Goal: Information Seeking & Learning: Learn about a topic

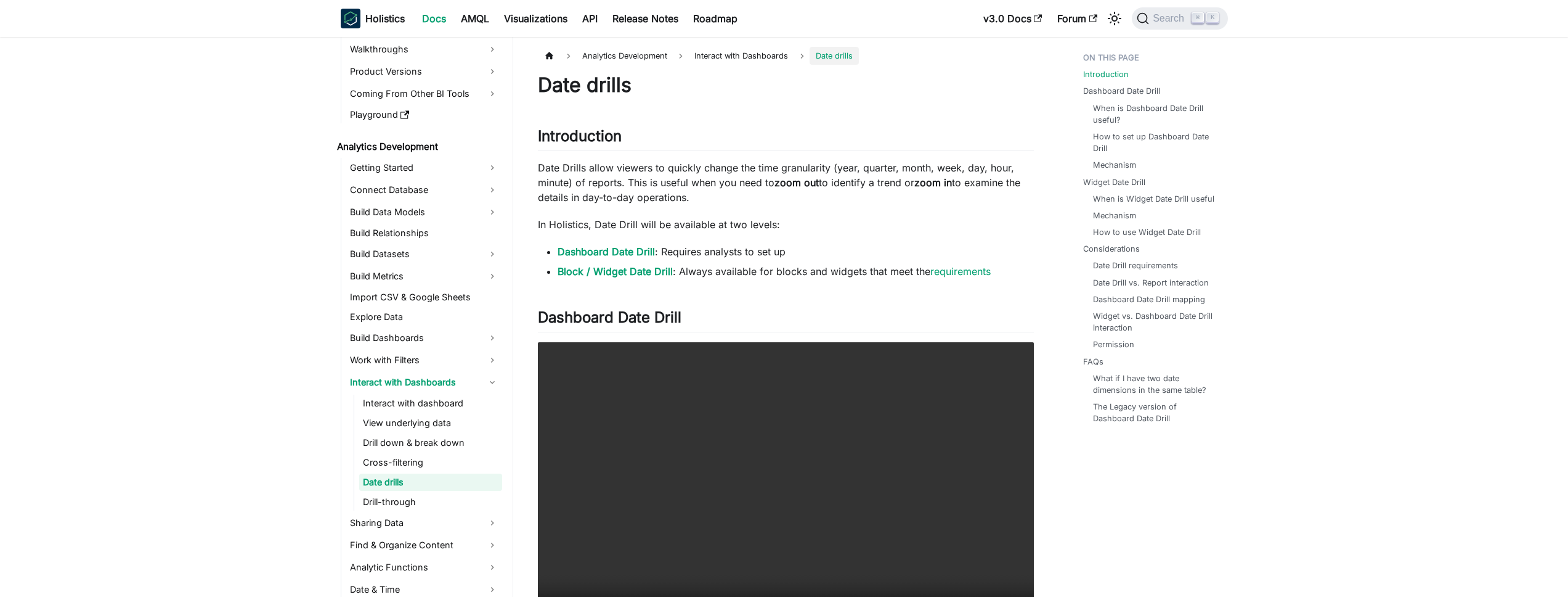
scroll to position [97, 0]
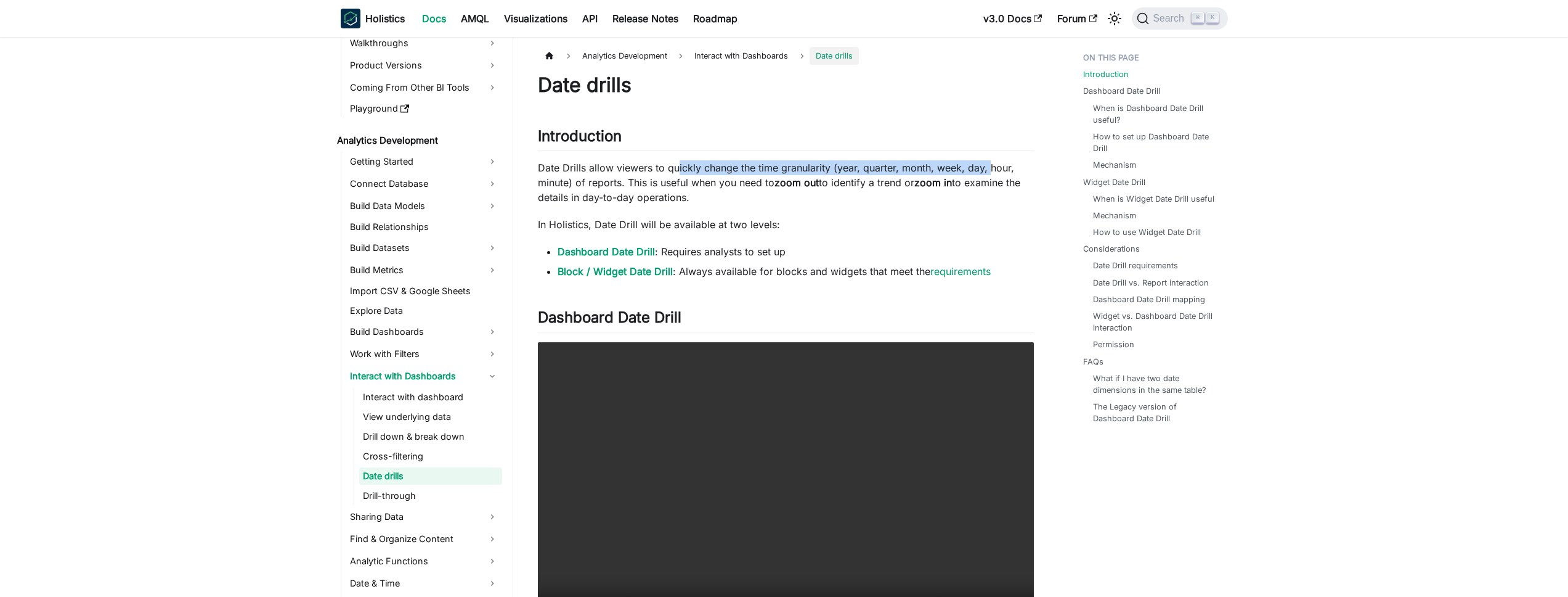
drag, startPoint x: 680, startPoint y: 169, endPoint x: 987, endPoint y: 170, distance: 307.0
click at [987, 170] on p "Date Drills allow viewers to quickly change the time granularity (year, quarter…" at bounding box center [786, 182] width 496 height 44
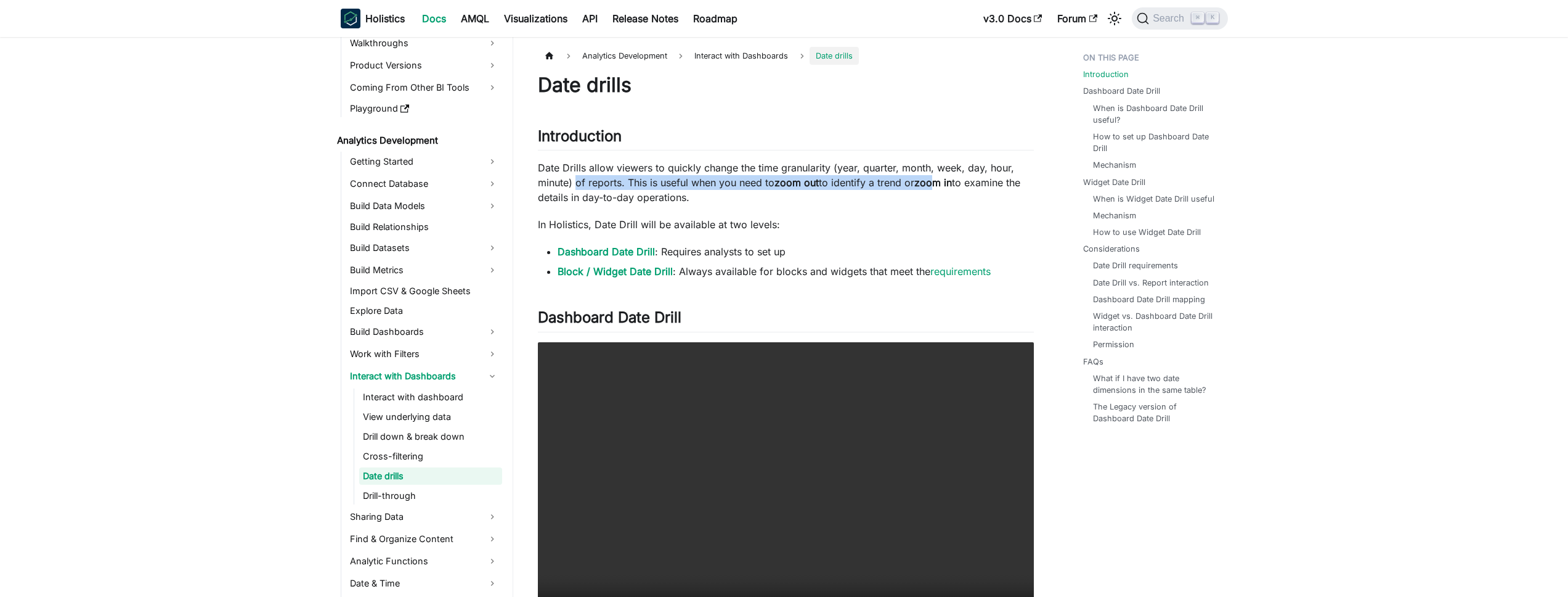
drag, startPoint x: 576, startPoint y: 183, endPoint x: 937, endPoint y: 186, distance: 361.0
click at [937, 186] on p "Date Drills allow viewers to quickly change the time granularity (year, quarter…" at bounding box center [786, 182] width 496 height 44
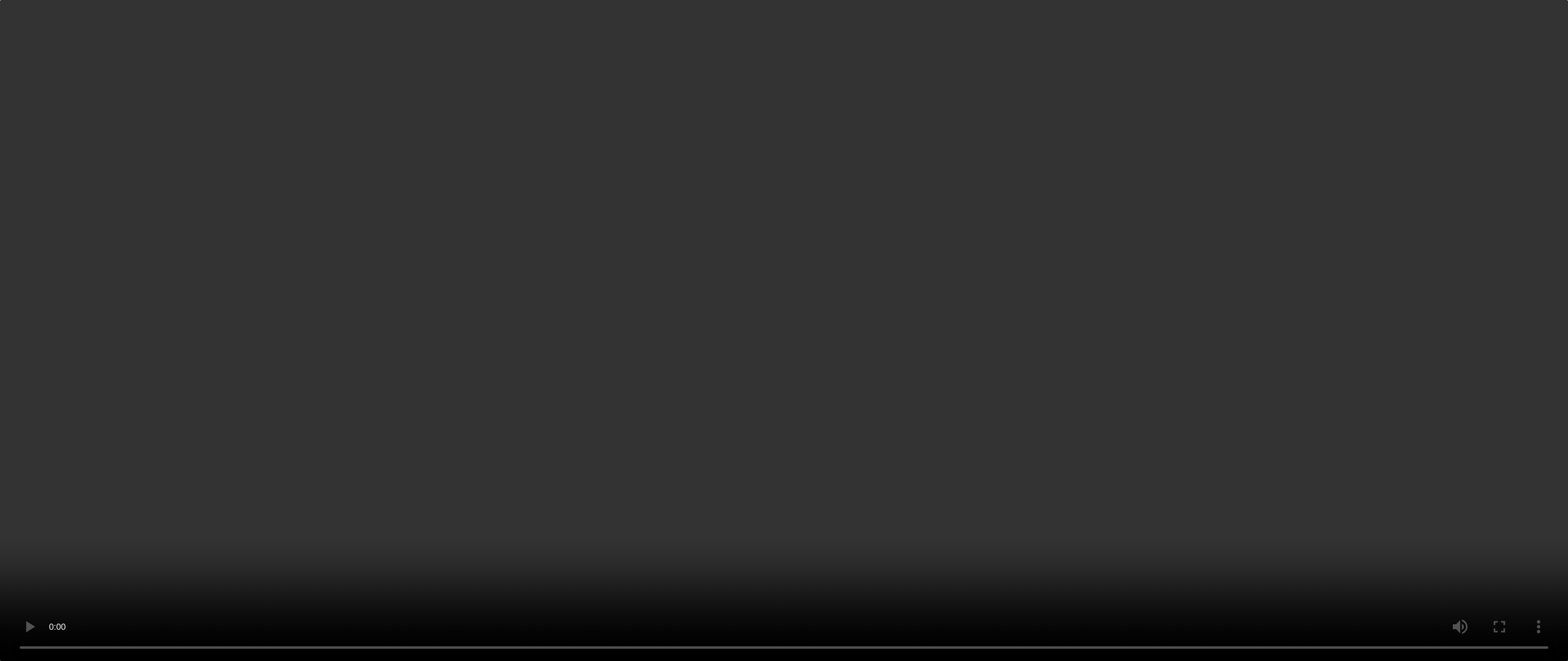
click at [705, 444] on video "Your browser does not support embedding video, but you can download it ." at bounding box center [784, 330] width 1568 height 661
click at [724, 451] on video "Your browser does not support embedding video, but you can download it ." at bounding box center [784, 330] width 1568 height 661
click at [724, 452] on video "Your browser does not support embedding video, but you can download it ." at bounding box center [784, 330] width 1568 height 661
click at [725, 441] on video "Your browser does not support embedding video, but you can download it ." at bounding box center [784, 330] width 1568 height 661
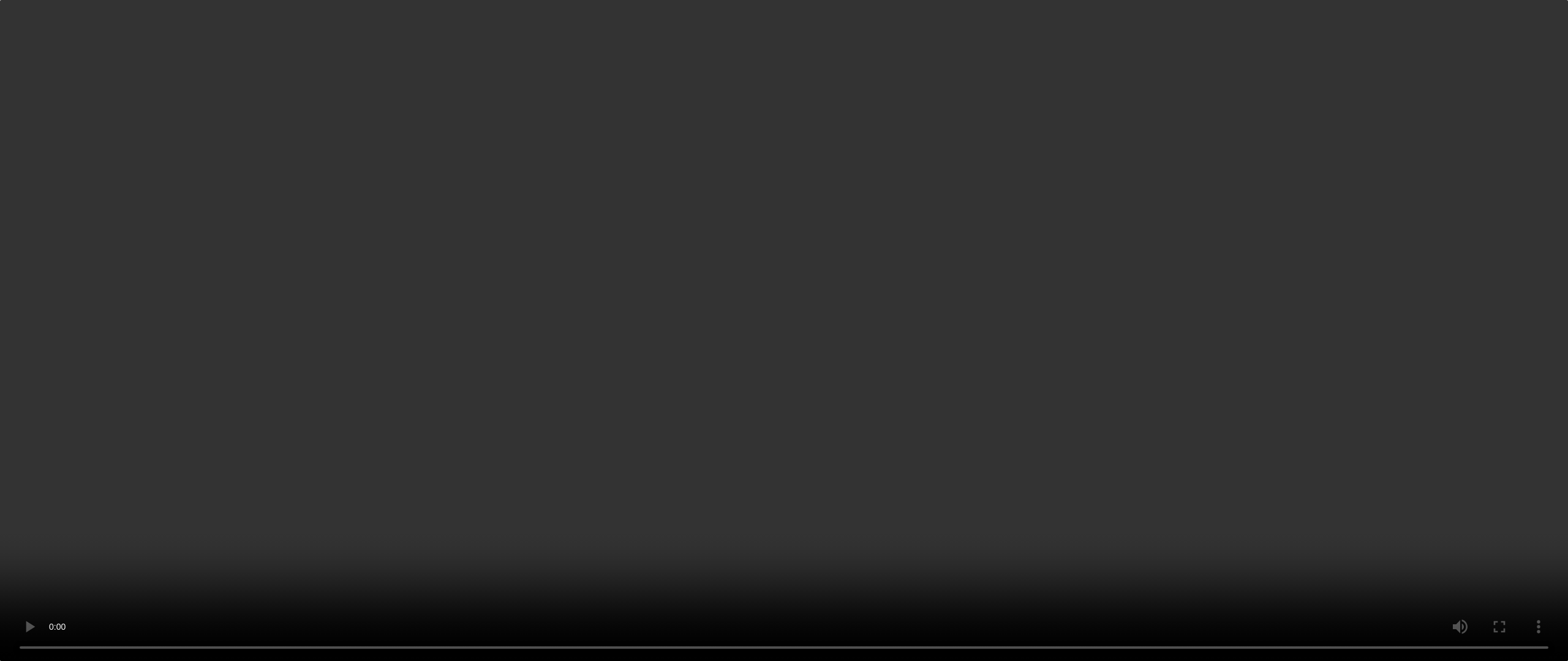
click at [724, 442] on video "Your browser does not support embedding video, but you can download it ." at bounding box center [784, 330] width 1568 height 661
click at [732, 414] on video "Your browser does not support embedding video, but you can download it ." at bounding box center [784, 330] width 1568 height 661
click at [808, 317] on video "Your browser does not support embedding video, but you can download it ." at bounding box center [784, 330] width 1568 height 661
click at [915, 332] on video "Your browser does not support embedding video, but you can download it ." at bounding box center [784, 330] width 1568 height 661
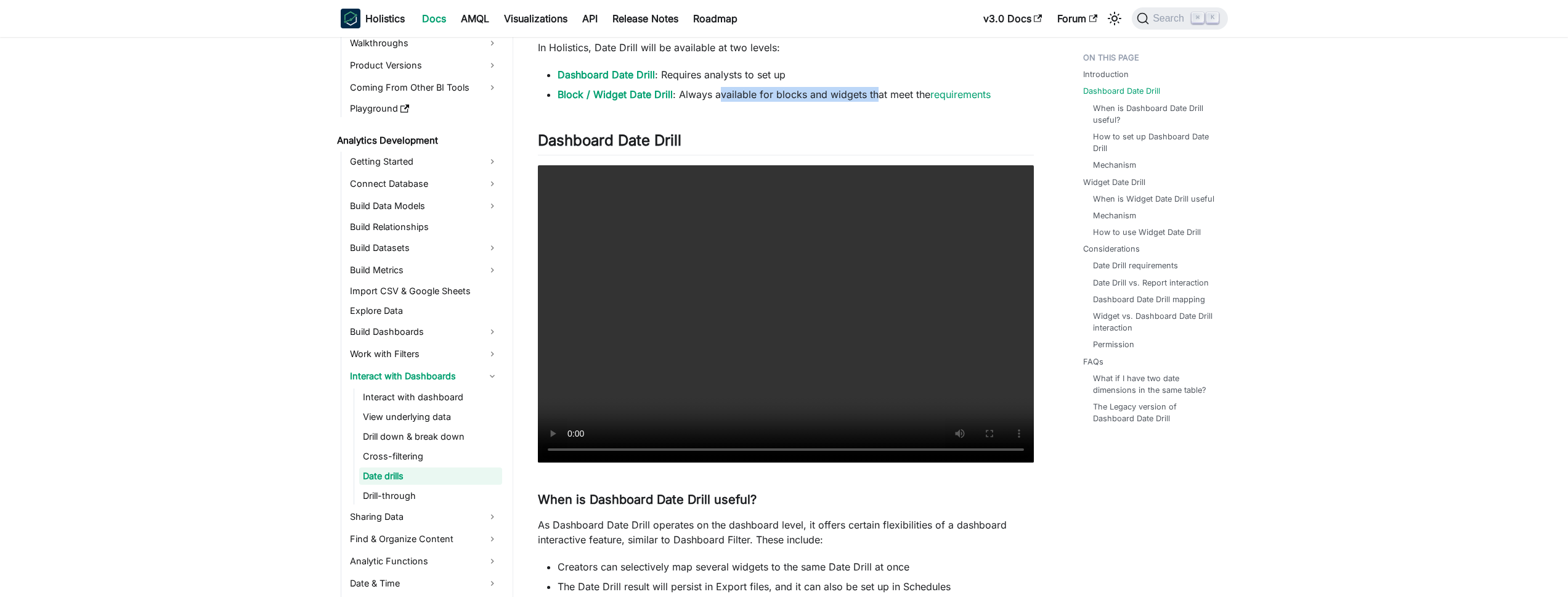
drag, startPoint x: 717, startPoint y: 95, endPoint x: 874, endPoint y: 98, distance: 157.0
click at [874, 98] on li "Block / Widget Date Drill : Always available for blocks and widgets that meet t…" at bounding box center [795, 94] width 476 height 15
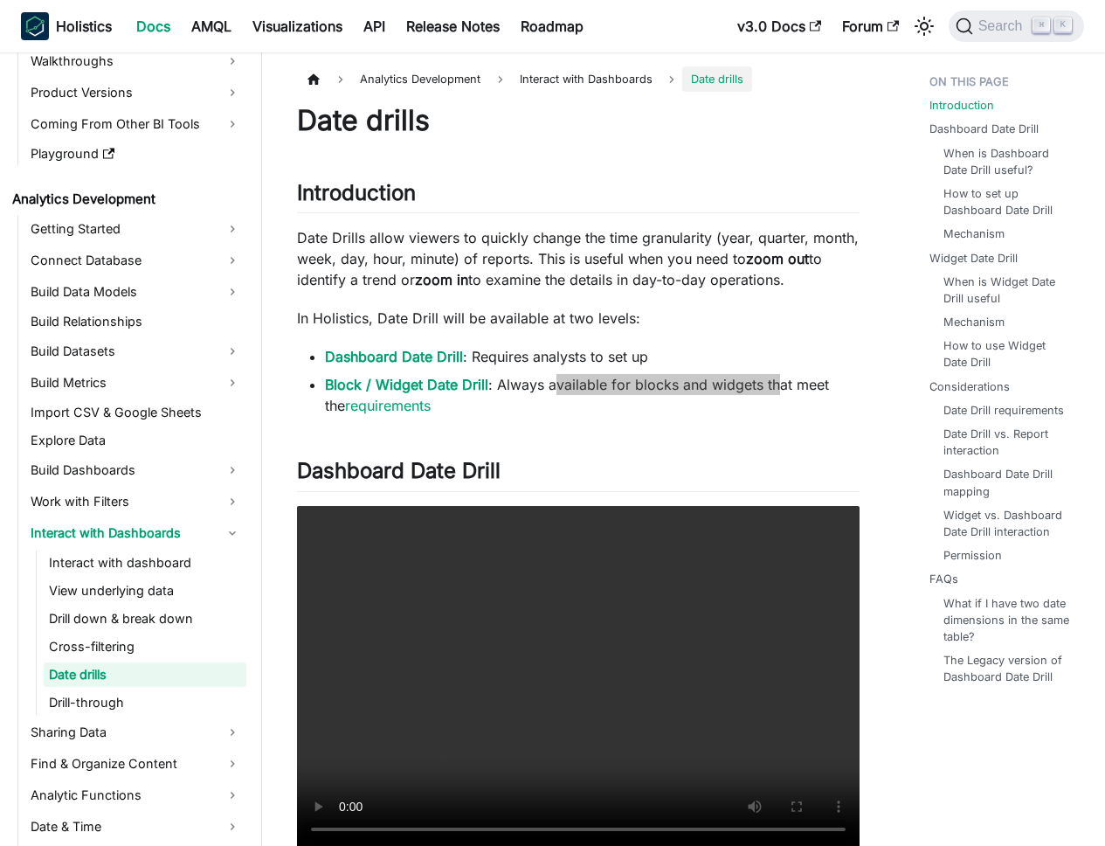
scroll to position [138, 0]
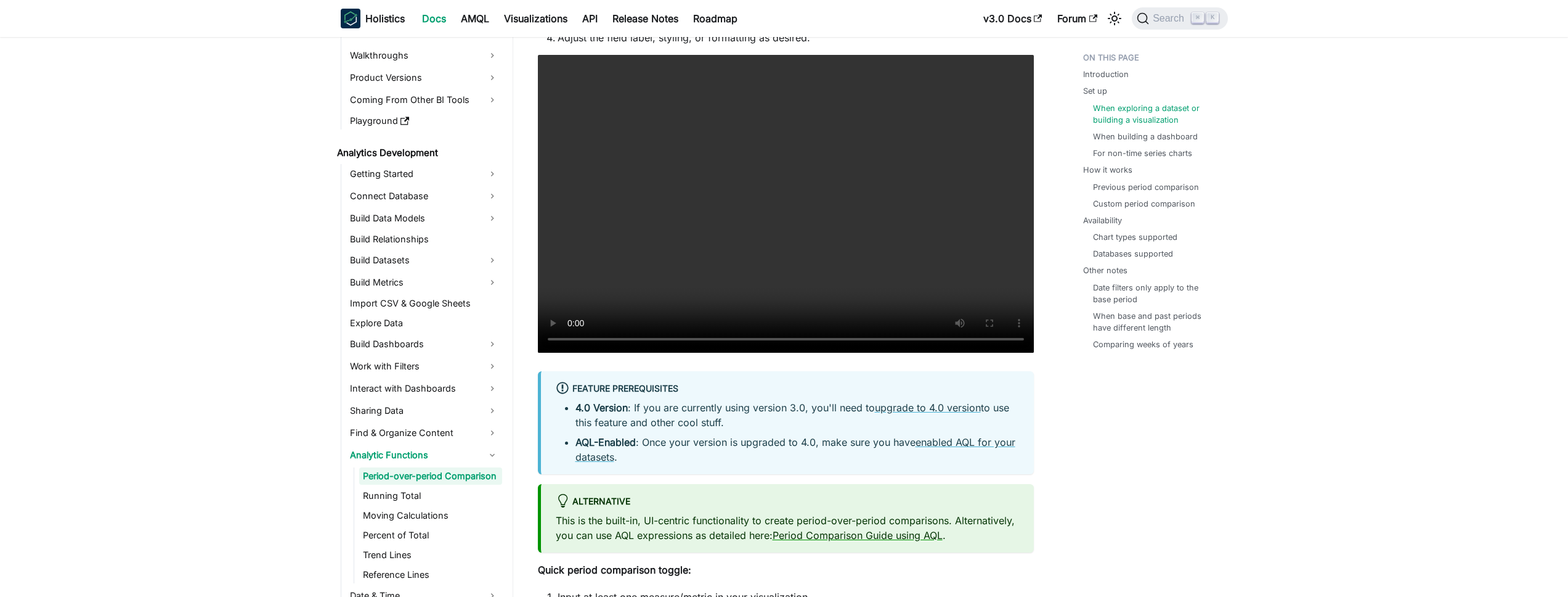
scroll to position [1217, 0]
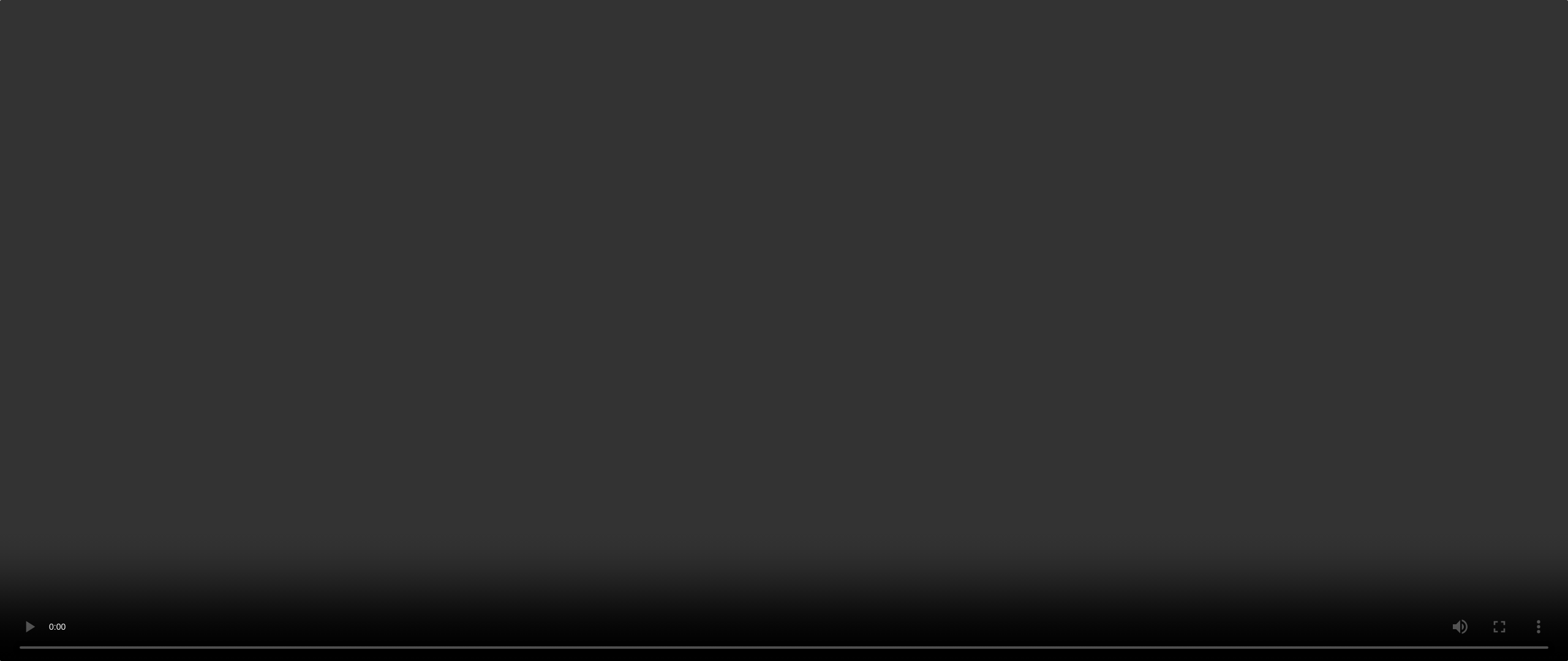
click at [1316, 415] on video "Your browser does not support embedding video, but you can download it ." at bounding box center [784, 330] width 1568 height 661
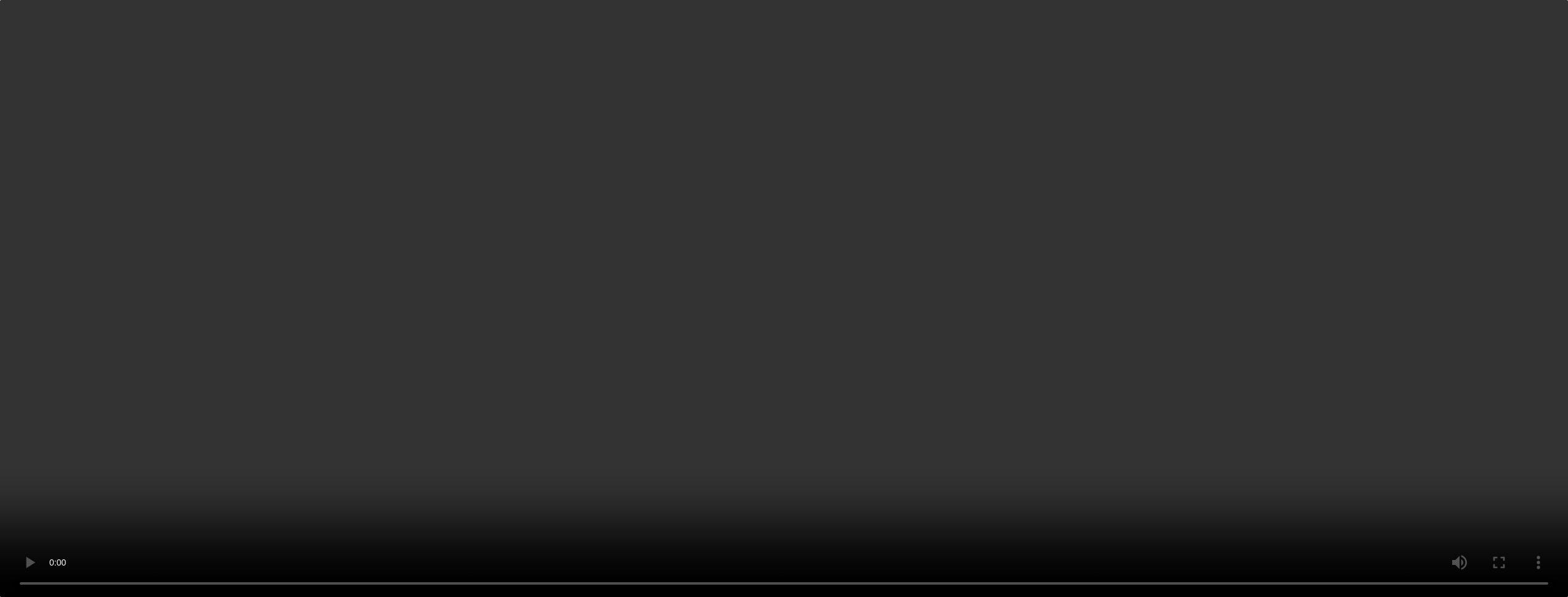
scroll to position [494, 0]
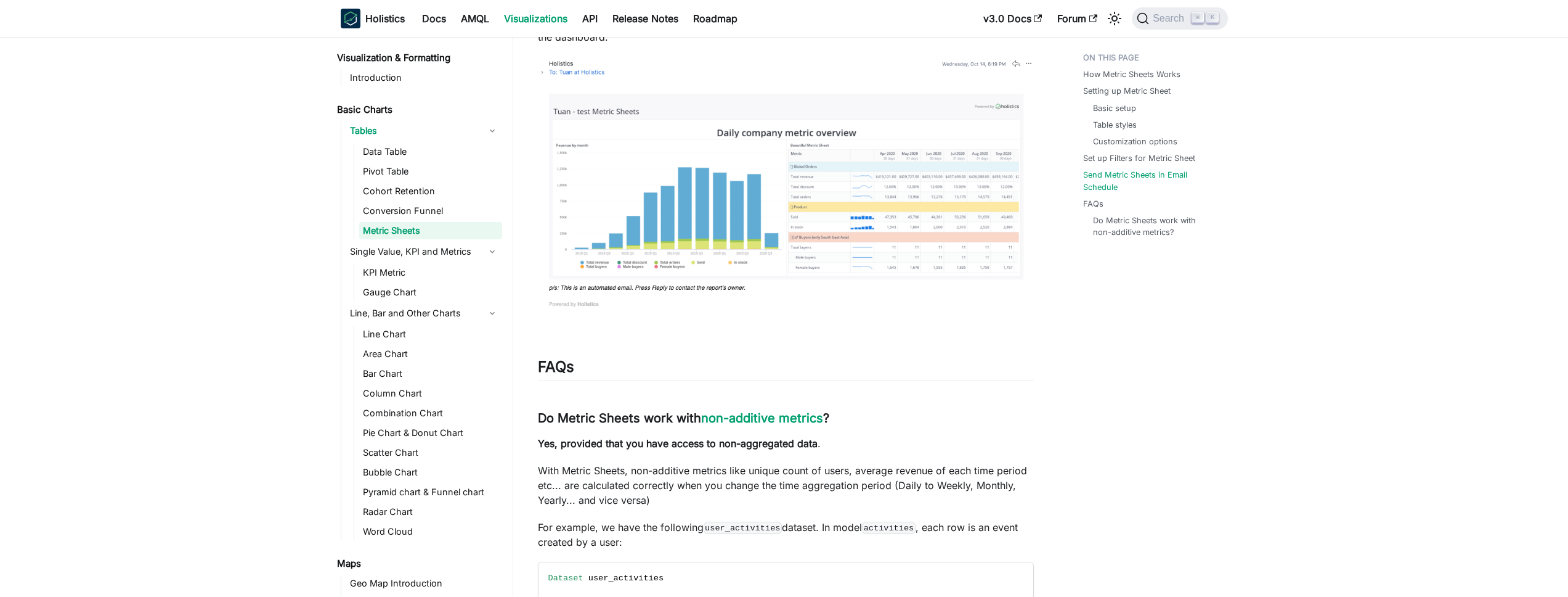
scroll to position [4230, 0]
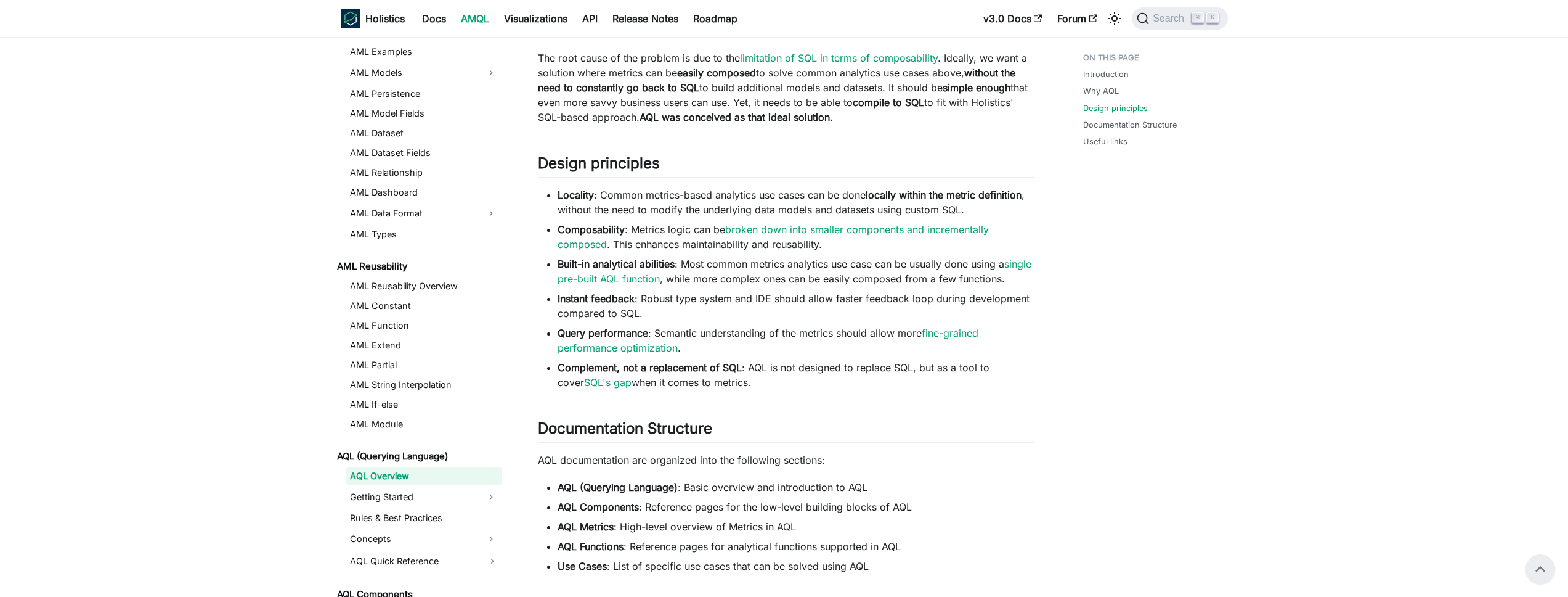
scroll to position [811, 0]
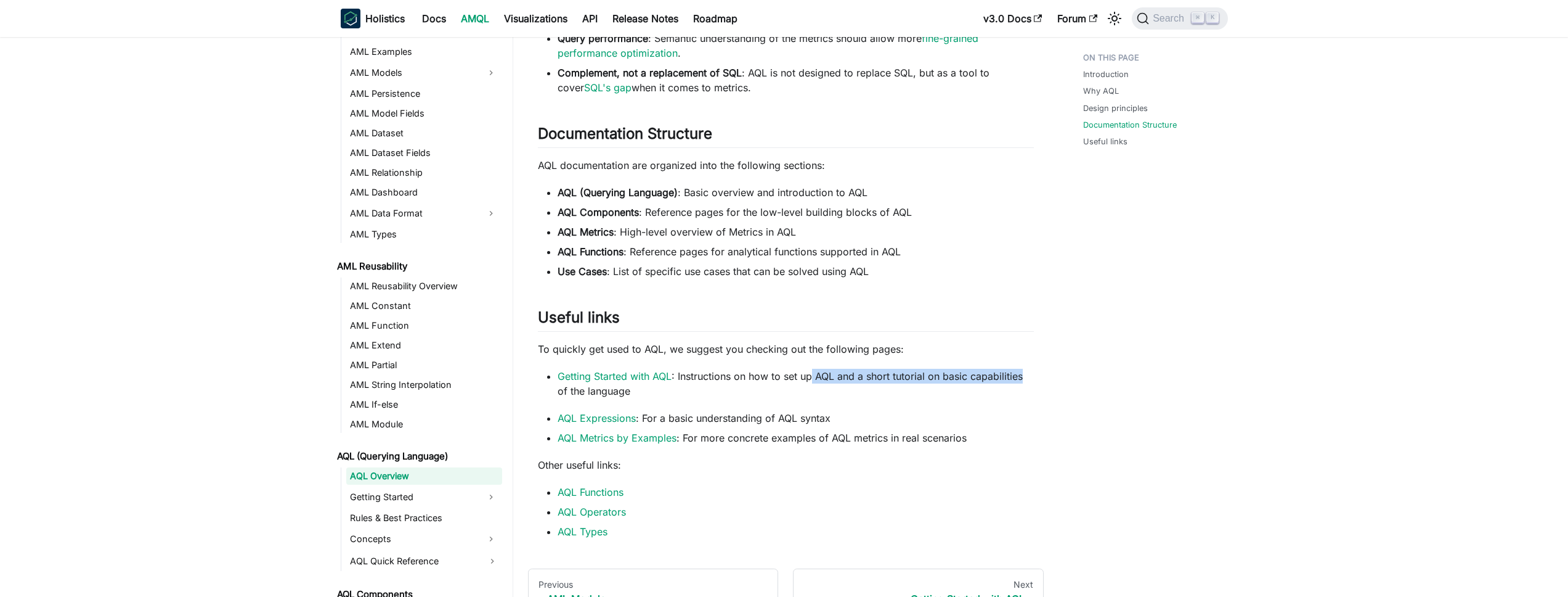
drag, startPoint x: 820, startPoint y: 382, endPoint x: 1028, endPoint y: 378, distance: 208.0
click at [1029, 376] on li "Getting Started with AQL : Instructions on how to set up AQL and a short tutori…" at bounding box center [795, 383] width 476 height 30
click at [600, 378] on link "Getting Started with AQL" at bounding box center [614, 375] width 114 height 12
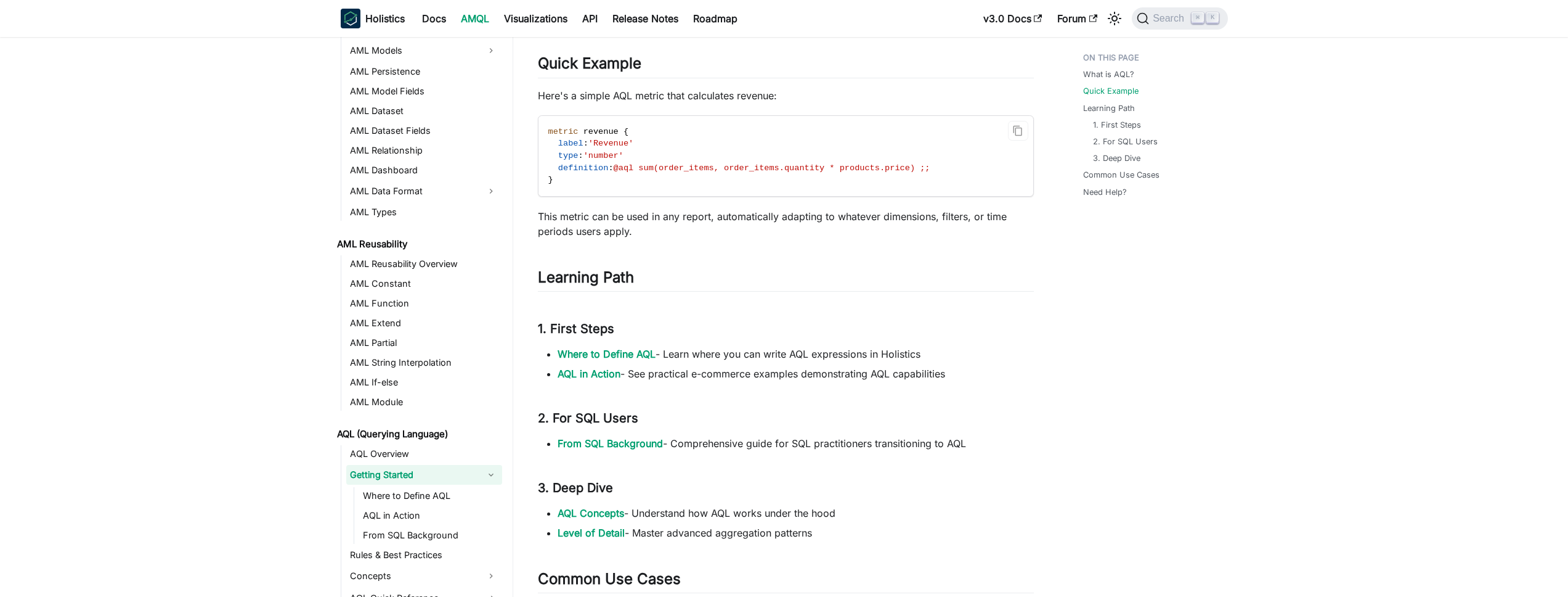
scroll to position [363, 0]
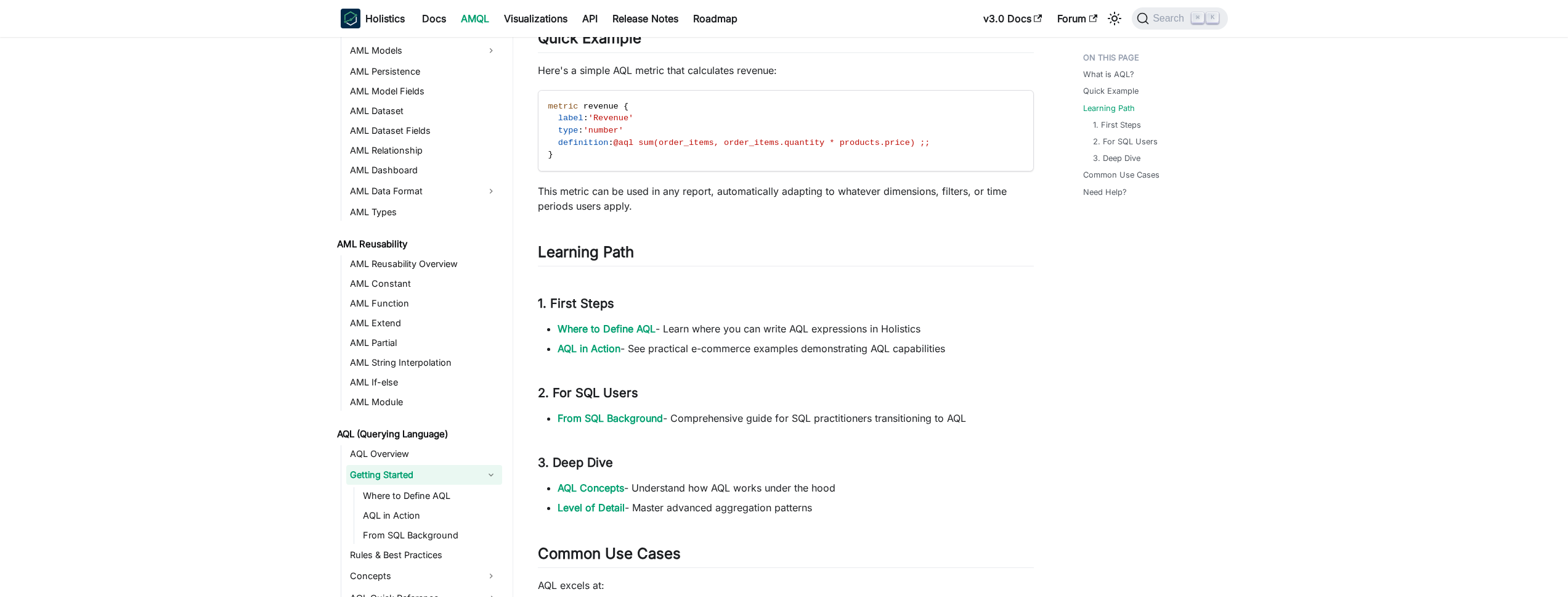
drag, startPoint x: 694, startPoint y: 326, endPoint x: 939, endPoint y: 328, distance: 245.0
click at [939, 328] on li "Where to Define AQL - Learn where you can write AQL expressions in Holistics" at bounding box center [795, 328] width 476 height 15
drag, startPoint x: 754, startPoint y: 416, endPoint x: 1004, endPoint y: 416, distance: 250.0
click at [1004, 416] on li "From SQL Background - Comprehensive guide for SQL practitioners transitioning t…" at bounding box center [795, 418] width 476 height 15
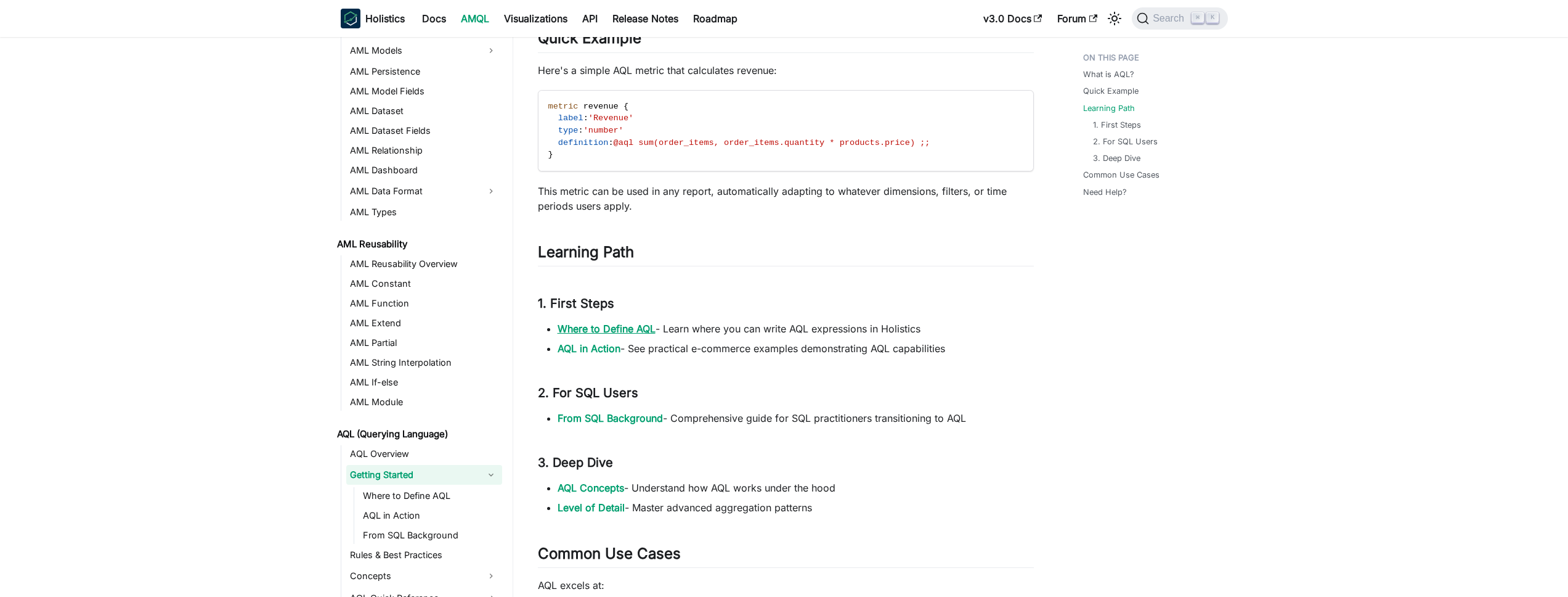
scroll to position [364, 0]
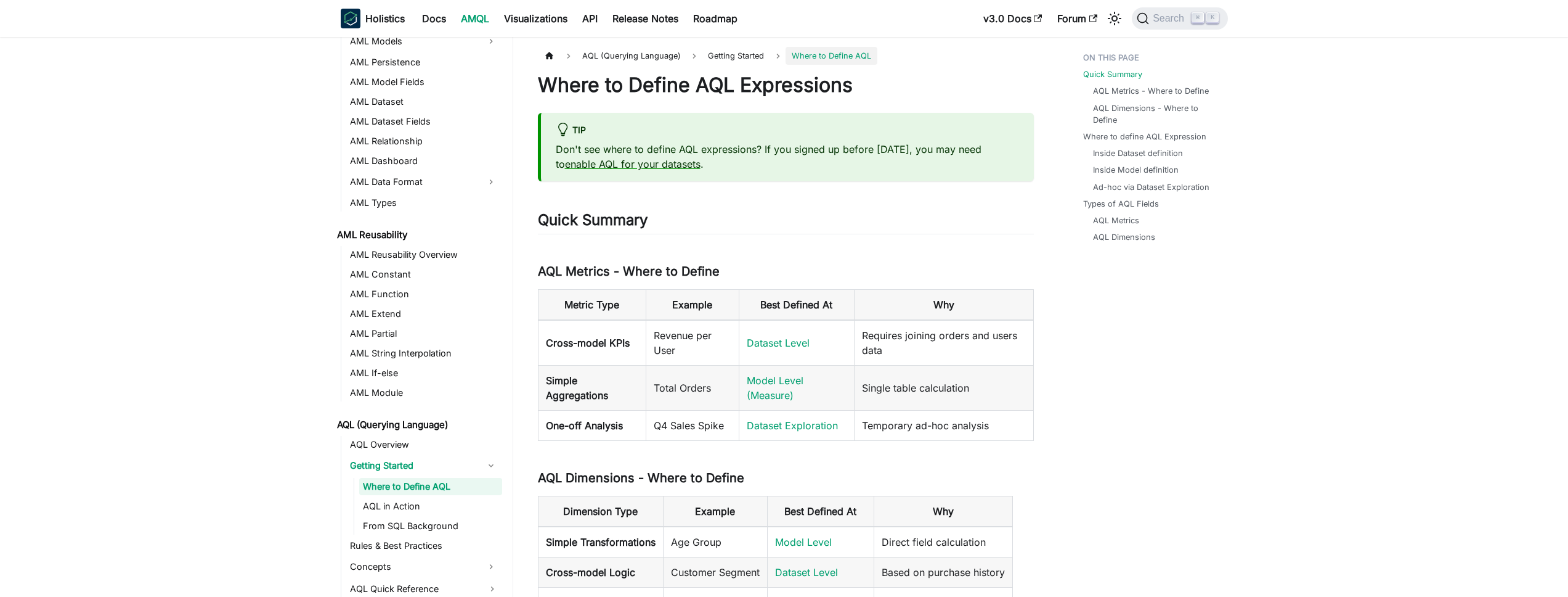
scroll to position [179, 0]
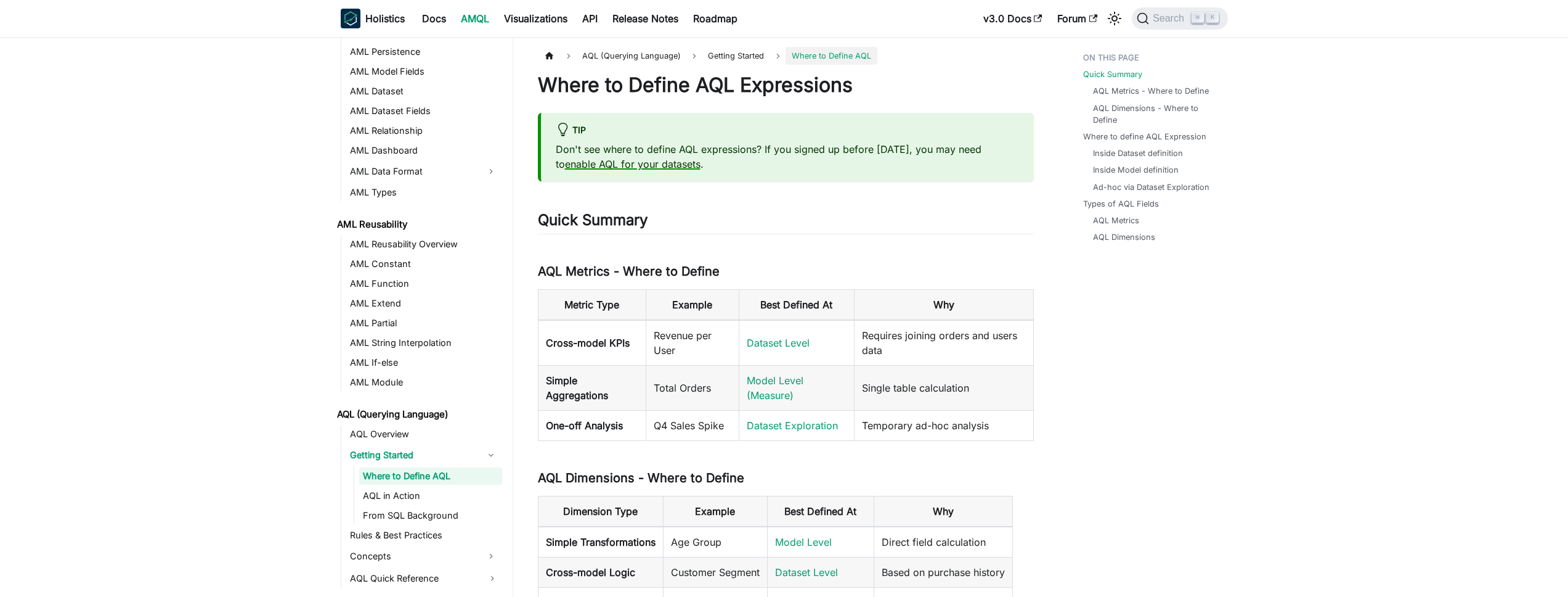
click at [655, 161] on link "enable AQL for your datasets" at bounding box center [633, 164] width 135 height 12
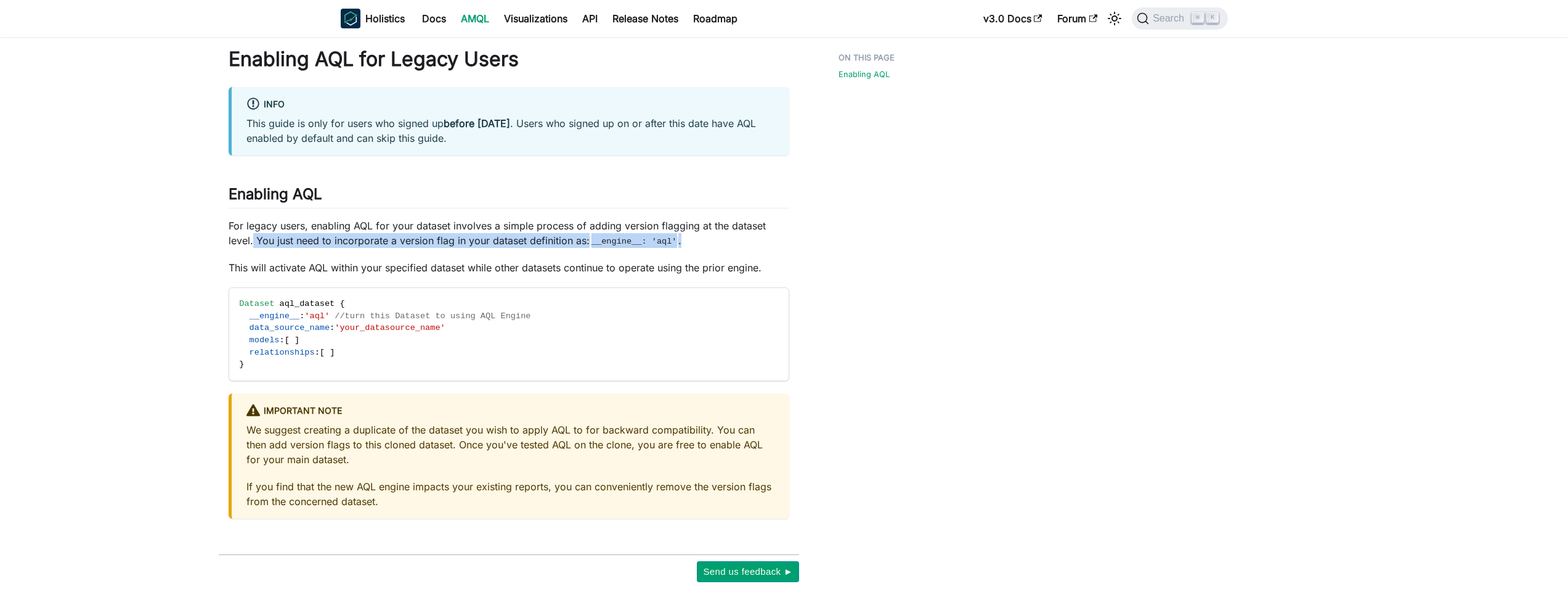
drag, startPoint x: 253, startPoint y: 239, endPoint x: 704, endPoint y: 246, distance: 451.1
click at [704, 246] on p "For legacy users, enabling AQL for your dataset involves a simple process of ad…" at bounding box center [509, 233] width 561 height 30
drag, startPoint x: 704, startPoint y: 246, endPoint x: 626, endPoint y: 238, distance: 78.4
click at [626, 238] on p "For legacy users, enabling AQL for your dataset involves a simple process of ad…" at bounding box center [509, 233] width 561 height 30
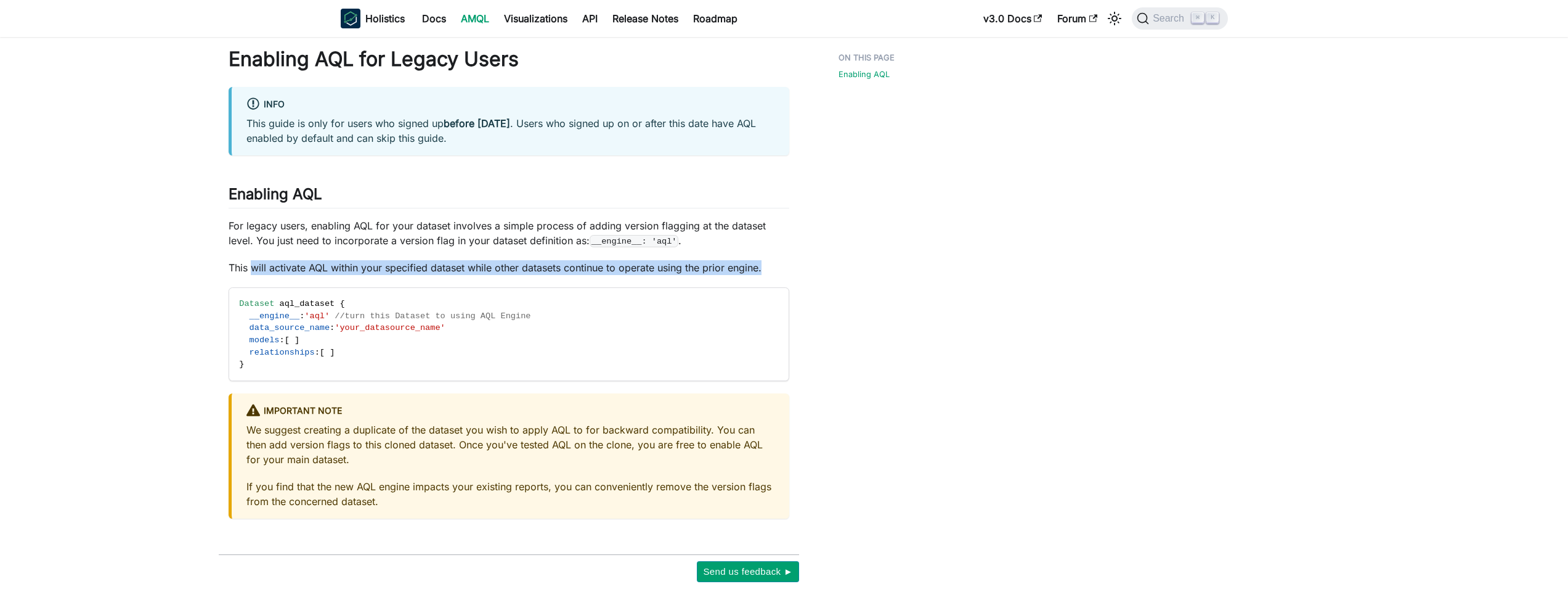
drag, startPoint x: 272, startPoint y: 267, endPoint x: 669, endPoint y: 275, distance: 397.1
click at [669, 275] on div "Enabling AQL for Legacy Users info This guide is only for users who signed up b…" at bounding box center [509, 282] width 561 height 471
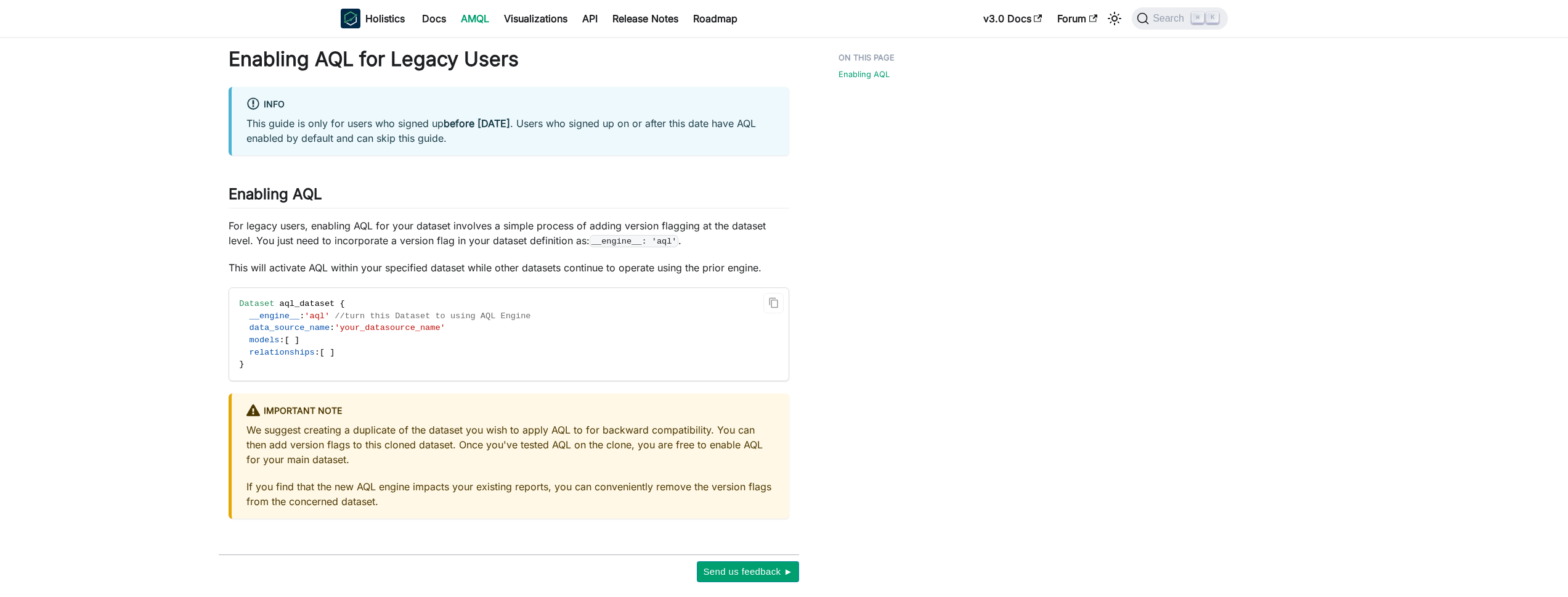
click at [284, 359] on code "Dataset aql_dataset { __engine__ : 'aql' //turn this Dataset to using AQL Engin…" at bounding box center [475, 334] width 493 height 92
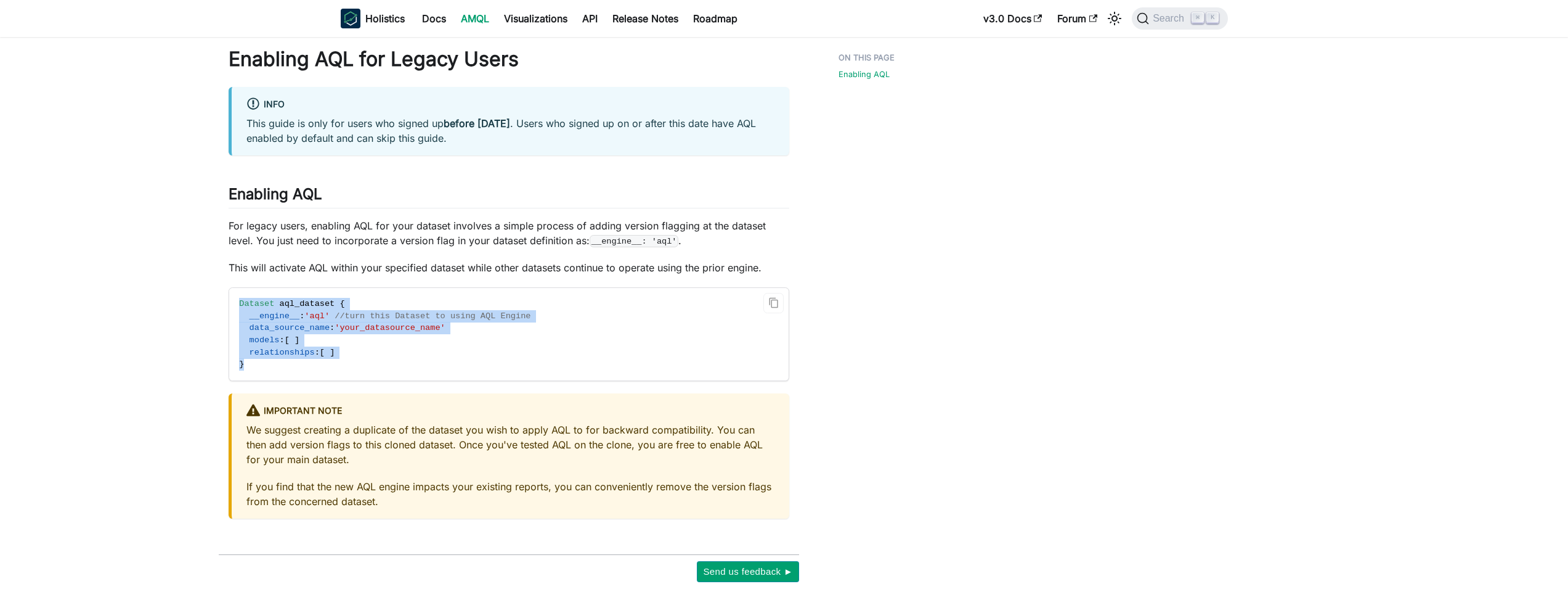
drag, startPoint x: 266, startPoint y: 368, endPoint x: 229, endPoint y: 305, distance: 73.1
click at [229, 305] on code "Dataset aql_dataset { __engine__ : 'aql' //turn this Dataset to using AQL Engin…" at bounding box center [475, 334] width 493 height 92
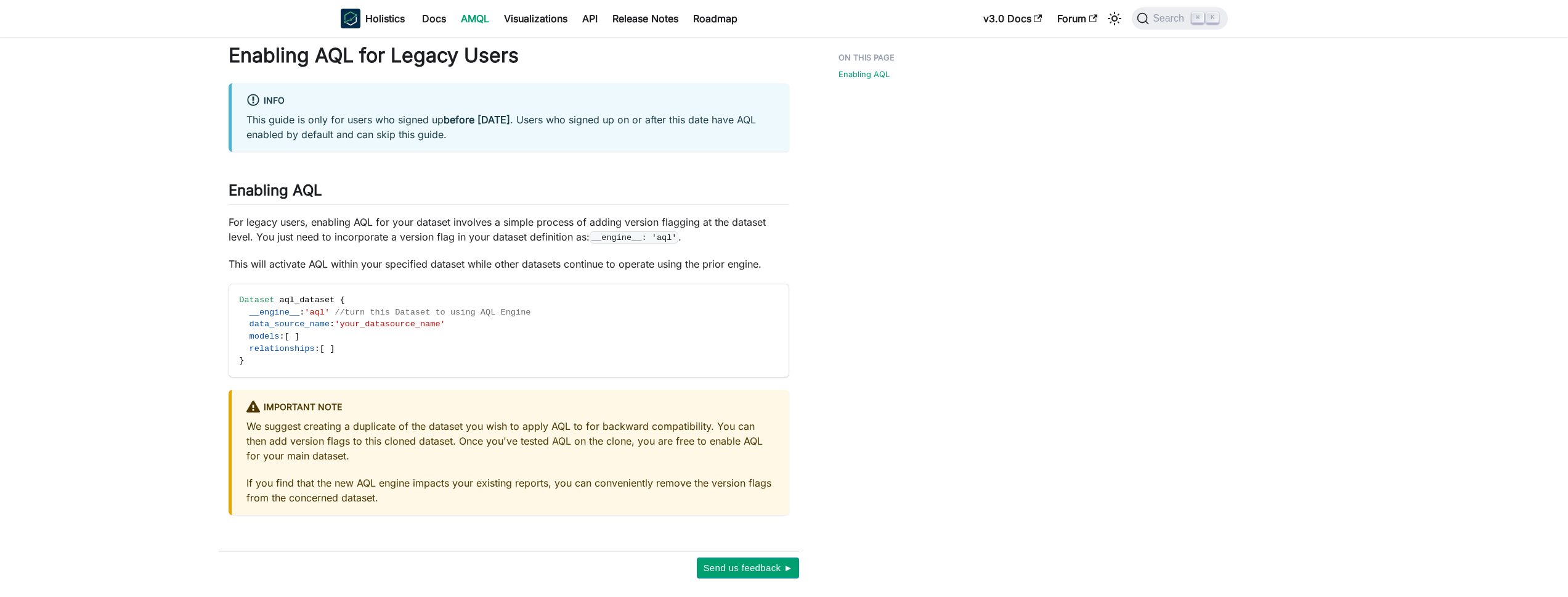
click at [982, 285] on div "Enabling AQL" at bounding box center [916, 310] width 203 height 535
drag, startPoint x: 386, startPoint y: 233, endPoint x: 571, endPoint y: 232, distance: 185.0
click at [571, 232] on p "For legacy users, enabling AQL for your dataset involves a simple process of ad…" at bounding box center [509, 229] width 561 height 30
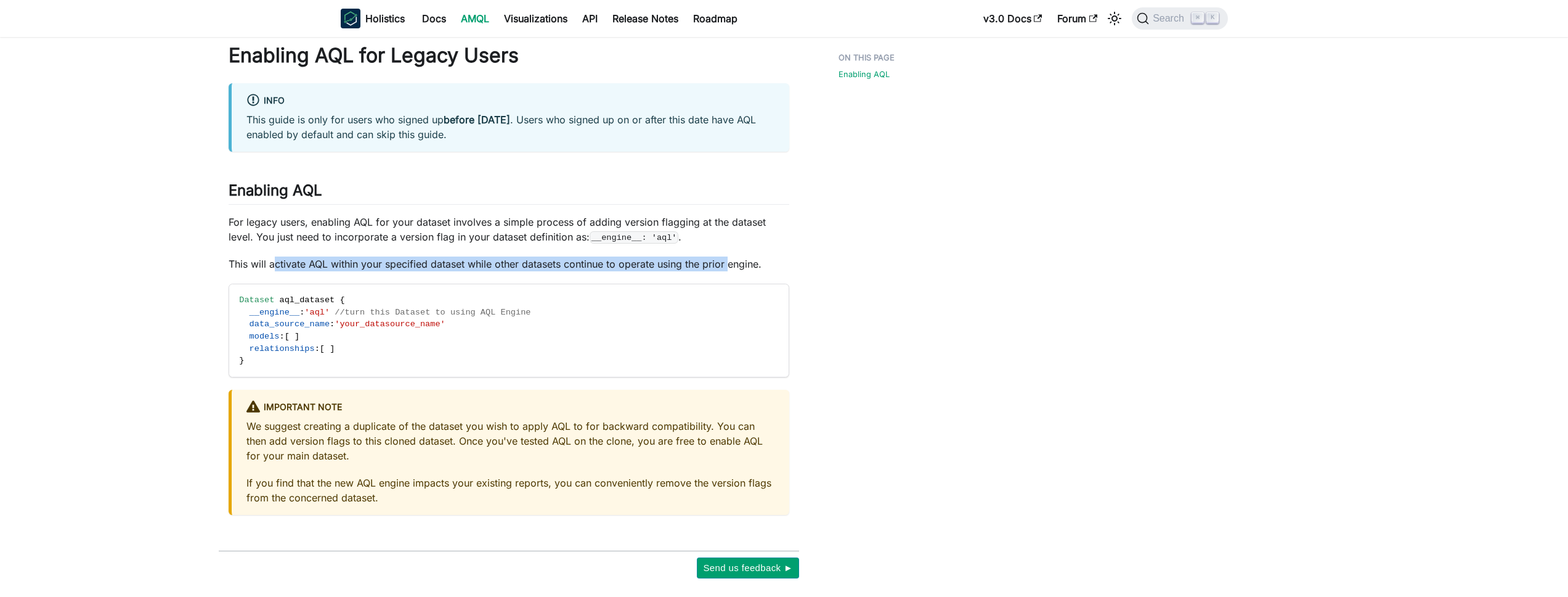
drag, startPoint x: 277, startPoint y: 266, endPoint x: 729, endPoint y: 266, distance: 452.0
click at [729, 266] on p "This will activate AQL within your specified dataset while other datasets conti…" at bounding box center [509, 263] width 561 height 15
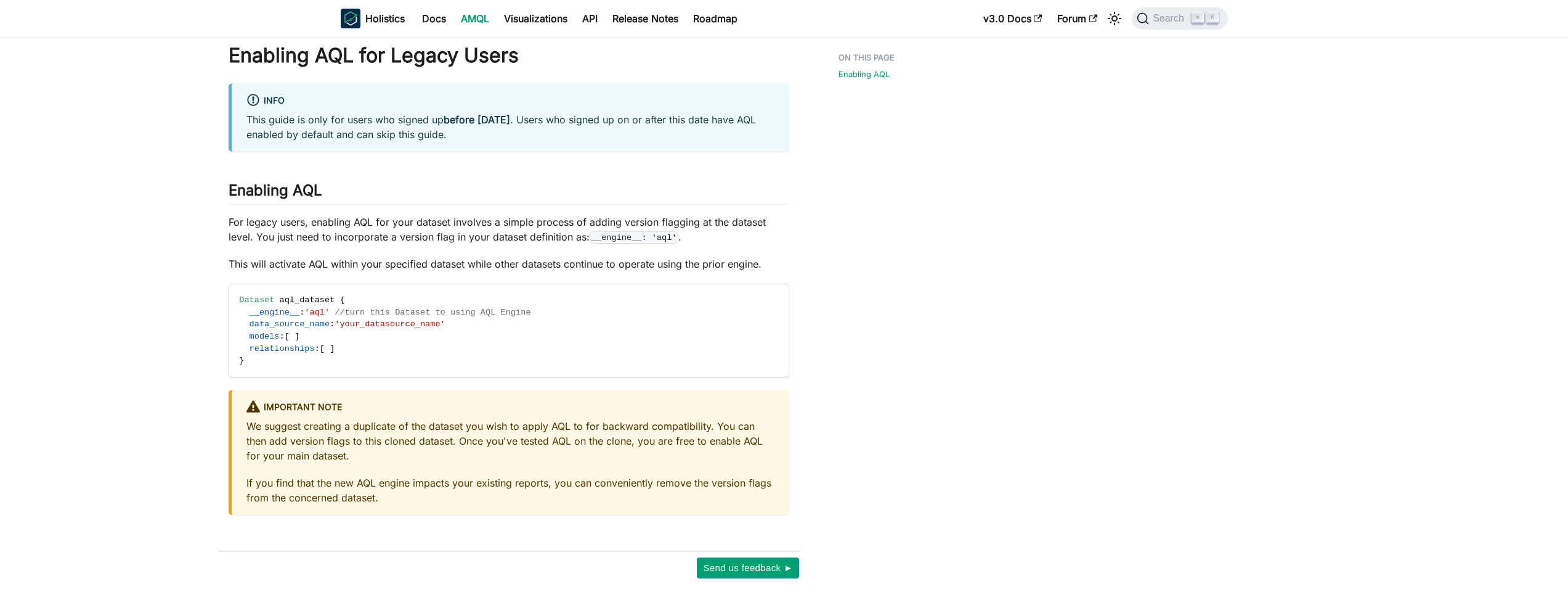
click at [676, 255] on div "Enabling AQL for Legacy Users info This guide is only for users who signed up b…" at bounding box center [509, 279] width 561 height 471
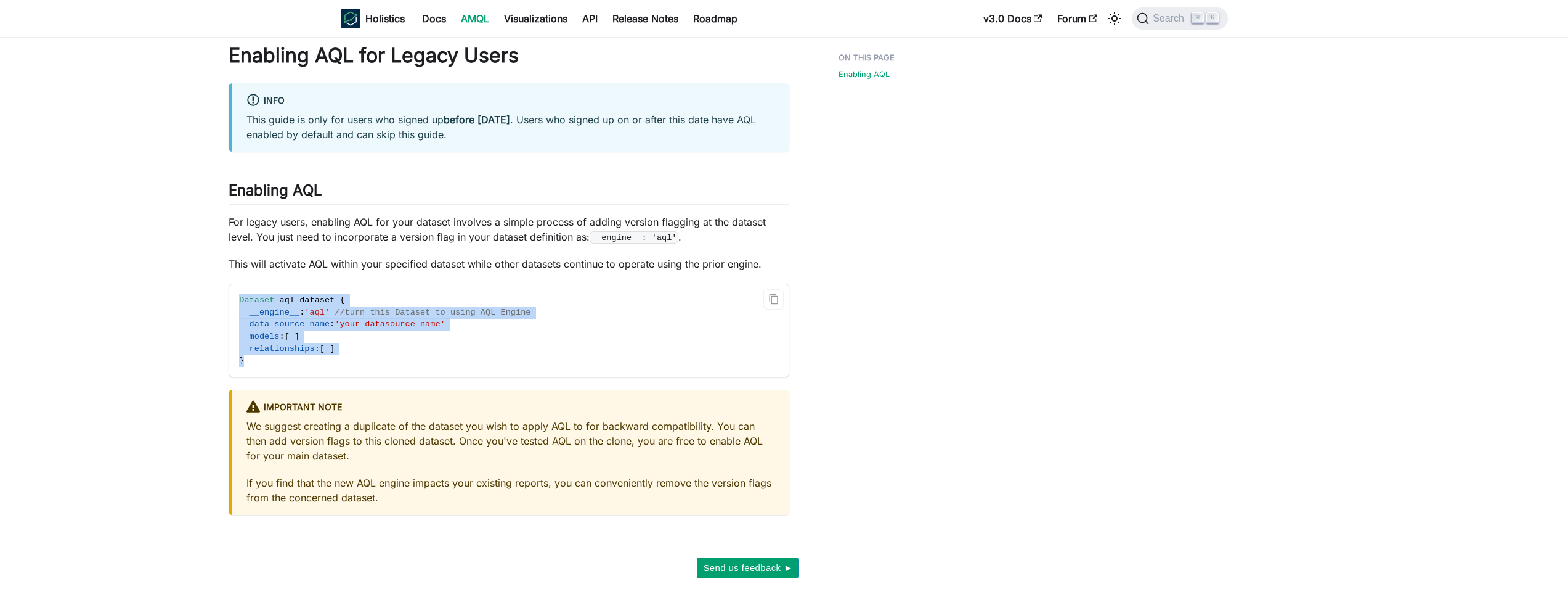
drag, startPoint x: 255, startPoint y: 359, endPoint x: 236, endPoint y: 295, distance: 66.8
click at [236, 295] on code "Dataset aql_dataset { __engine__ : 'aql' //turn this Dataset to using AQL Engin…" at bounding box center [475, 330] width 493 height 92
copy code "Dataset aql_dataset { __engine__ : 'aql' //turn this Dataset to using AQL Engin…"
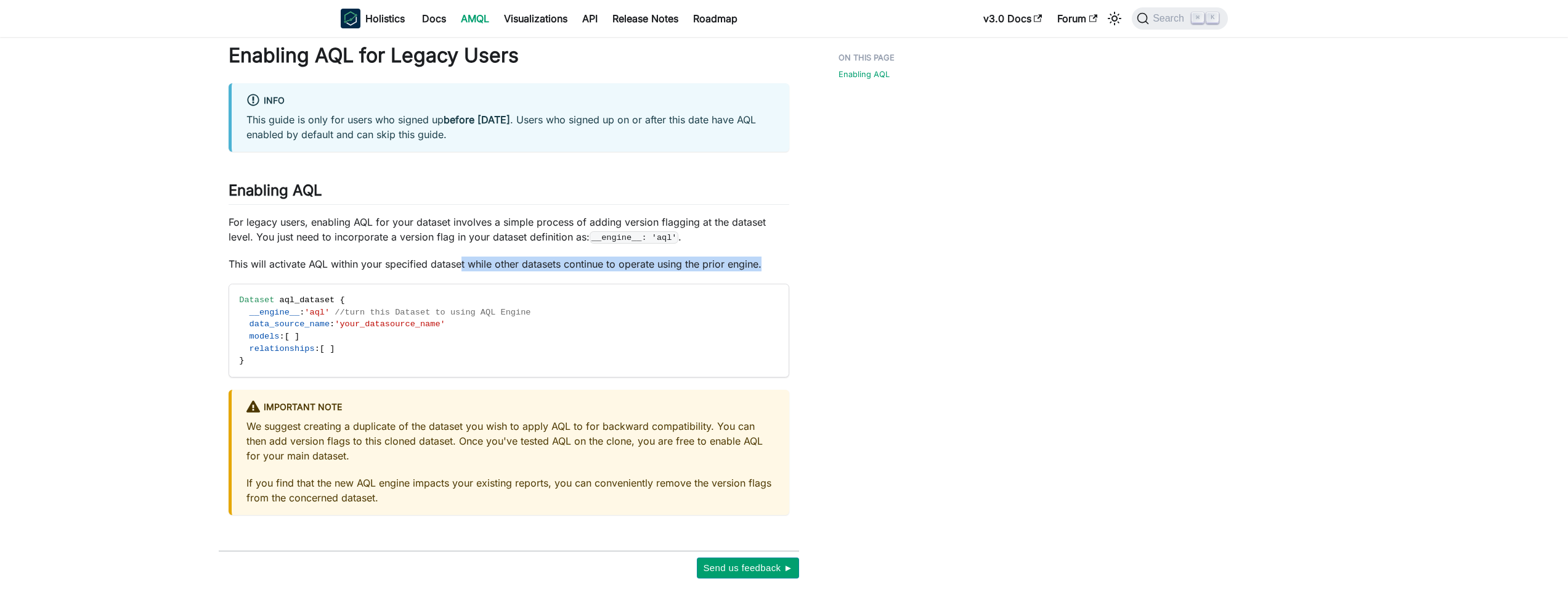
drag, startPoint x: 461, startPoint y: 259, endPoint x: 809, endPoint y: 264, distance: 348.0
click at [809, 264] on div "On this page Enabling AQL for Legacy Users info This guide is only for users wh…" at bounding box center [509, 310] width 610 height 535
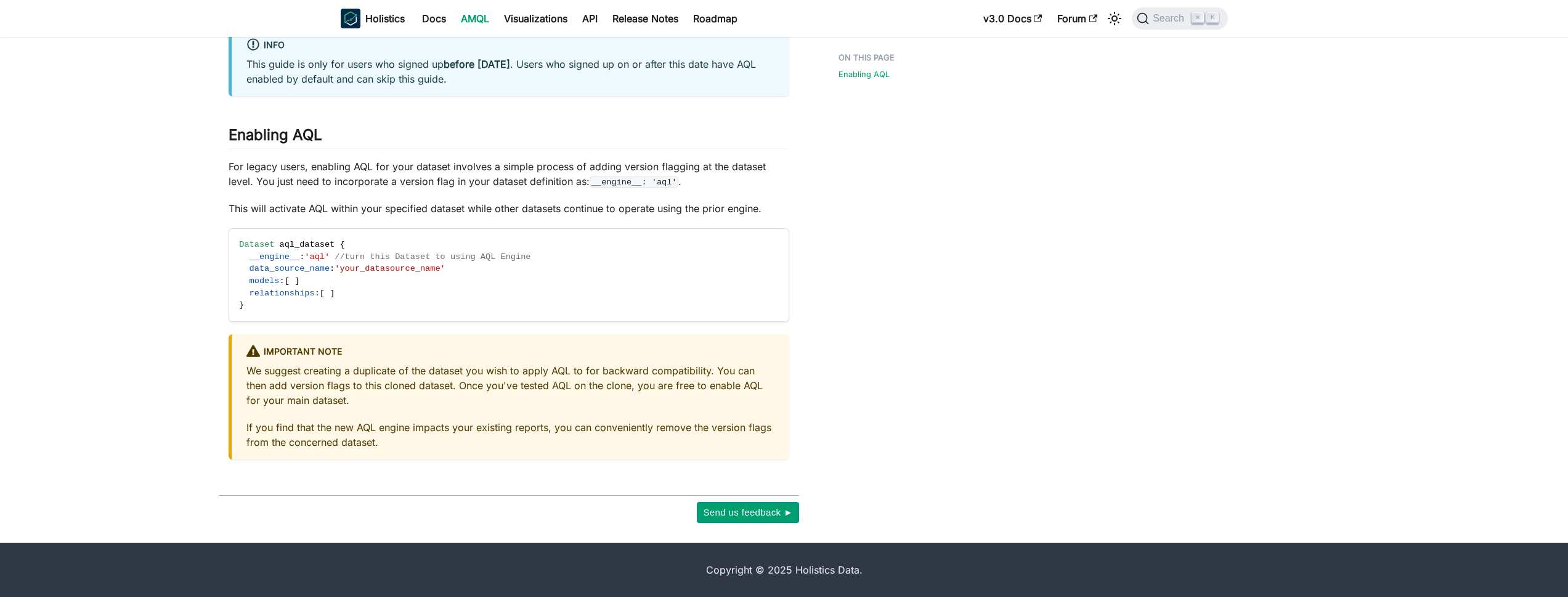
scroll to position [0, 0]
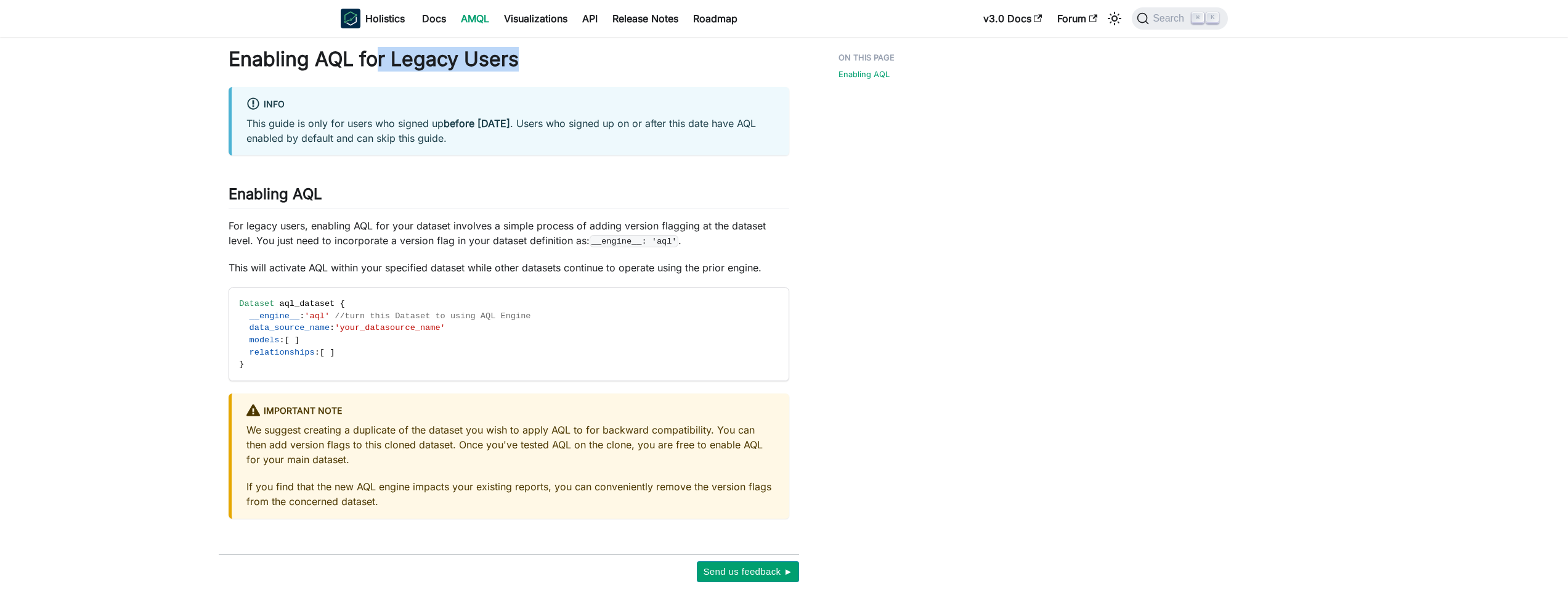
drag, startPoint x: 373, startPoint y: 64, endPoint x: 624, endPoint y: 63, distance: 251.0
click at [624, 63] on h1 "Enabling AQL for Legacy Users" at bounding box center [509, 59] width 561 height 25
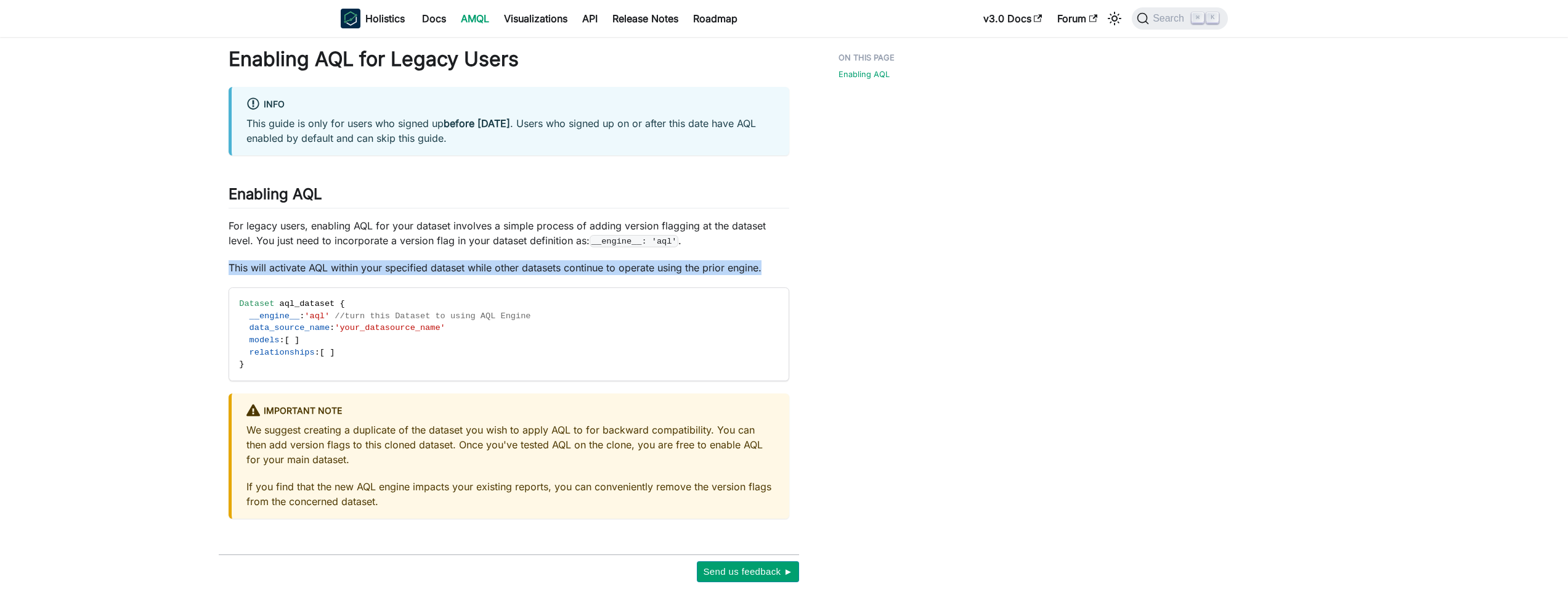
drag, startPoint x: 231, startPoint y: 265, endPoint x: 790, endPoint y: 264, distance: 559.0
click at [790, 264] on article "On this page Enabling AQL for Legacy Users info This guide is only for users wh…" at bounding box center [509, 282] width 581 height 471
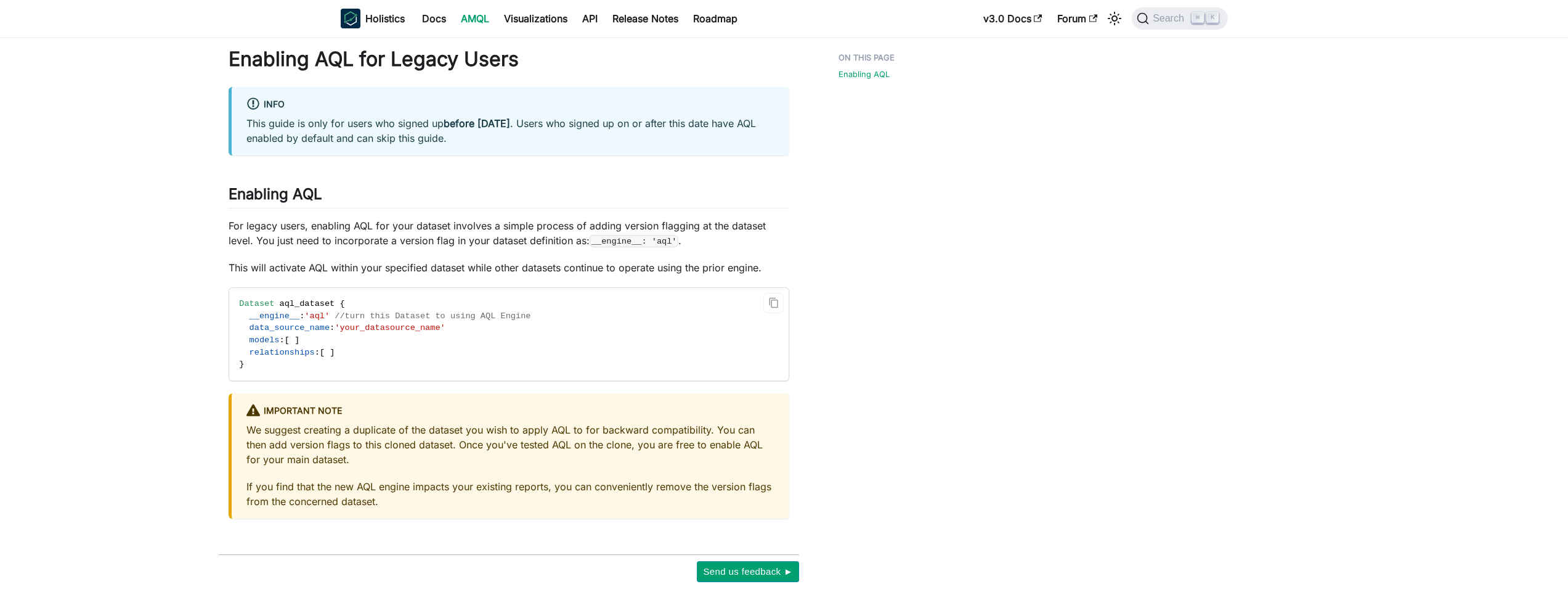
click at [577, 334] on code "Dataset aql_dataset { __engine__ : 'aql' //turn this Dataset to using AQL Engin…" at bounding box center [475, 334] width 493 height 92
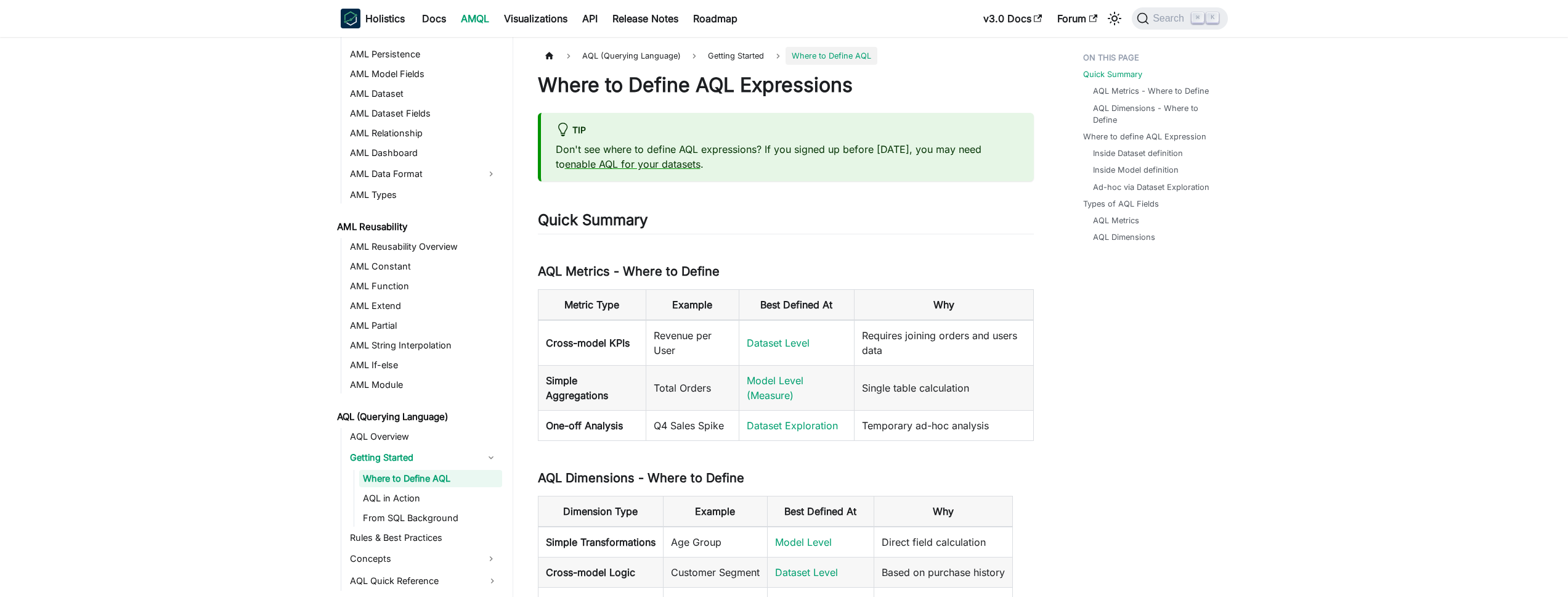
scroll to position [179, 0]
click at [480, 23] on link "AMQL" at bounding box center [475, 18] width 43 height 20
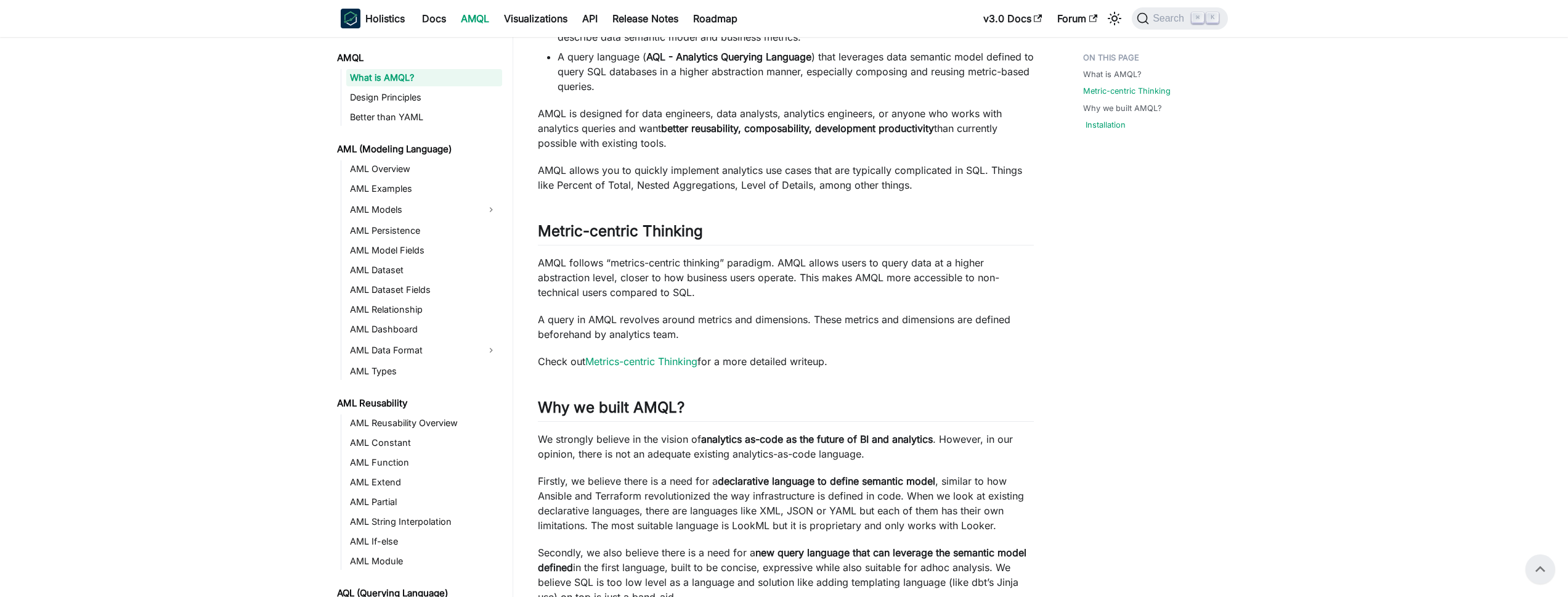
click at [1094, 128] on link "Installation" at bounding box center [1105, 125] width 40 height 12
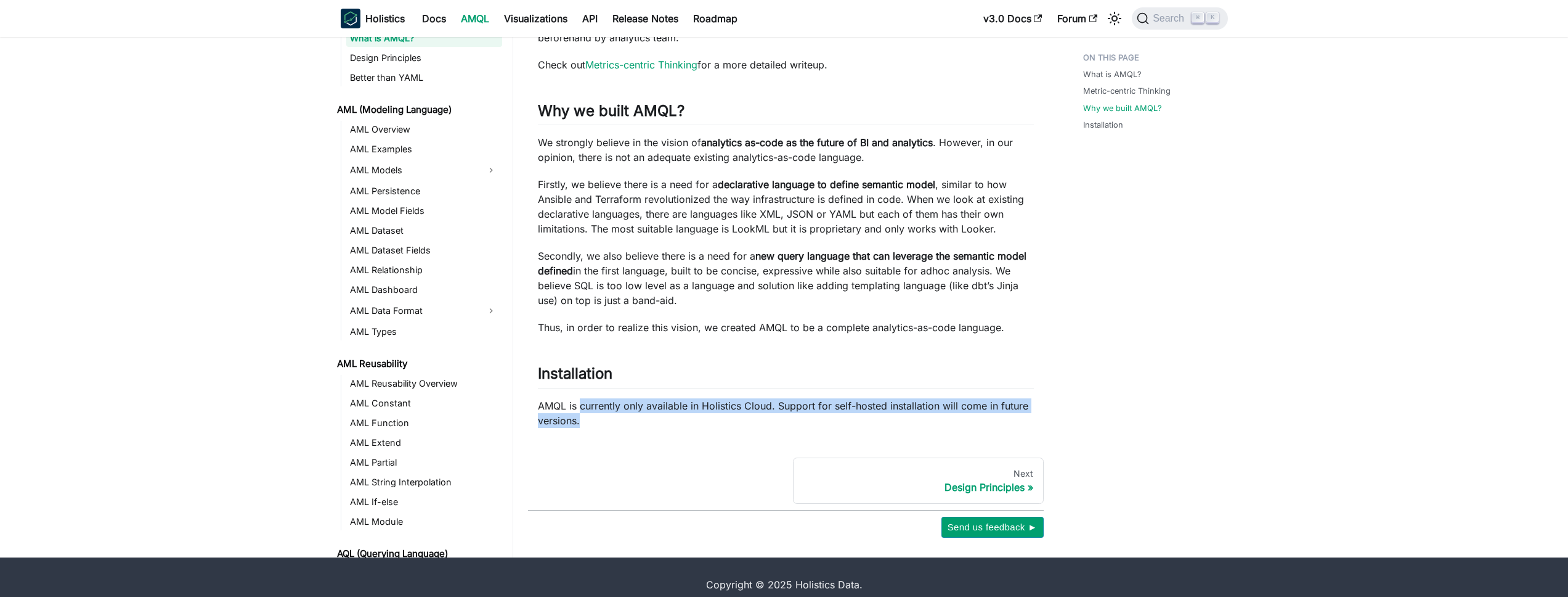
drag, startPoint x: 582, startPoint y: 390, endPoint x: 965, endPoint y: 406, distance: 383.3
click at [965, 406] on p "AMQL is currently only available in Holistics Cloud. Support for self-hosted in…" at bounding box center [786, 413] width 496 height 30
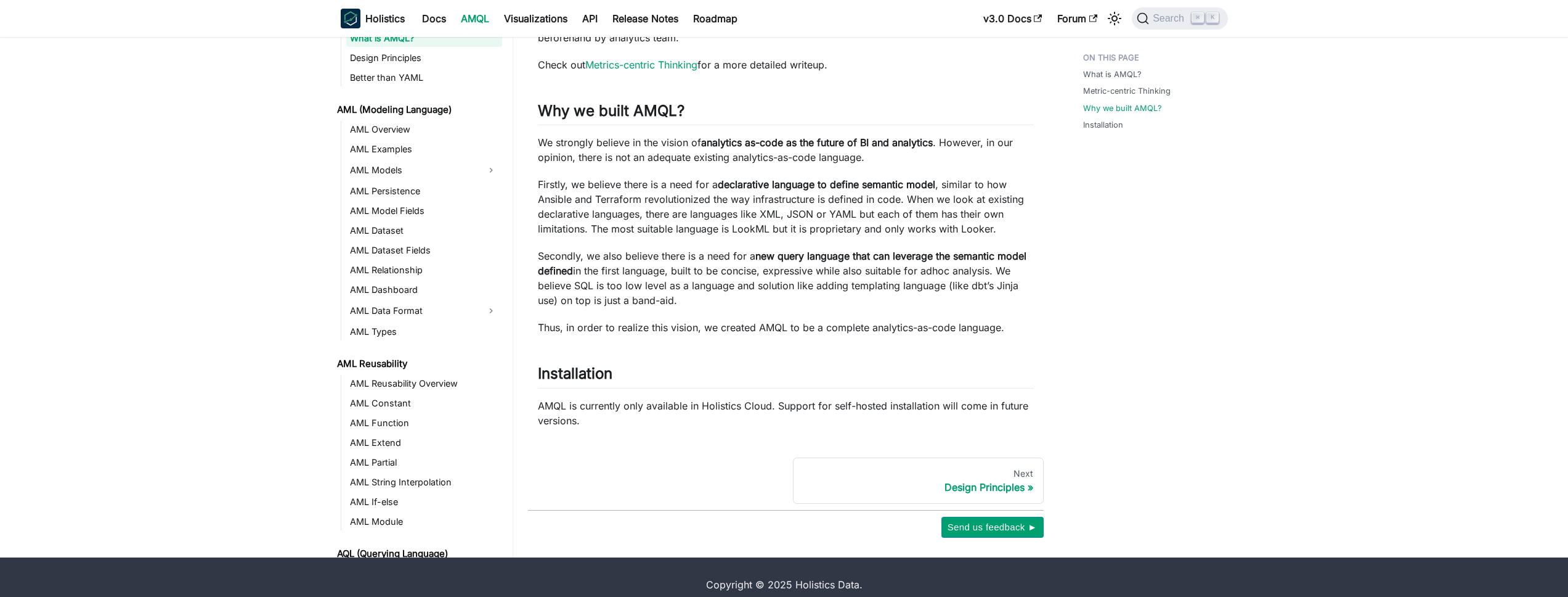
click at [965, 406] on p "AMQL is currently only available in Holistics Cloud. Support for self-hosted in…" at bounding box center [786, 413] width 496 height 30
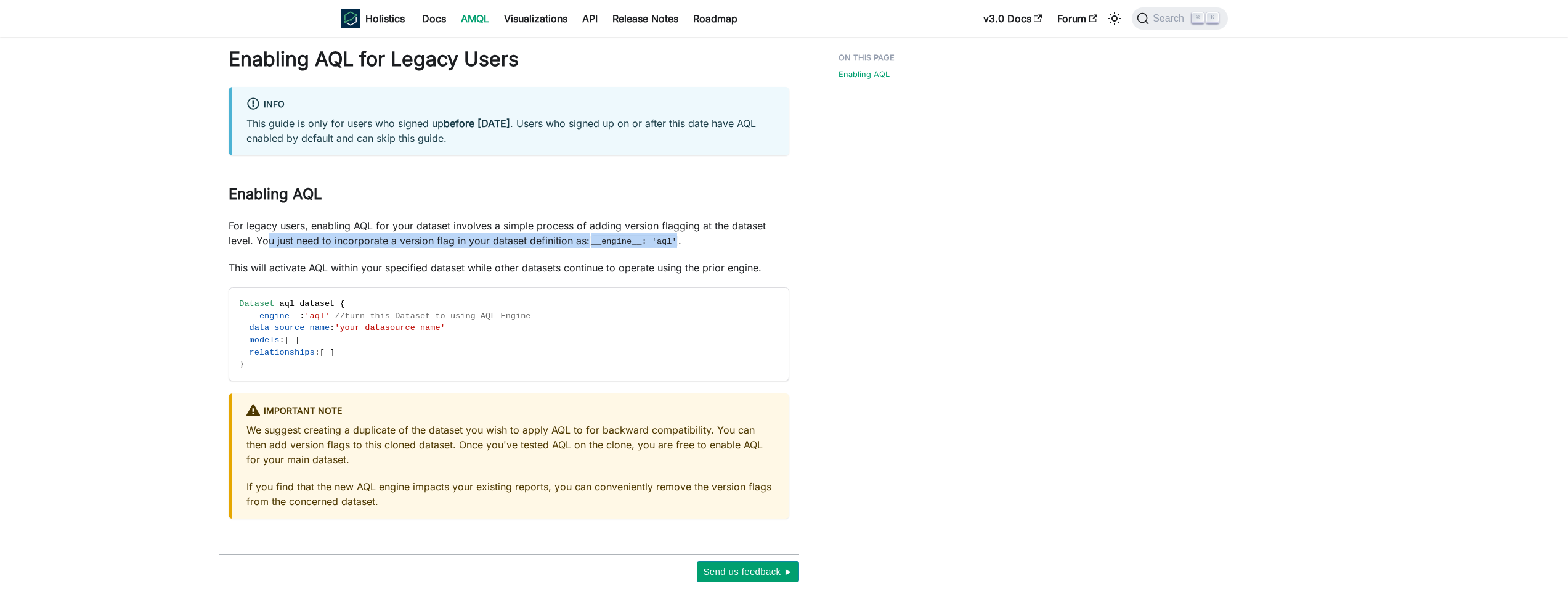
drag, startPoint x: 267, startPoint y: 239, endPoint x: 678, endPoint y: 242, distance: 411.0
click at [678, 242] on p "For legacy users, enabling AQL for your dataset involves a simple process of ad…" at bounding box center [509, 233] width 561 height 30
click at [679, 243] on p "For legacy users, enabling AQL for your dataset involves a simple process of ad…" at bounding box center [509, 233] width 561 height 30
drag, startPoint x: 699, startPoint y: 245, endPoint x: 576, endPoint y: 243, distance: 123.0
click at [576, 243] on p "For legacy users, enabling AQL for your dataset involves a simple process of ad…" at bounding box center [509, 233] width 561 height 30
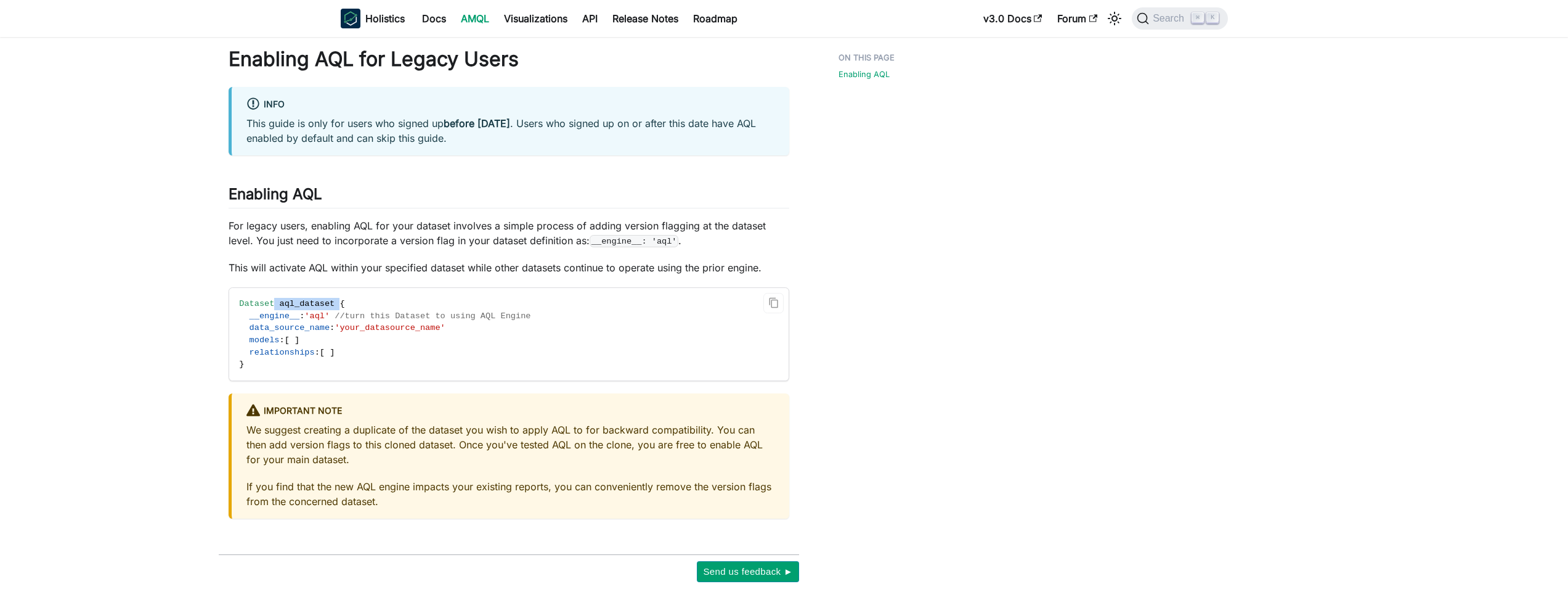
drag, startPoint x: 276, startPoint y: 303, endPoint x: 343, endPoint y: 303, distance: 67.0
click at [343, 303] on span "Dataset aql_dataset {" at bounding box center [291, 303] width 105 height 9
click at [343, 303] on span "{" at bounding box center [341, 303] width 5 height 9
drag, startPoint x: 345, startPoint y: 328, endPoint x: 443, endPoint y: 325, distance: 98.0
click at [443, 325] on span "'your_datasource_name'" at bounding box center [389, 327] width 110 height 9
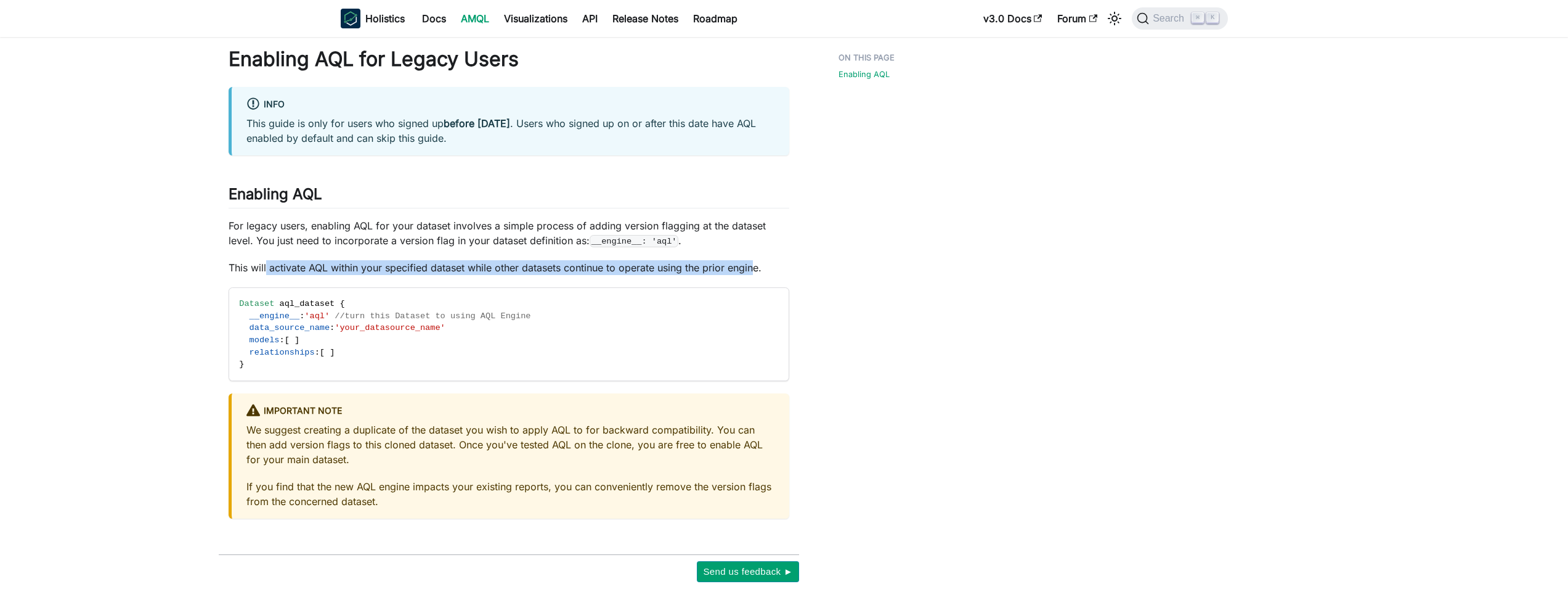
drag, startPoint x: 267, startPoint y: 267, endPoint x: 753, endPoint y: 267, distance: 486.0
click at [753, 267] on p "This will activate AQL within your specified dataset while other datasets conti…" at bounding box center [509, 267] width 561 height 15
click at [381, 261] on p "This will activate AQL within your specified dataset while other datasets conti…" at bounding box center [509, 267] width 561 height 15
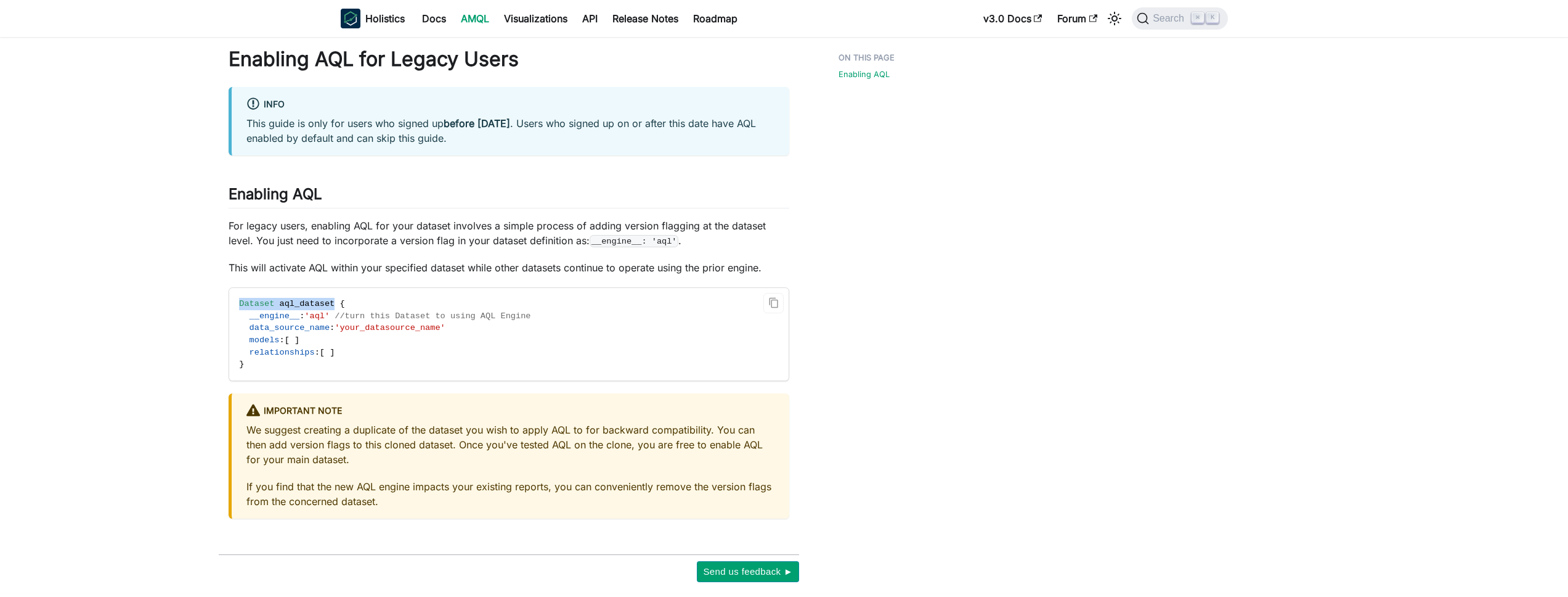
drag, startPoint x: 334, startPoint y: 301, endPoint x: 231, endPoint y: 303, distance: 103.0
click at [231, 303] on code "Dataset aql_dataset { __engine__ : 'aql' //turn this Dataset to using AQL Engin…" at bounding box center [475, 334] width 493 height 92
copy span "Dataset aql_dataset"
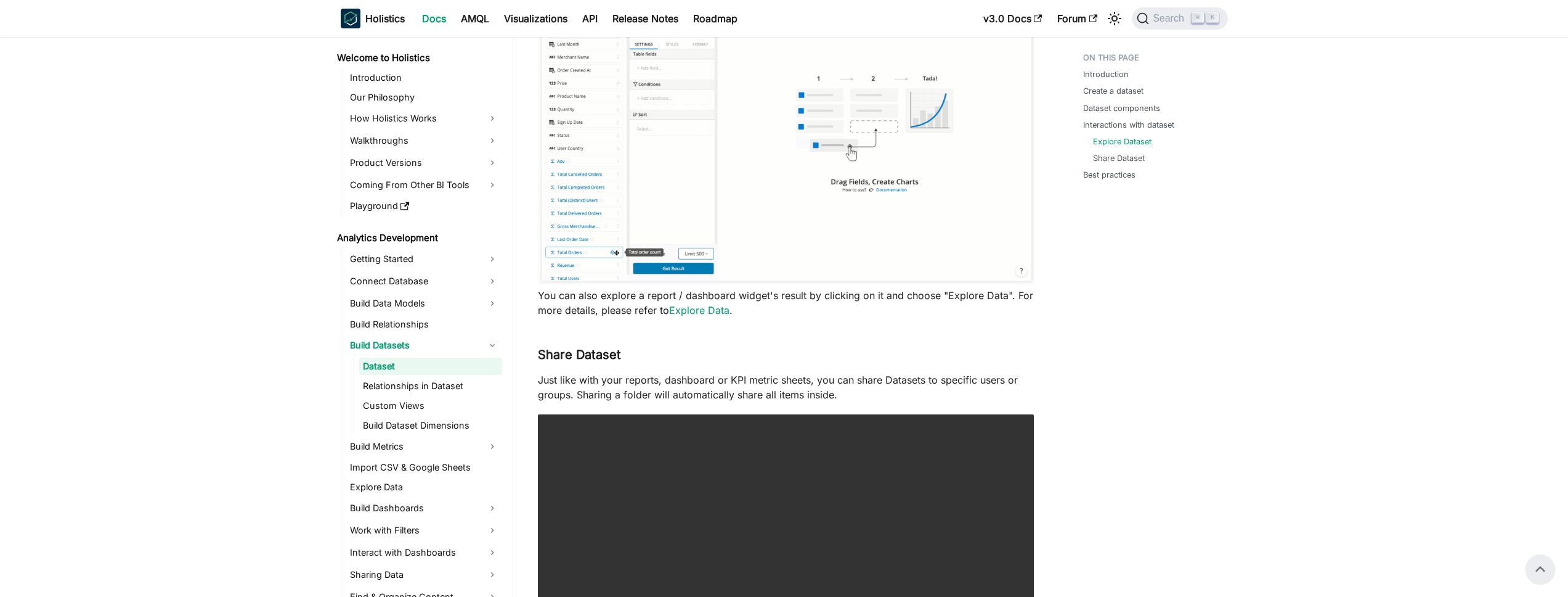
scroll to position [1011, 0]
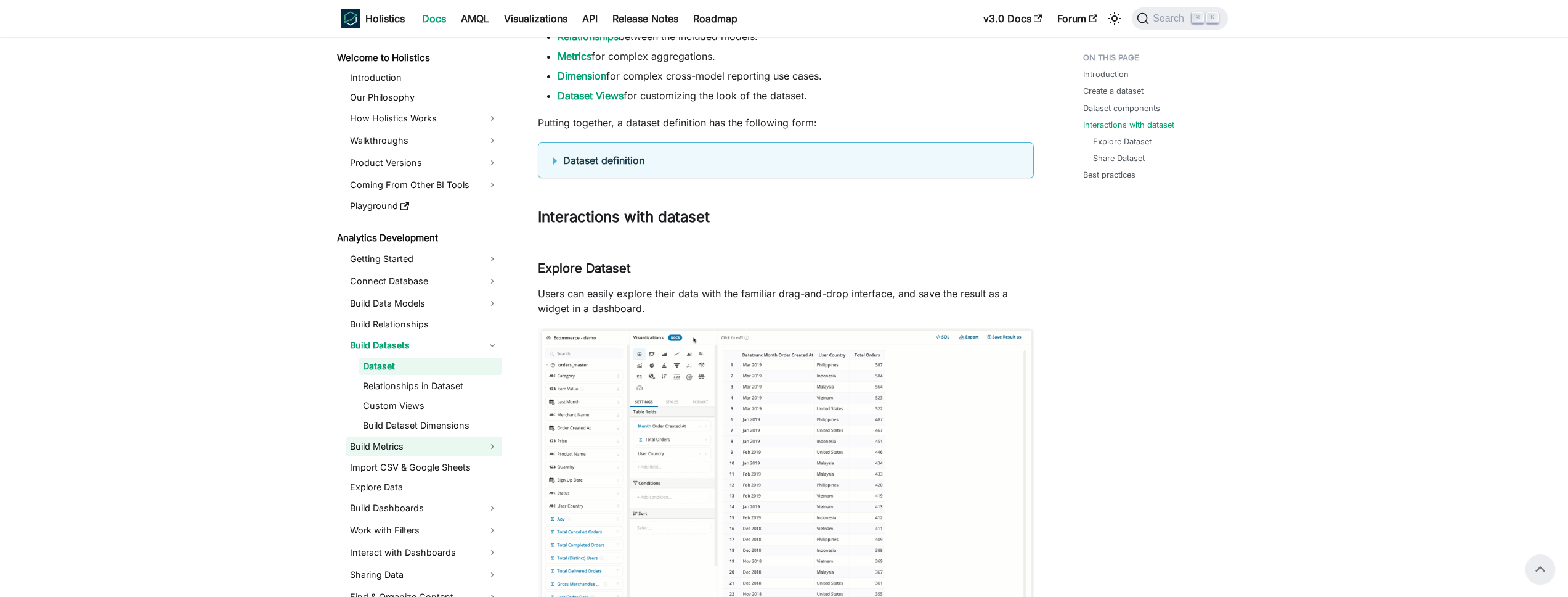
click at [371, 440] on link "Build Metrics" at bounding box center [424, 446] width 156 height 20
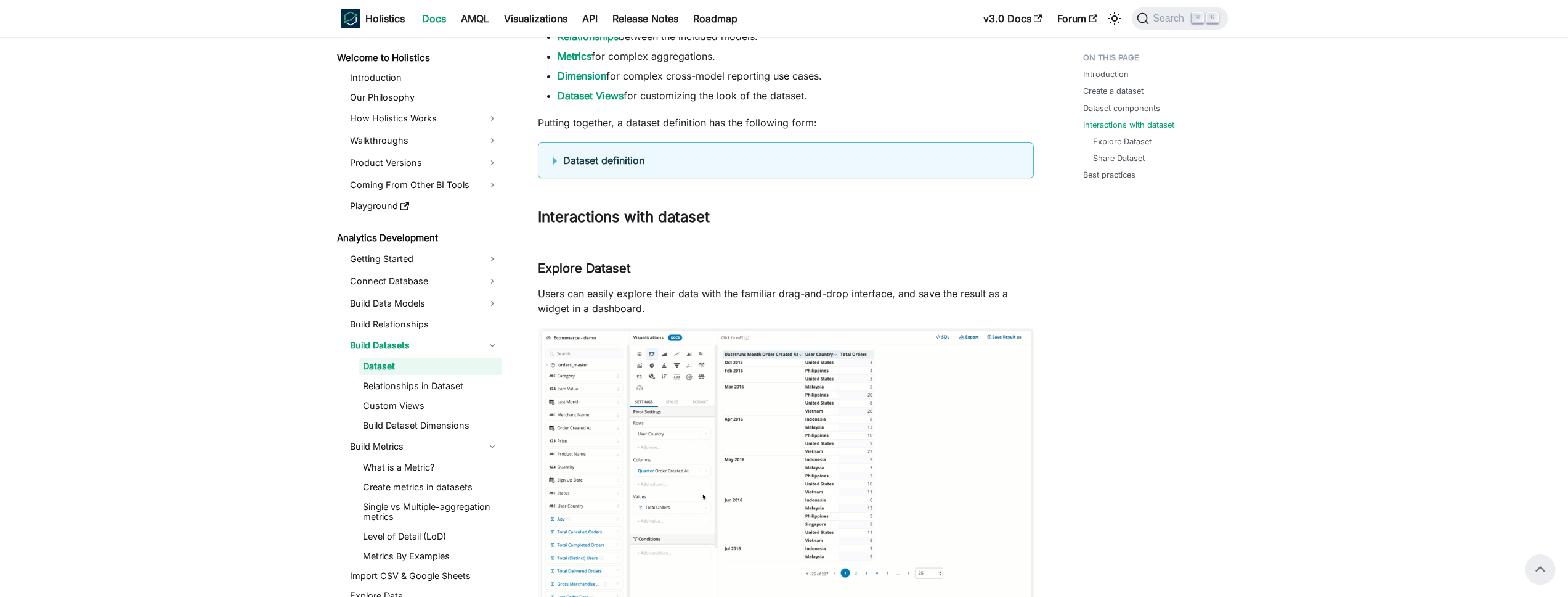
scroll to position [1350, 0]
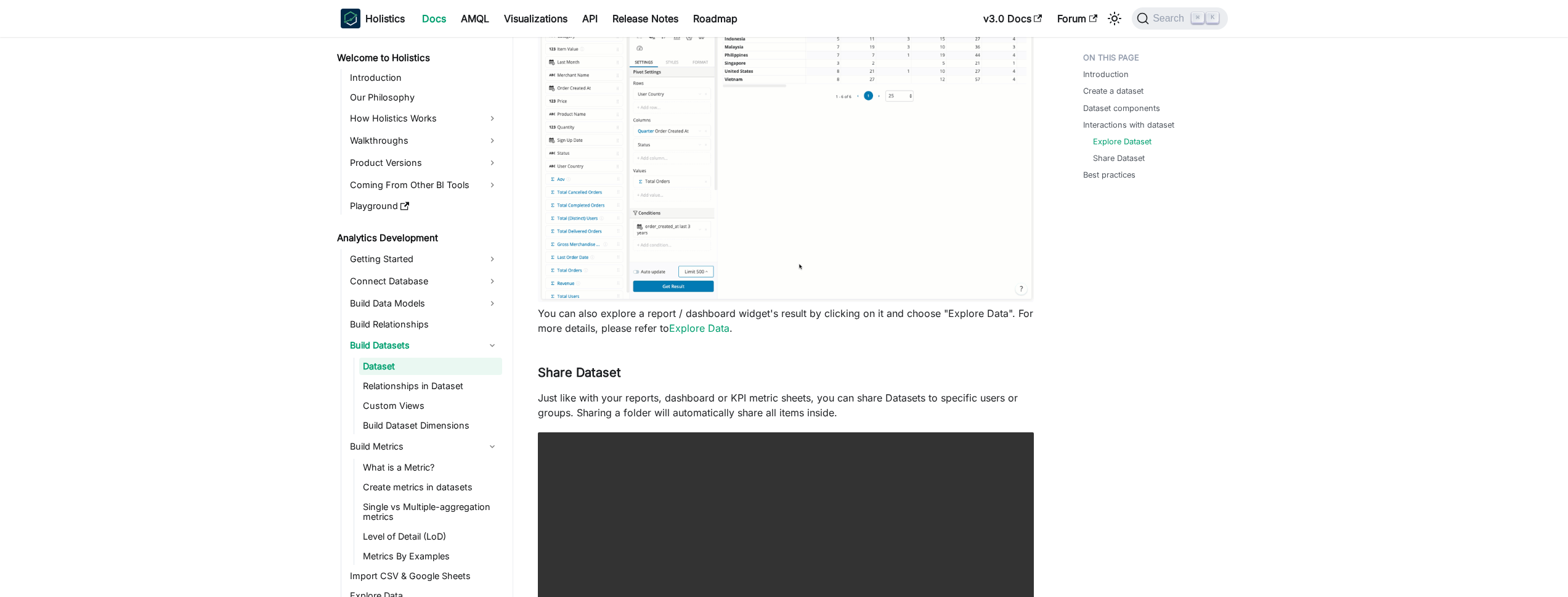
click at [409, 457] on li "Build Metrics What is a Metric? Create metrics in datasets Single vs Multiple-a…" at bounding box center [424, 500] width 156 height 128
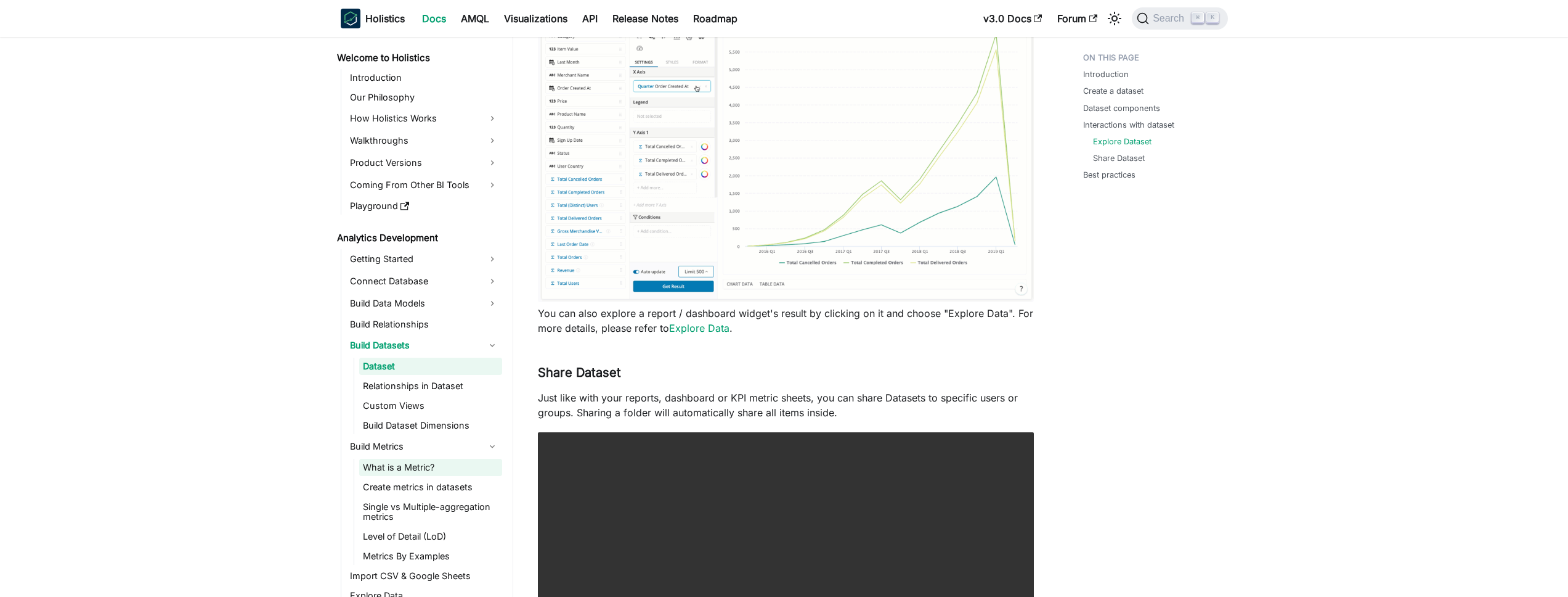
click at [411, 465] on link "What is a Metric?" at bounding box center [430, 467] width 143 height 17
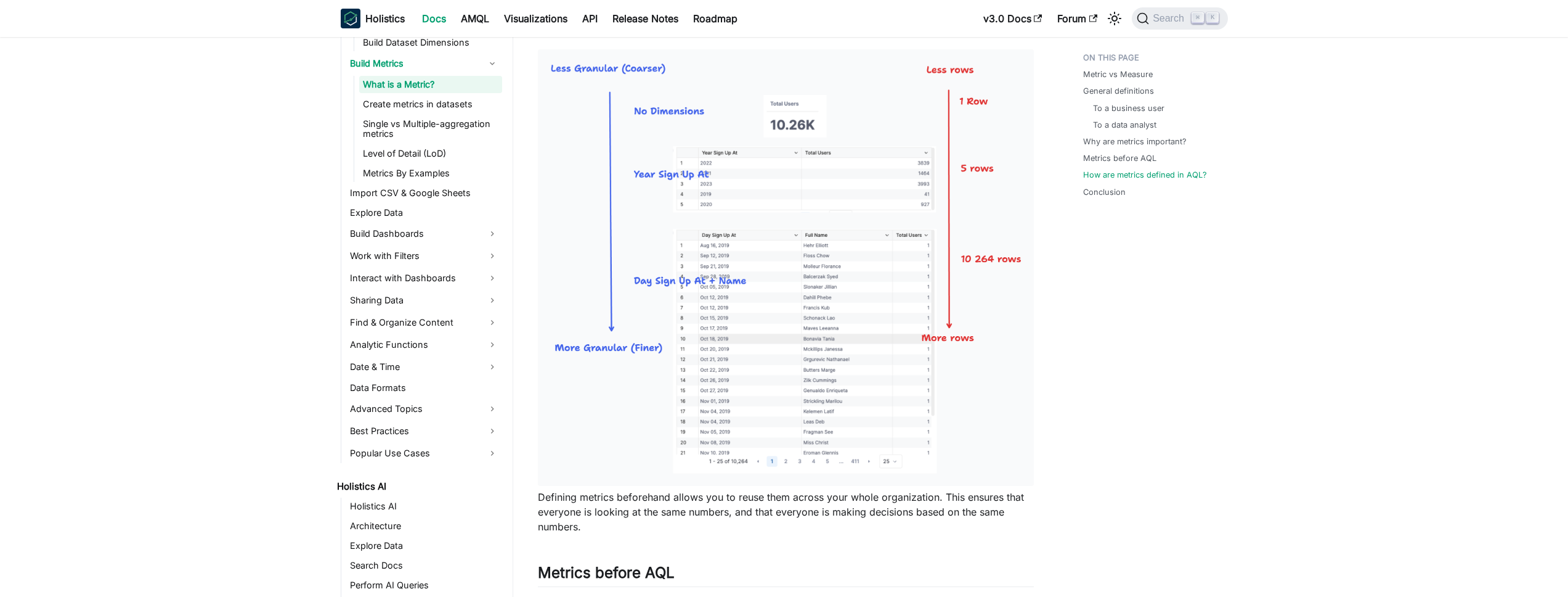
scroll to position [3025, 0]
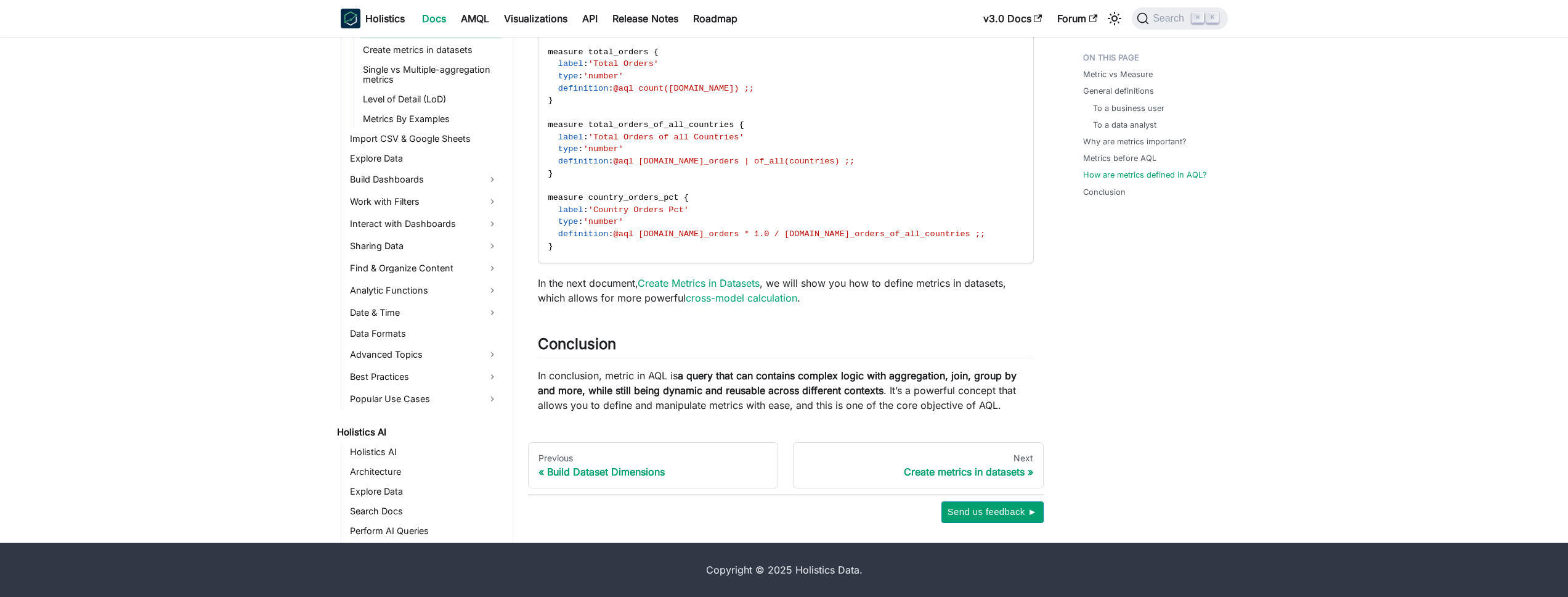
click at [664, 278] on link "Create Metrics in Datasets" at bounding box center [698, 282] width 122 height 12
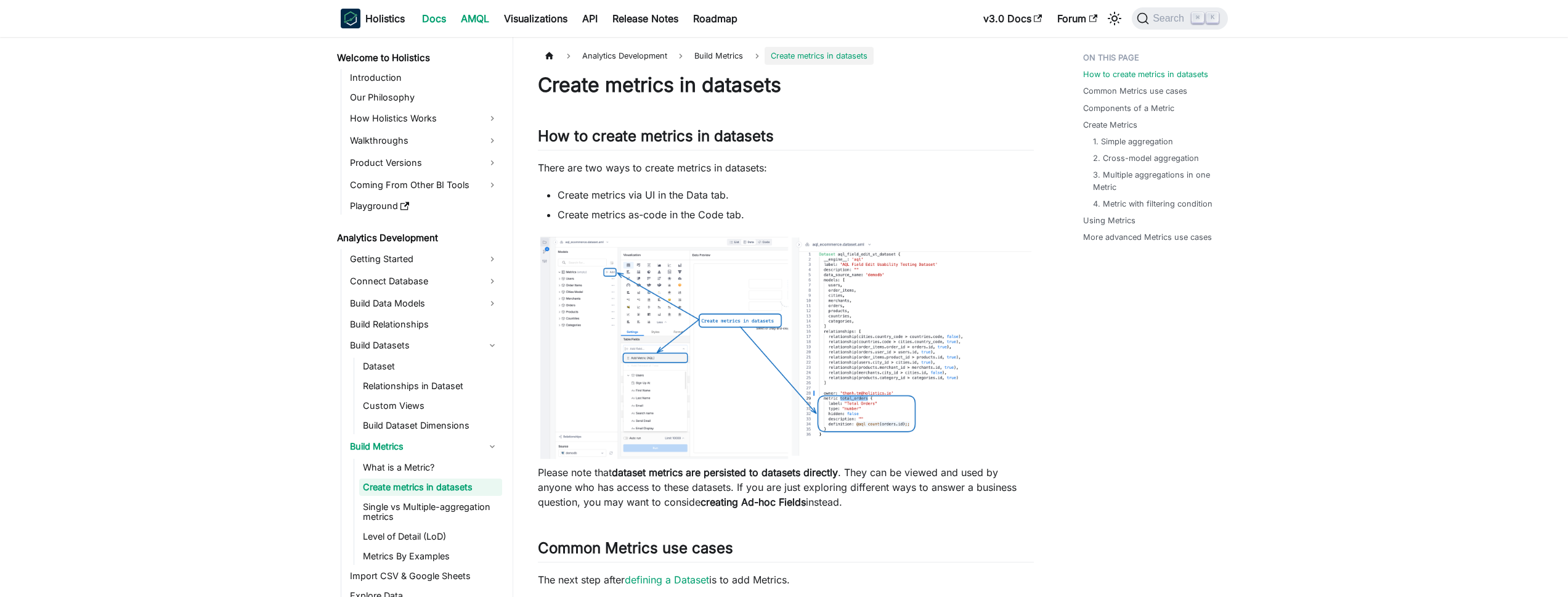
click at [474, 12] on link "AMQL" at bounding box center [475, 18] width 43 height 20
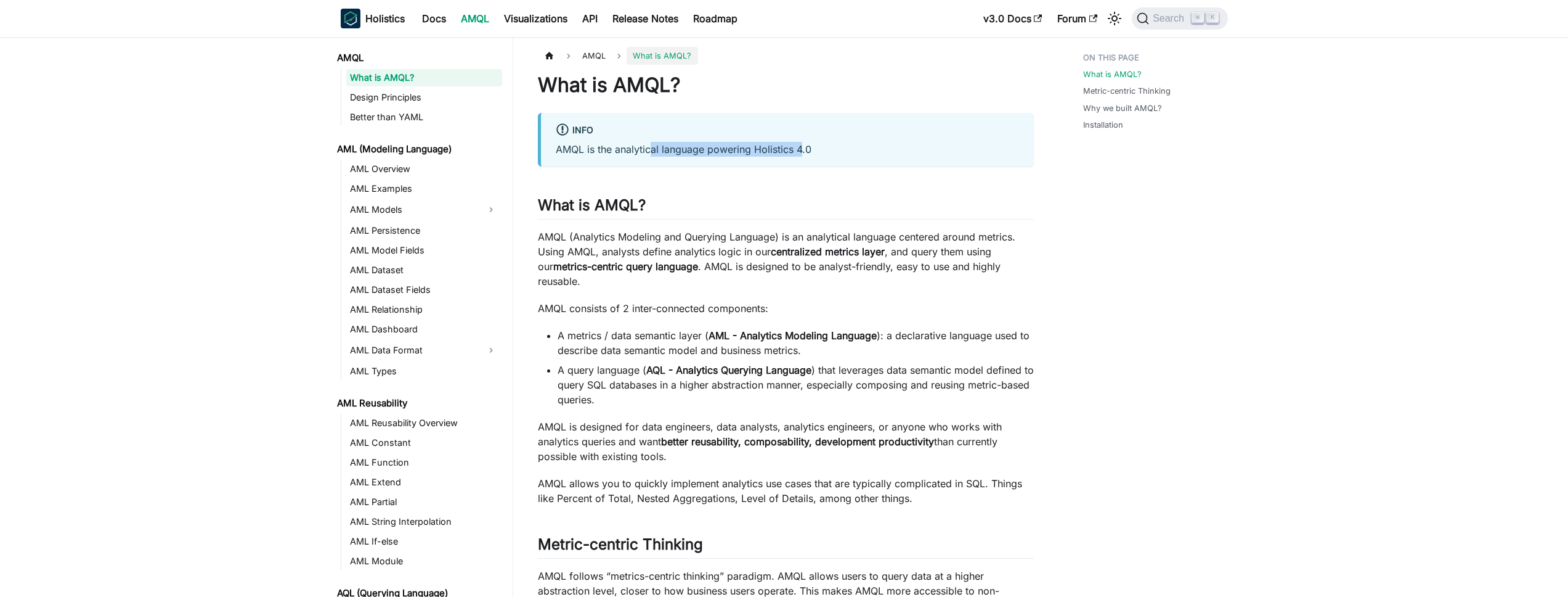
drag, startPoint x: 650, startPoint y: 153, endPoint x: 802, endPoint y: 155, distance: 152.0
click at [802, 155] on p "AMQL is the analytical language powering Holistics 4.0" at bounding box center [787, 149] width 463 height 15
drag, startPoint x: 588, startPoint y: 231, endPoint x: 674, endPoint y: 232, distance: 86.0
click at [674, 232] on p "AMQL (Analytics Modeling and Querying Language) is an analytical language cente…" at bounding box center [786, 259] width 496 height 59
drag, startPoint x: 602, startPoint y: 301, endPoint x: 704, endPoint y: 308, distance: 102.2
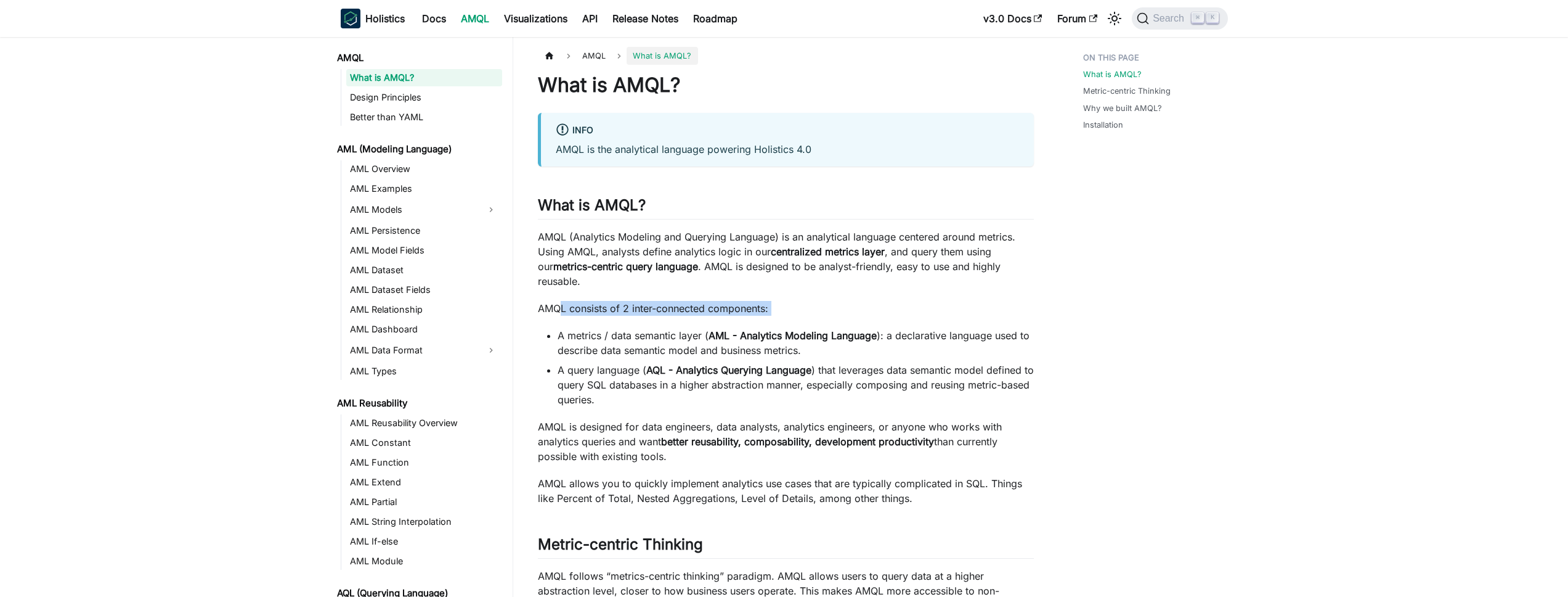
click at [698, 308] on div "What is AMQL? info AMQL is the analytical language powering Holistics 4.0 What …" at bounding box center [786, 555] width 496 height 964
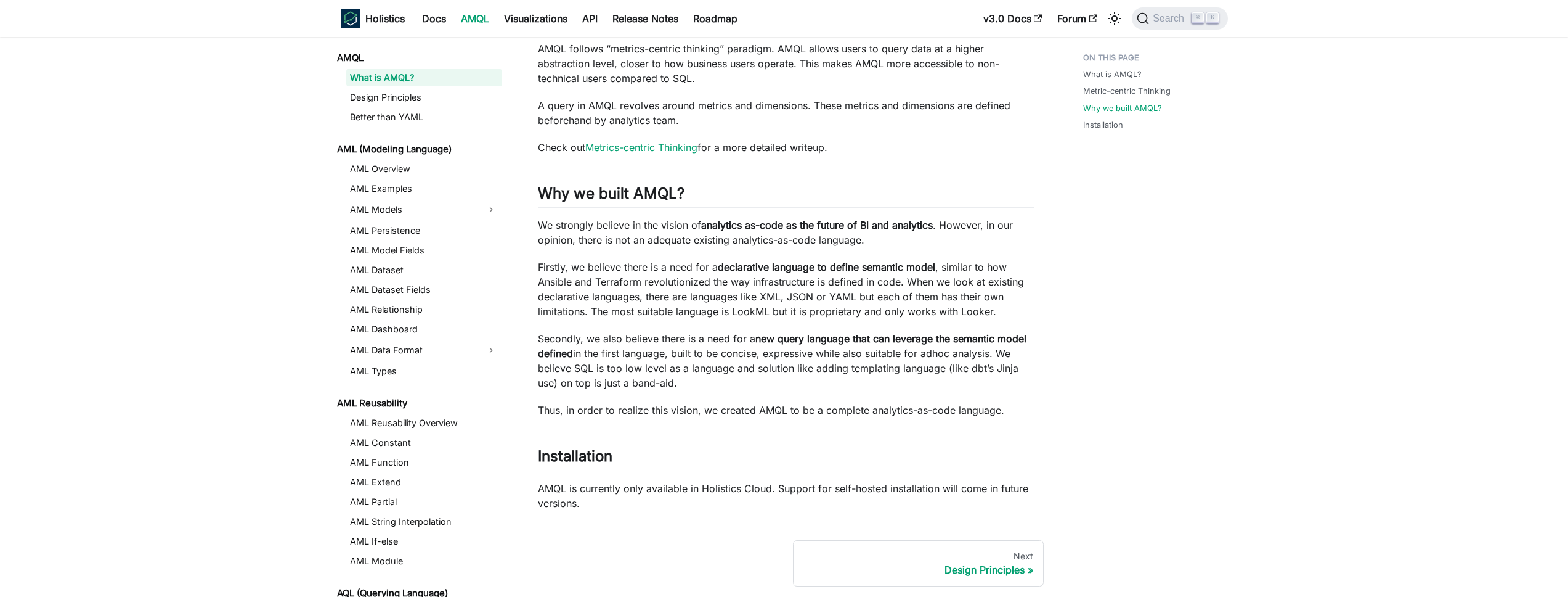
scroll to position [610, 0]
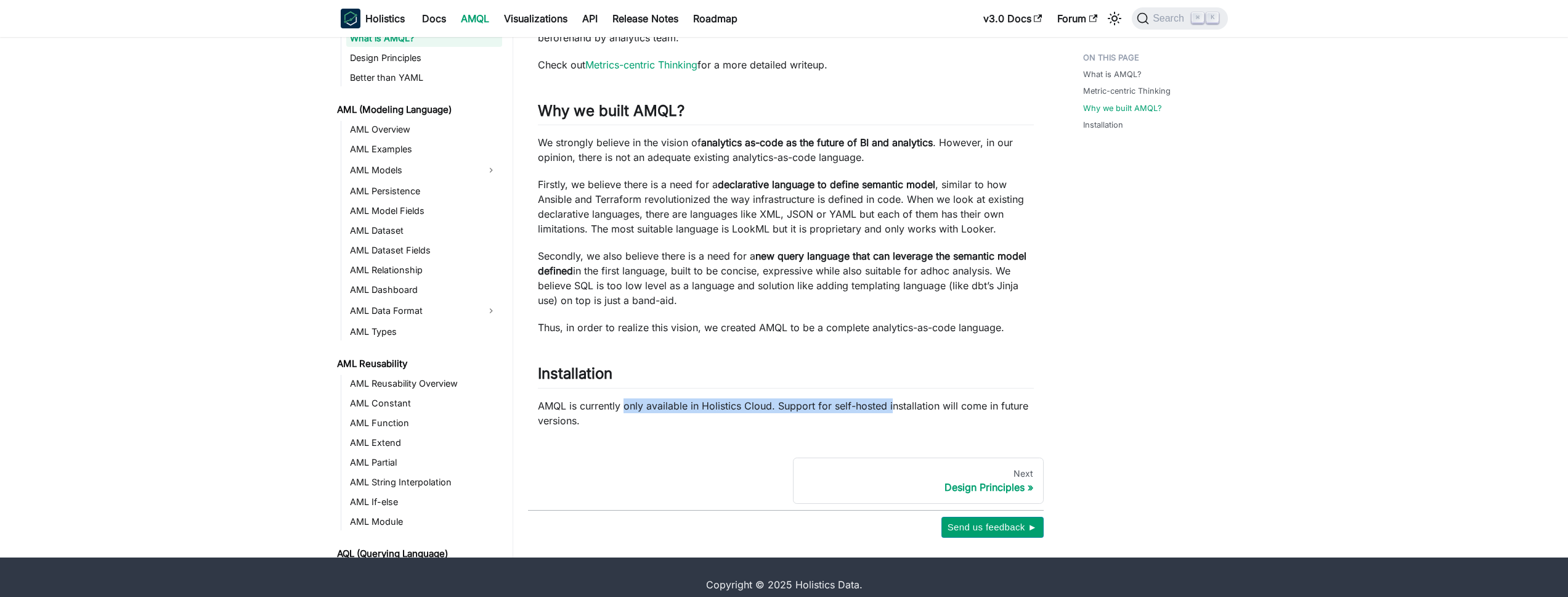
drag, startPoint x: 623, startPoint y: 388, endPoint x: 892, endPoint y: 390, distance: 269.0
click at [892, 398] on p "AMQL is currently only available in Holistics Cloud. Support for self-hosted in…" at bounding box center [786, 413] width 496 height 30
click at [772, 398] on p "AMQL is currently only available in Holistics Cloud. Support for self-hosted in…" at bounding box center [786, 413] width 496 height 30
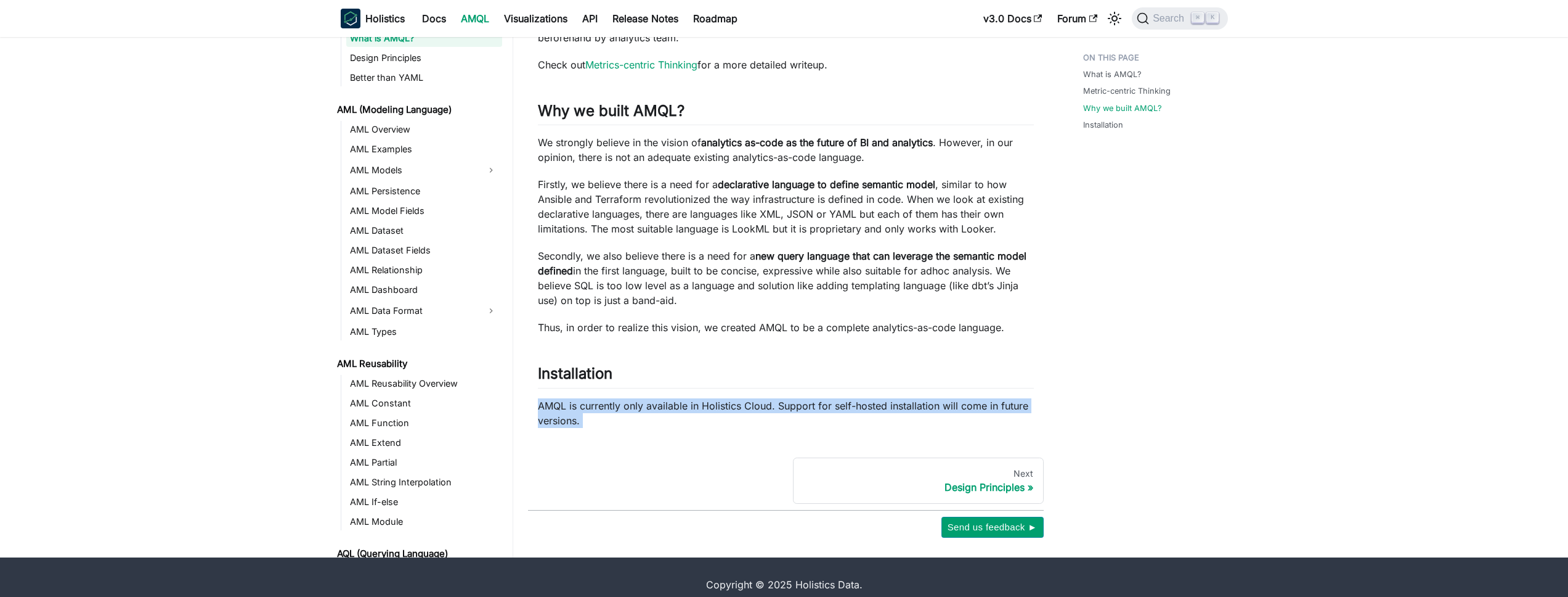
click at [772, 398] on p "AMQL is currently only available in Holistics Cloud. Support for self-hosted in…" at bounding box center [786, 413] width 496 height 30
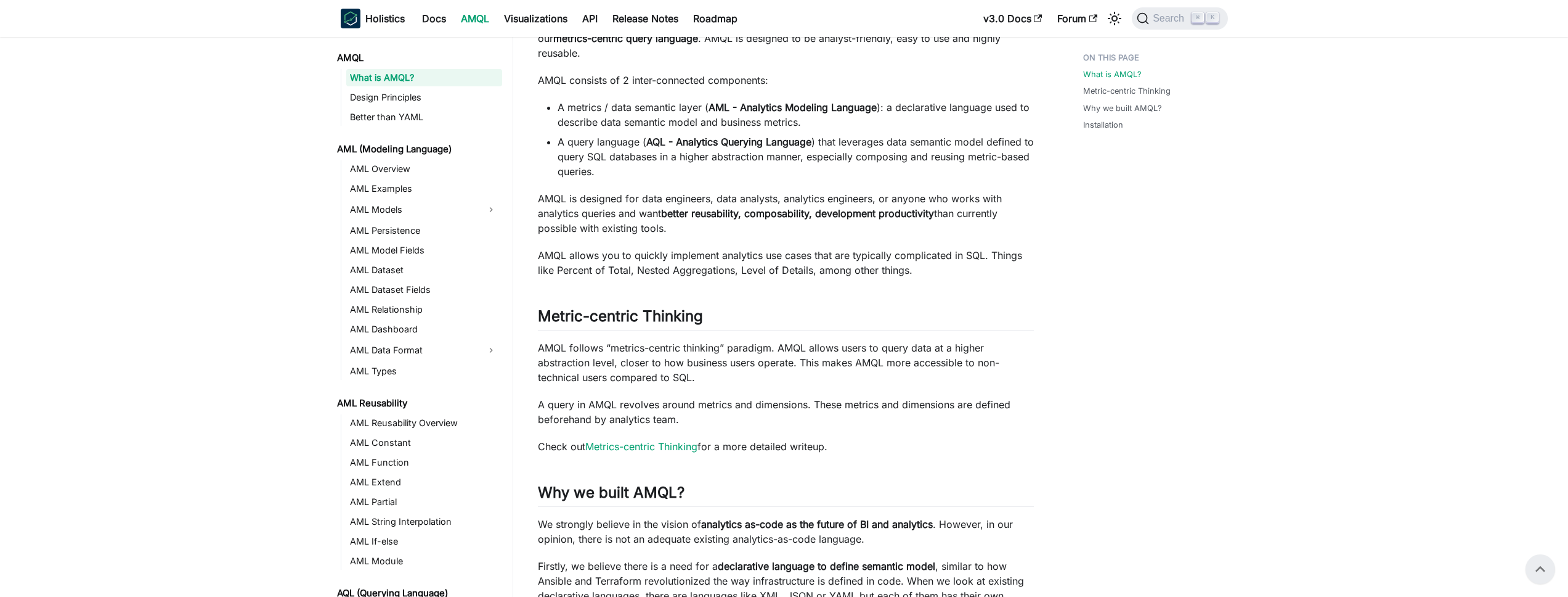
scroll to position [0, 0]
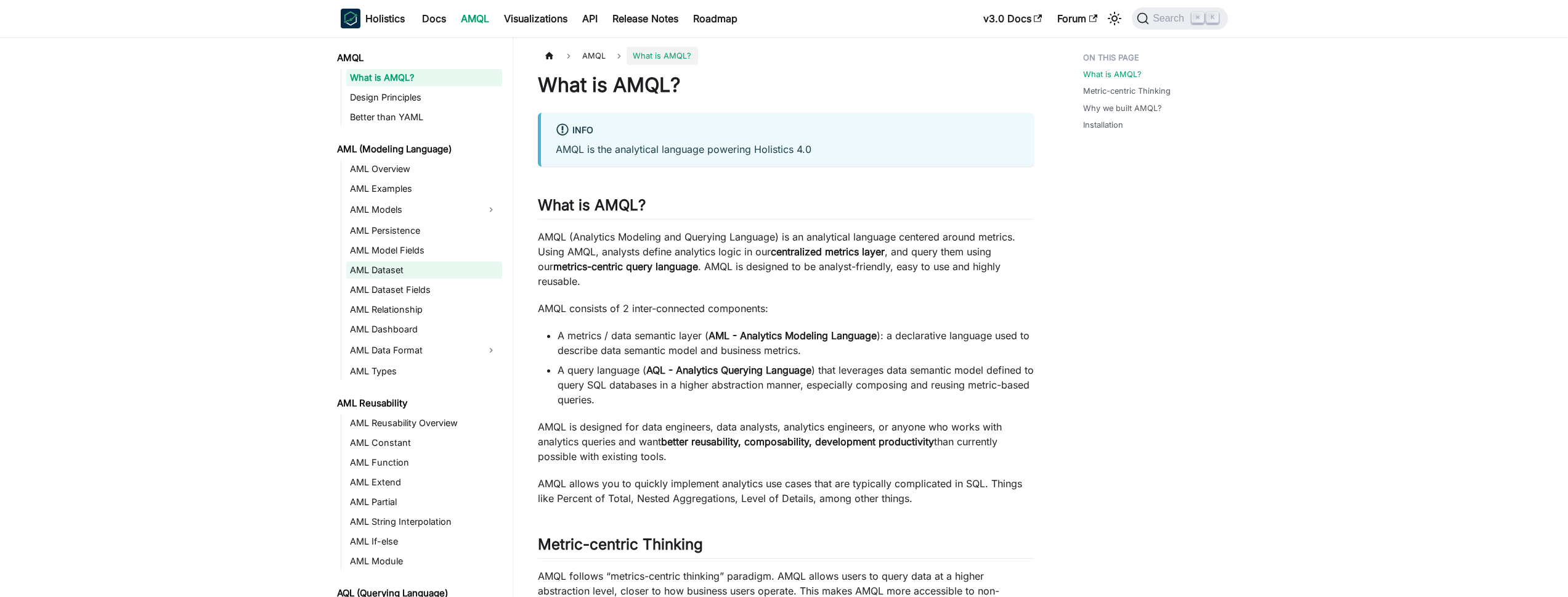
click at [368, 270] on link "AML Dataset" at bounding box center [424, 270] width 156 height 17
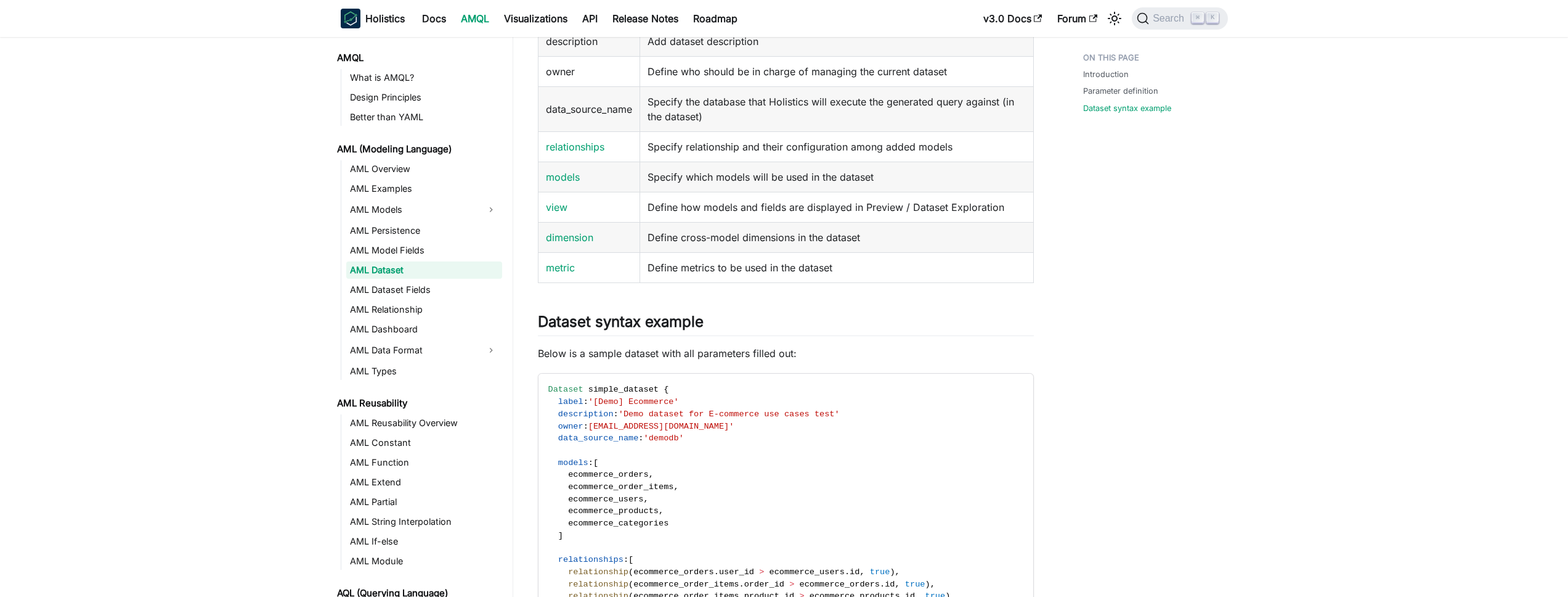
scroll to position [777, 0]
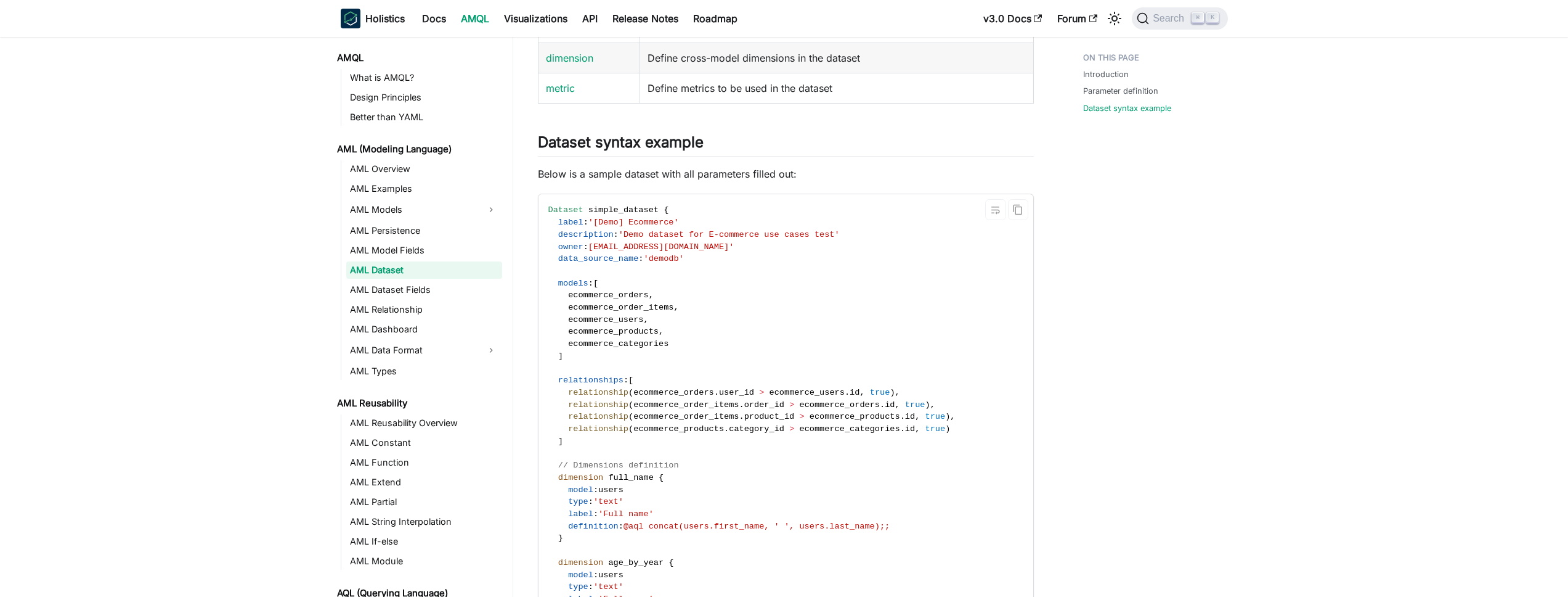
click at [678, 260] on span "'demodb'" at bounding box center [664, 258] width 40 height 9
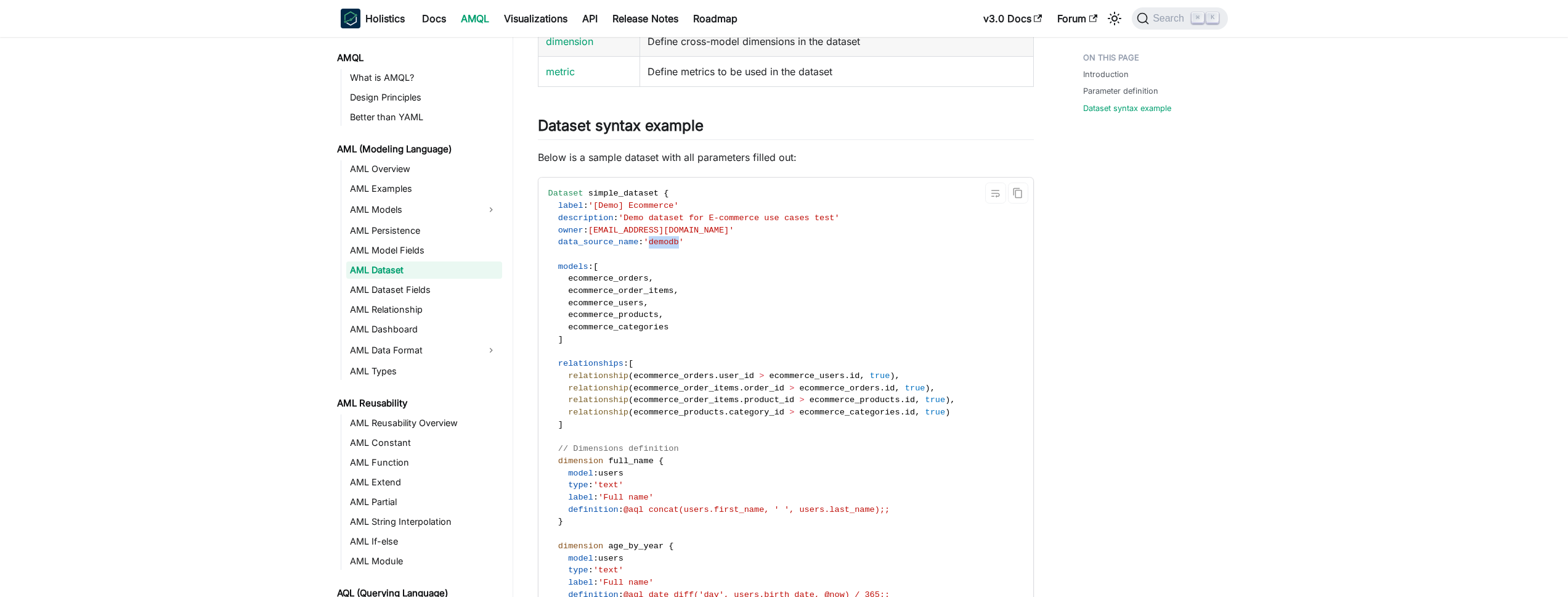
scroll to position [794, 0]
click at [586, 241] on span "data_source_name" at bounding box center [598, 241] width 80 height 9
copy span "data_source_name"
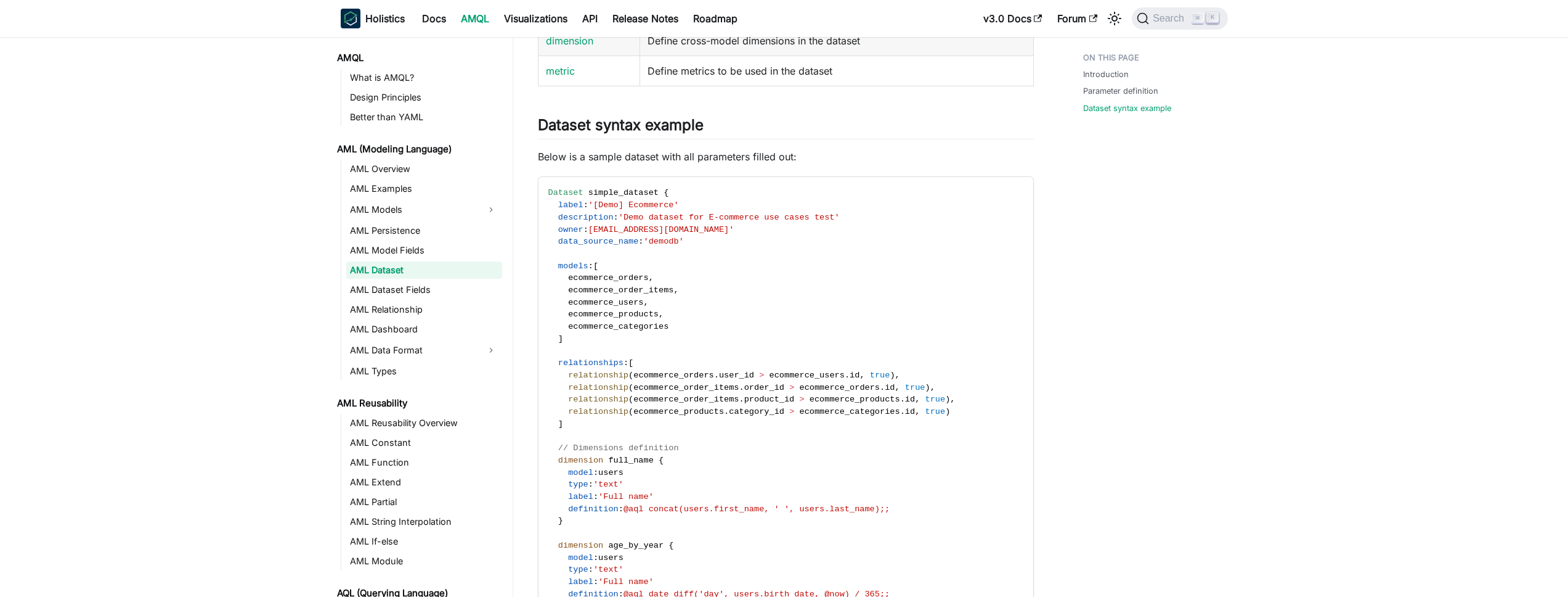
scroll to position [409, 0]
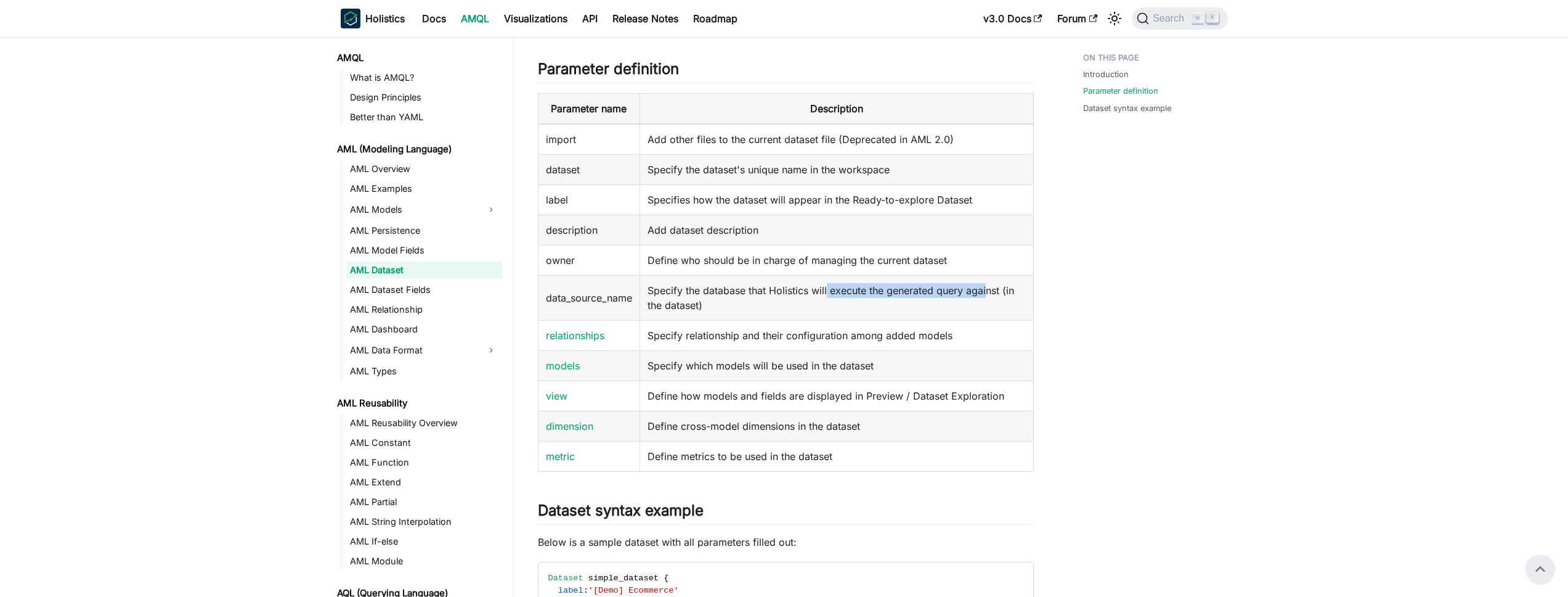
drag, startPoint x: 844, startPoint y: 287, endPoint x: 987, endPoint y: 296, distance: 143.3
click at [987, 296] on td "Specify the database that Holistics will execute the generated query against (i…" at bounding box center [837, 298] width 394 height 45
drag, startPoint x: 723, startPoint y: 307, endPoint x: 641, endPoint y: 290, distance: 83.7
click at [641, 290] on td "Specify the database that Holistics will execute the generated query against (i…" at bounding box center [837, 298] width 394 height 45
click at [679, 291] on td "Specify the database that Holistics will execute the generated query against (i…" at bounding box center [837, 298] width 394 height 45
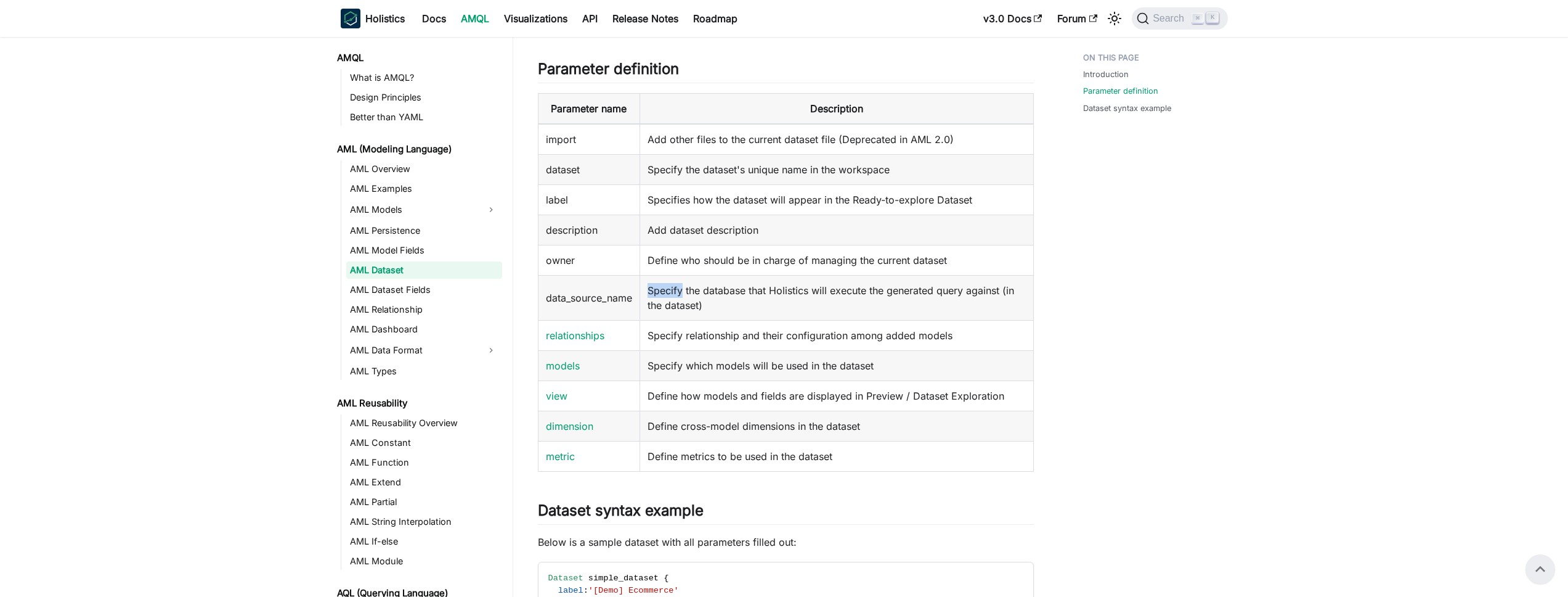
click at [679, 291] on td "Specify the database that Holistics will execute the generated query against (i…" at bounding box center [837, 298] width 394 height 45
click at [727, 363] on td "Specify which models will be used in the dataset" at bounding box center [837, 366] width 394 height 30
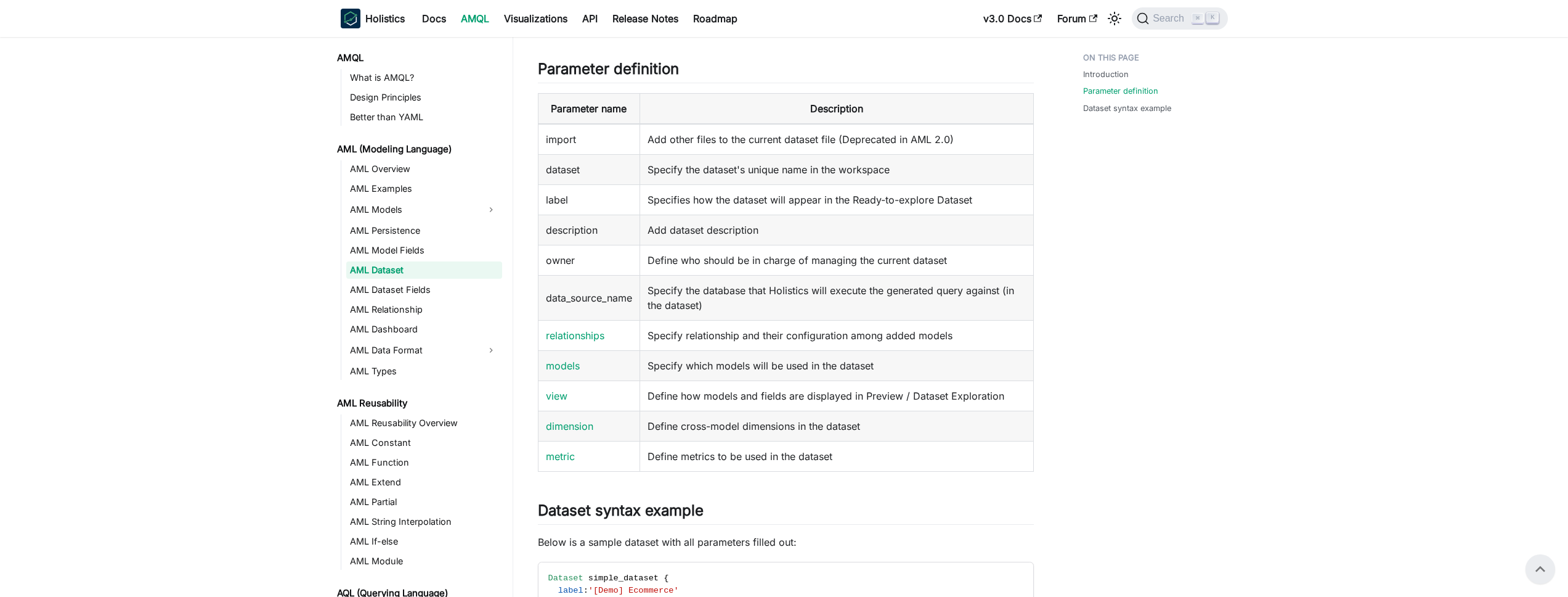
click at [666, 303] on td "Specify the database that Holistics will execute the generated query against (i…" at bounding box center [837, 298] width 394 height 45
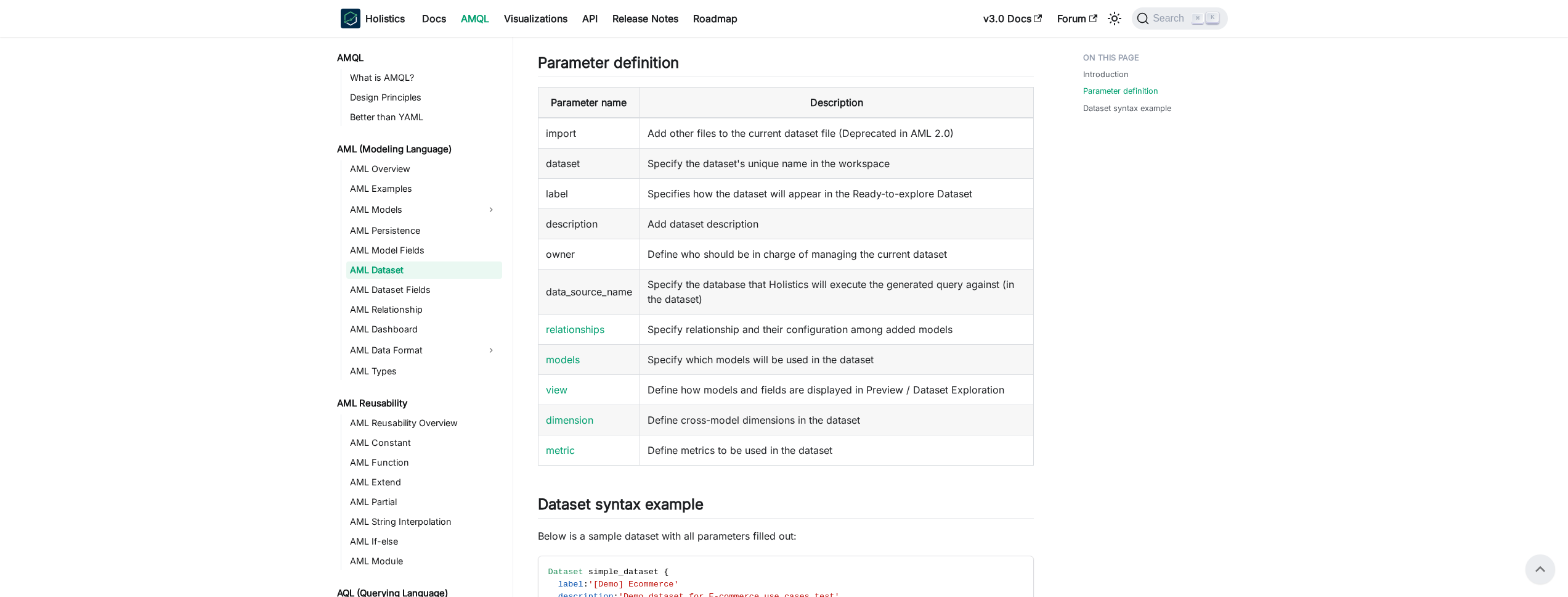
scroll to position [564, 0]
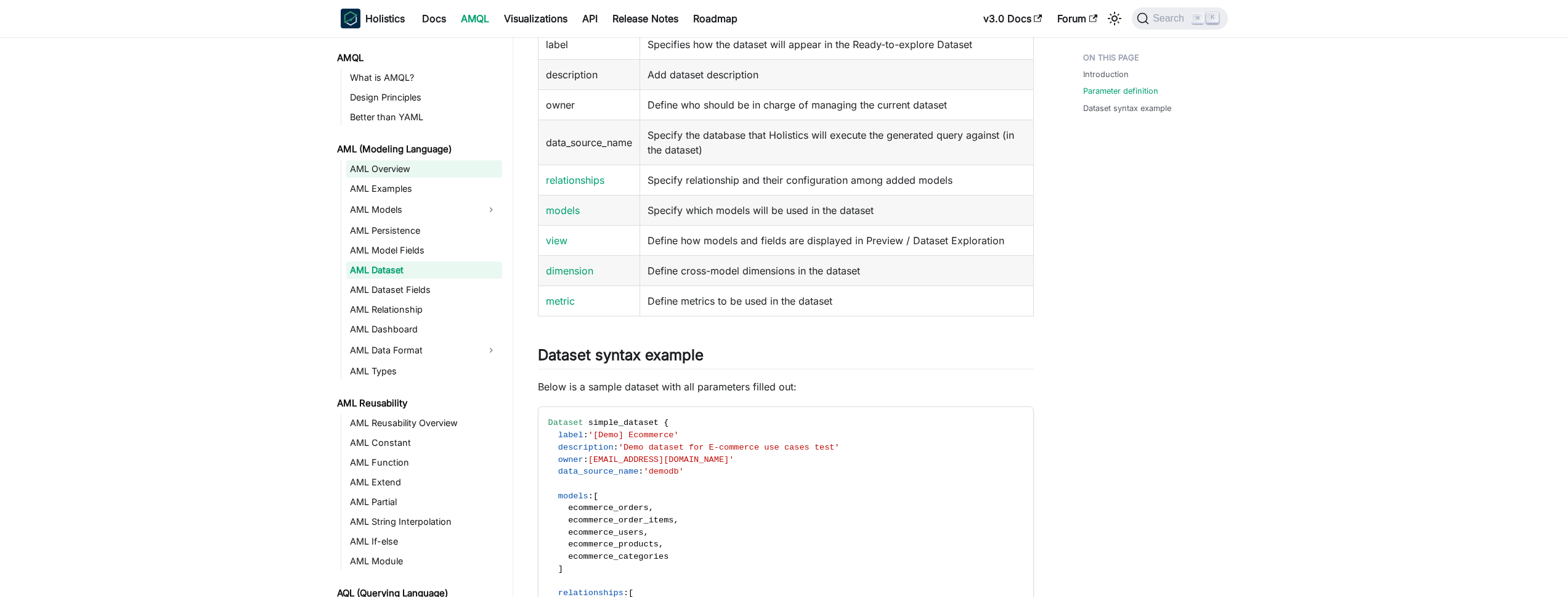
click at [389, 169] on link "AML Overview" at bounding box center [424, 169] width 156 height 17
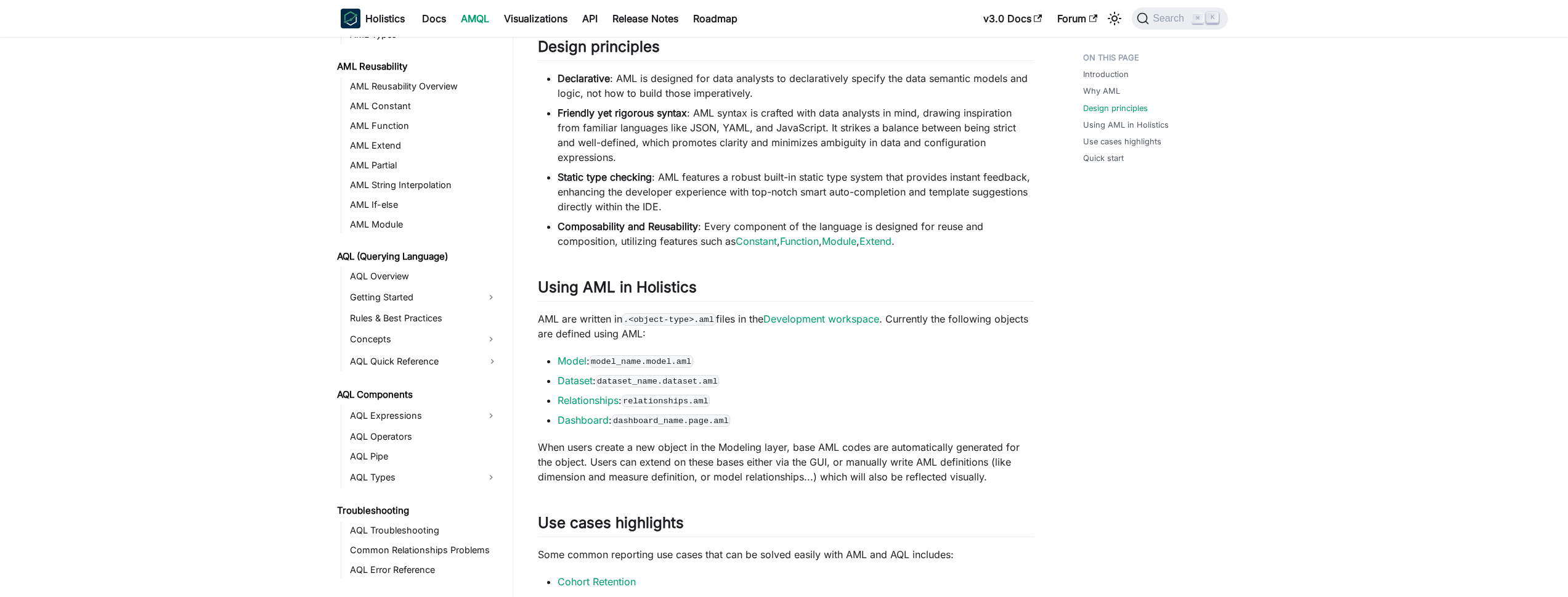
scroll to position [550, 0]
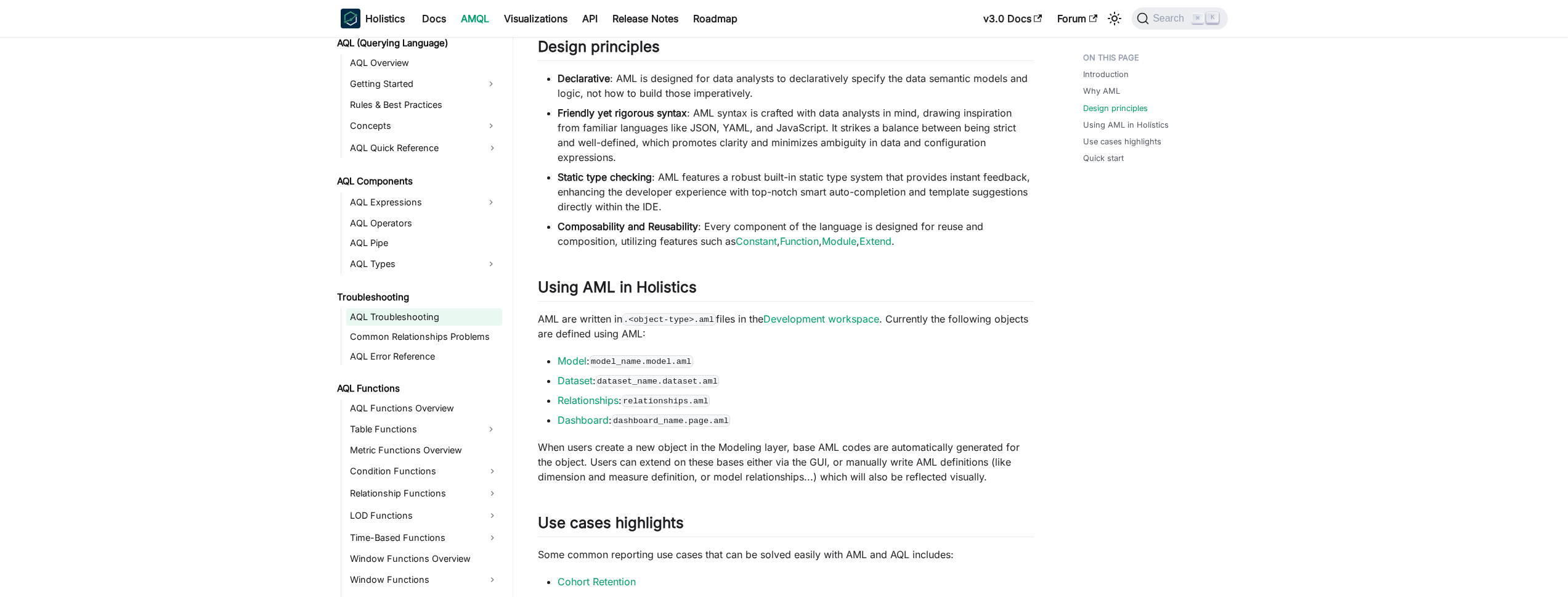
click at [410, 320] on link "AQL Troubleshooting" at bounding box center [424, 317] width 156 height 17
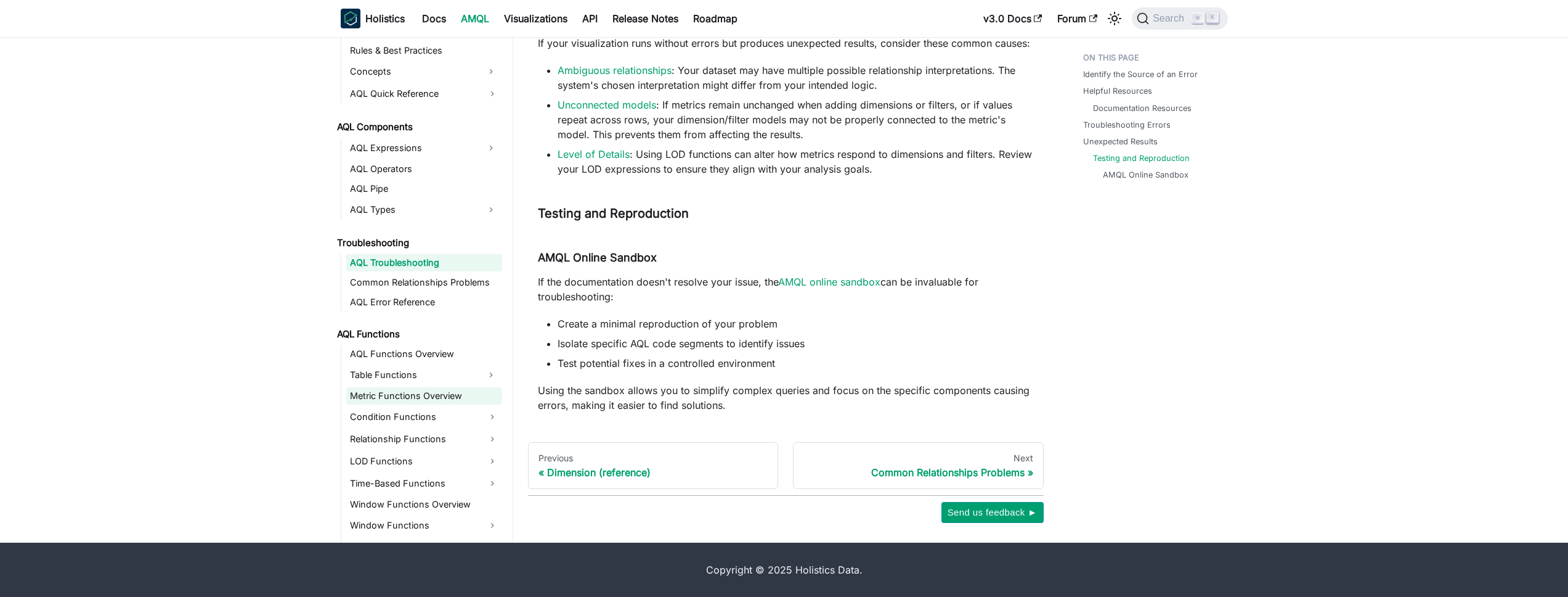
scroll to position [715, 0]
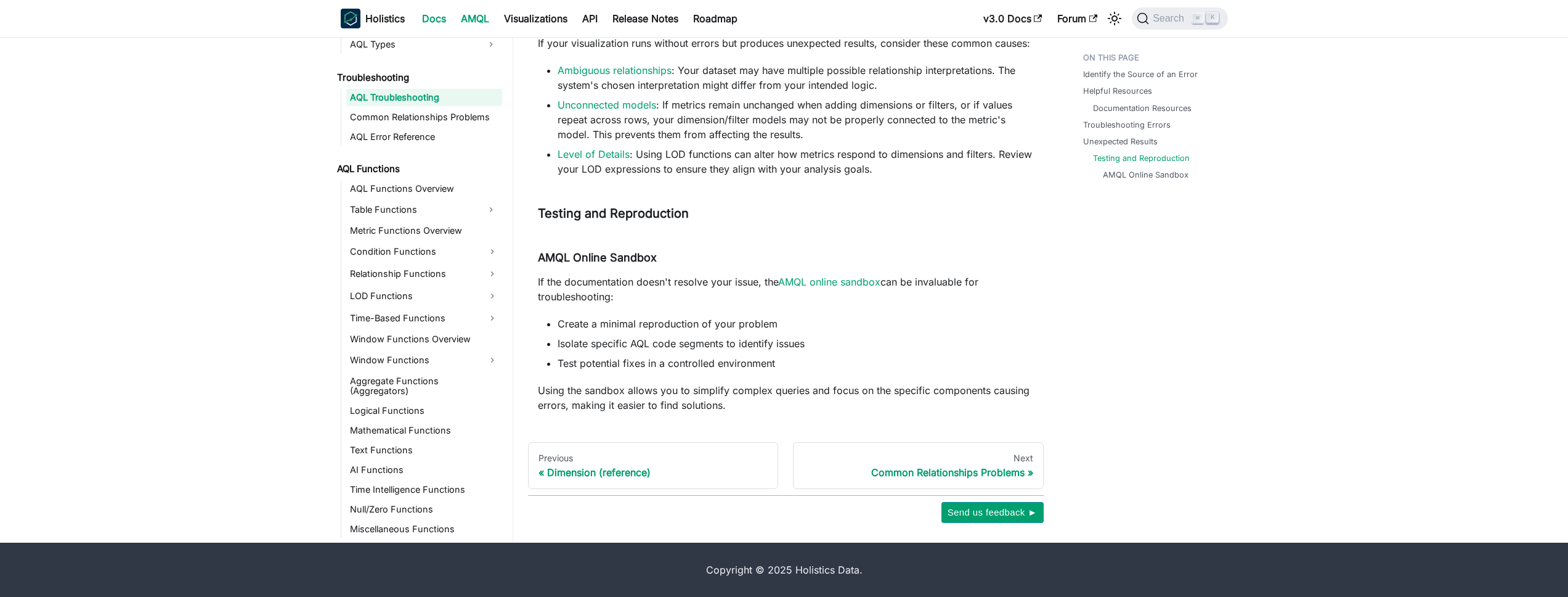
click at [426, 12] on link "Docs" at bounding box center [434, 18] width 39 height 20
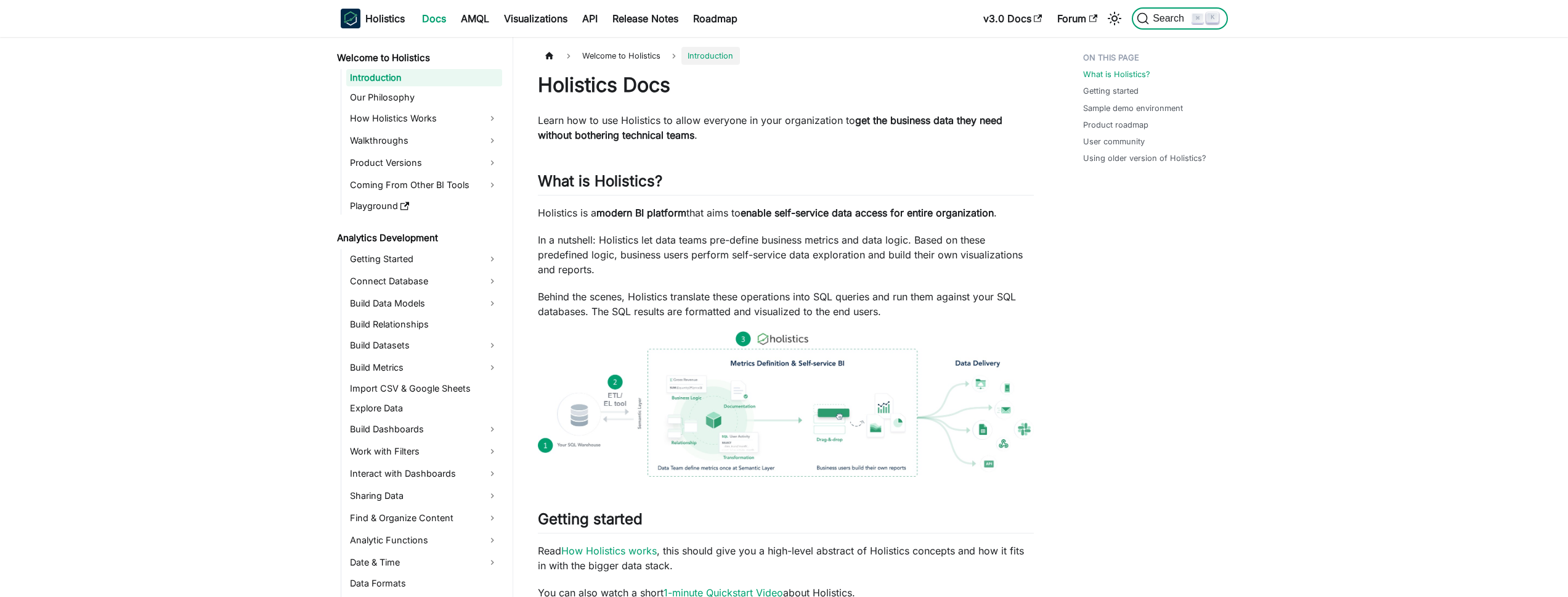
click at [1154, 17] on span "Search" at bounding box center [1170, 18] width 42 height 11
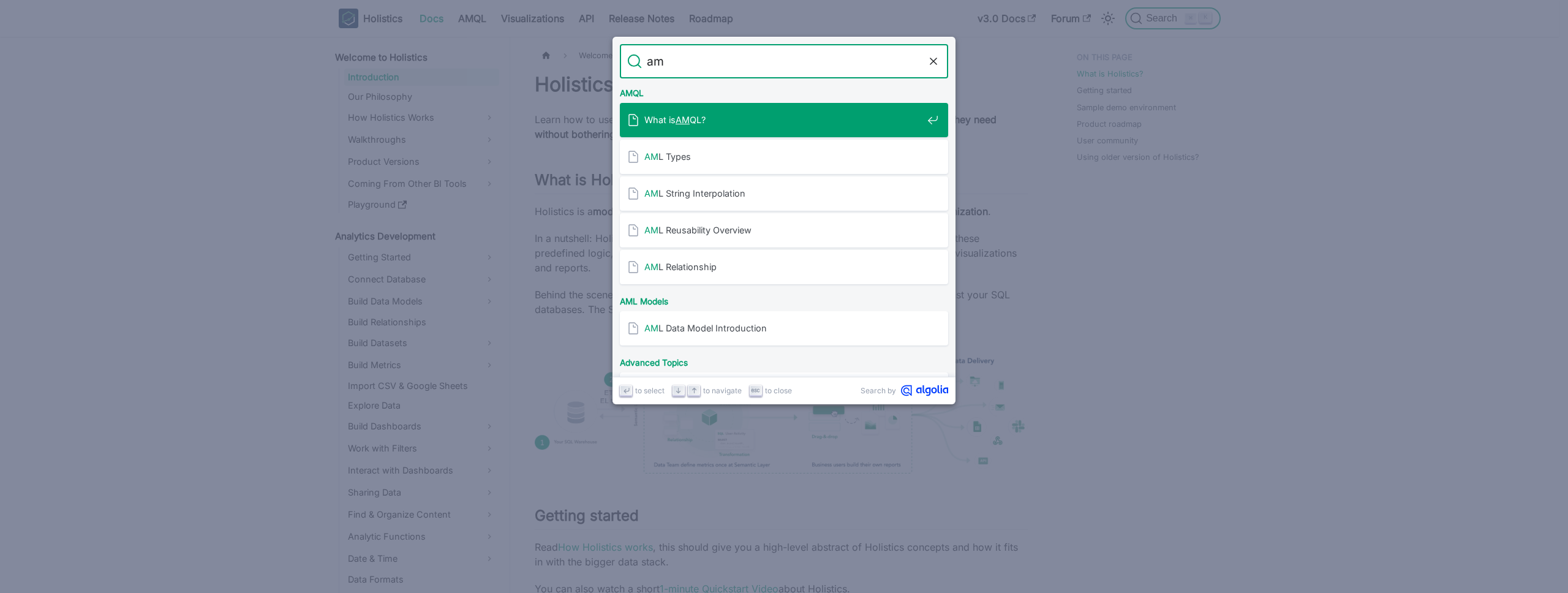
type input "aml"
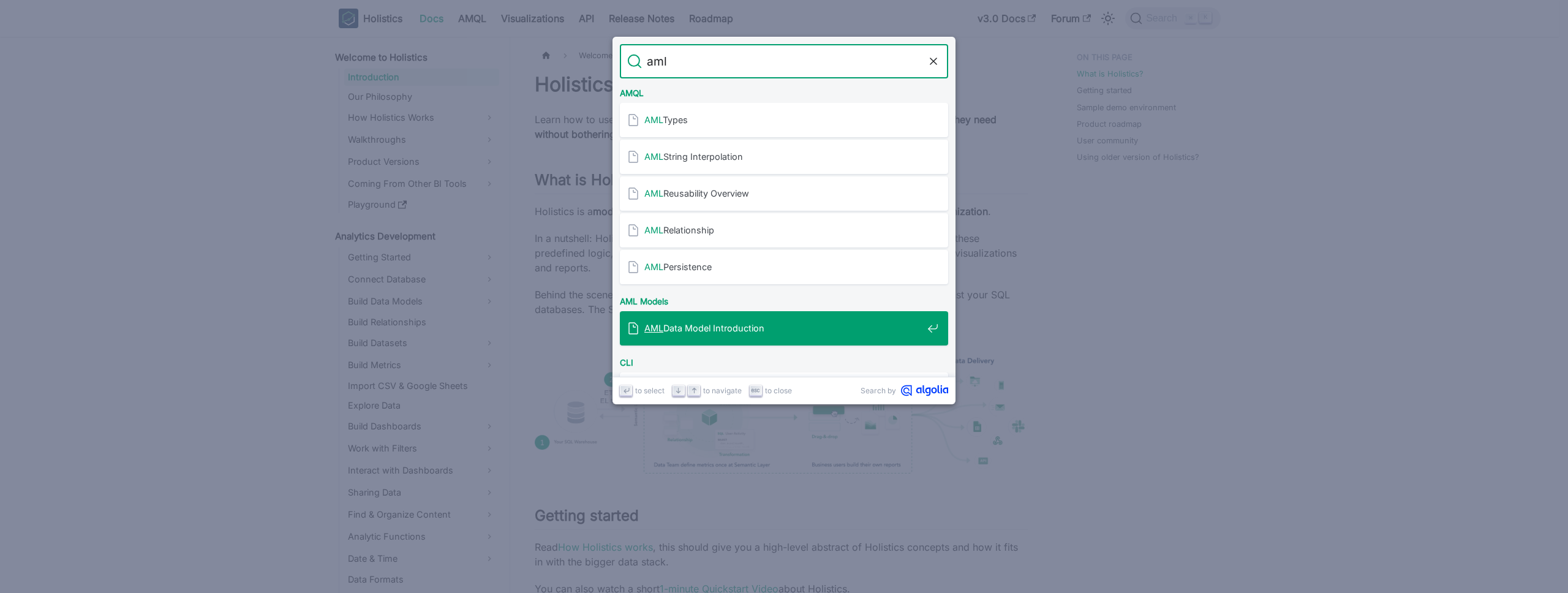
click at [694, 315] on div "AML Data Model Introduction" at bounding box center [788, 328] width 321 height 34
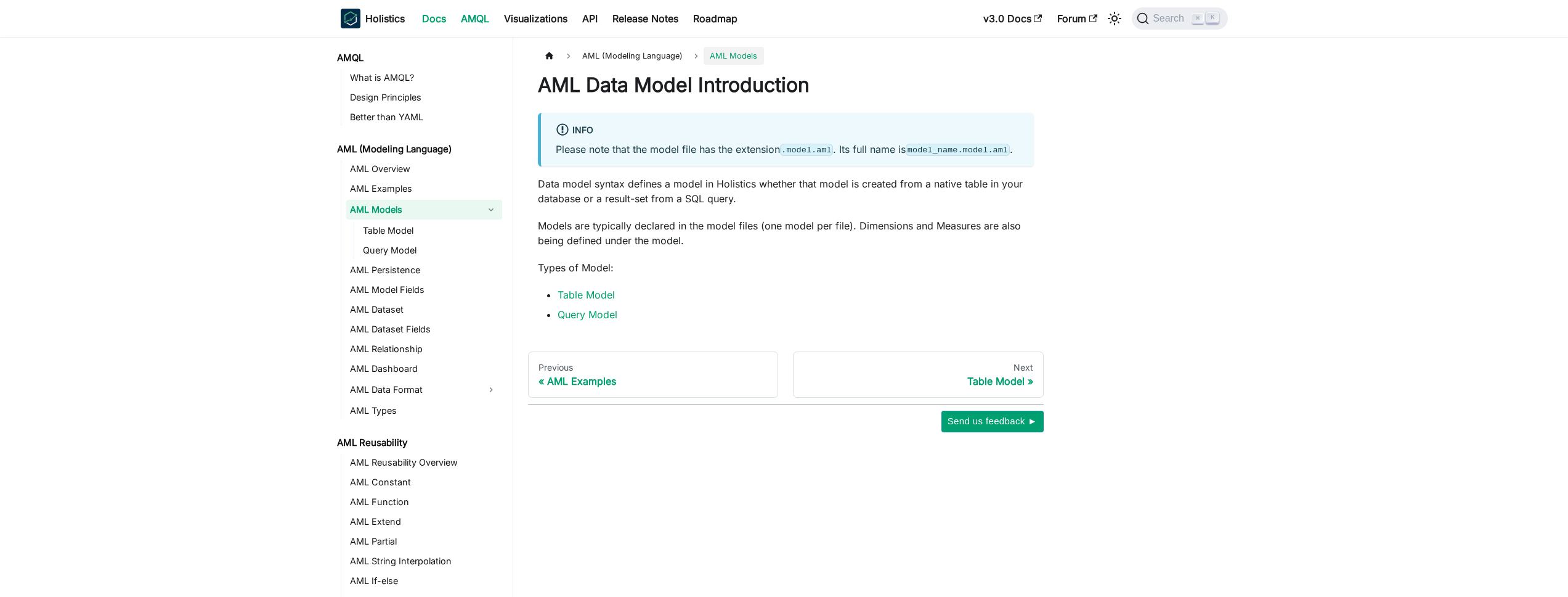
click at [442, 22] on link "Docs" at bounding box center [434, 18] width 39 height 20
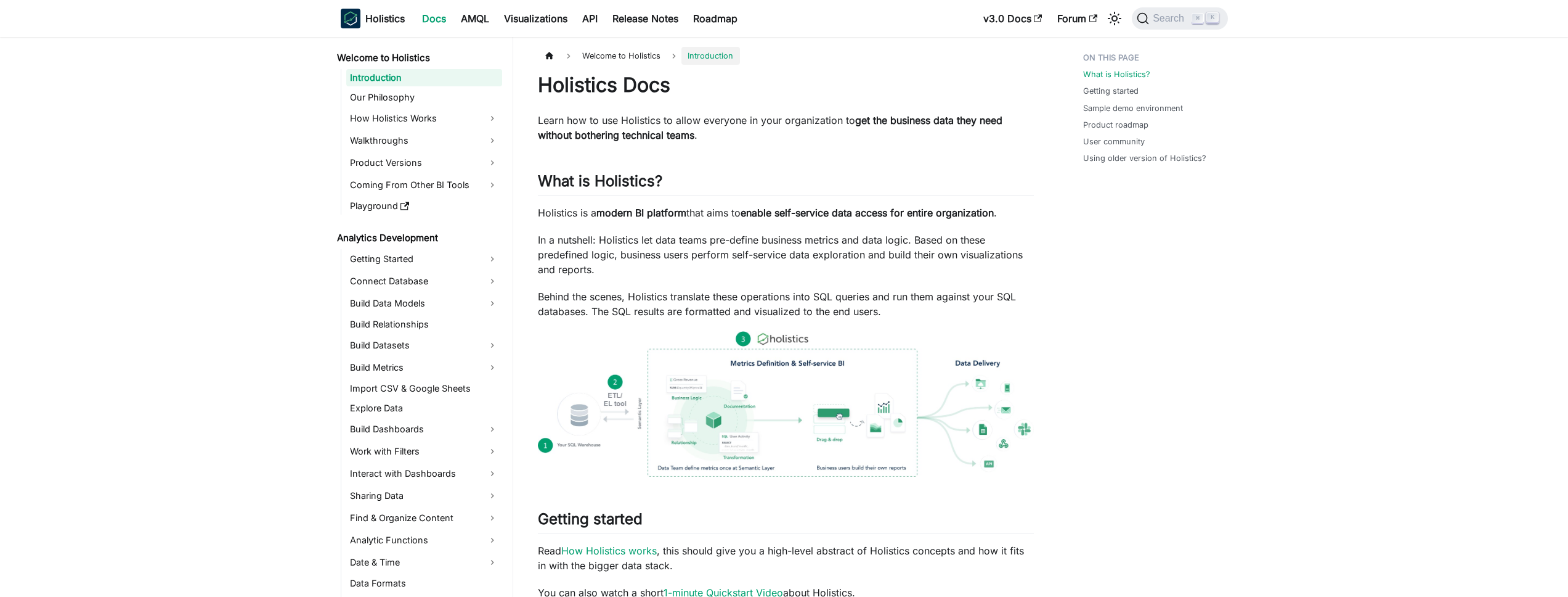
click at [1019, 13] on link "v3.0 Docs" at bounding box center [1013, 18] width 74 height 20
click at [1143, 18] on icon "Search (Command+K)" at bounding box center [1143, 18] width 12 height 12
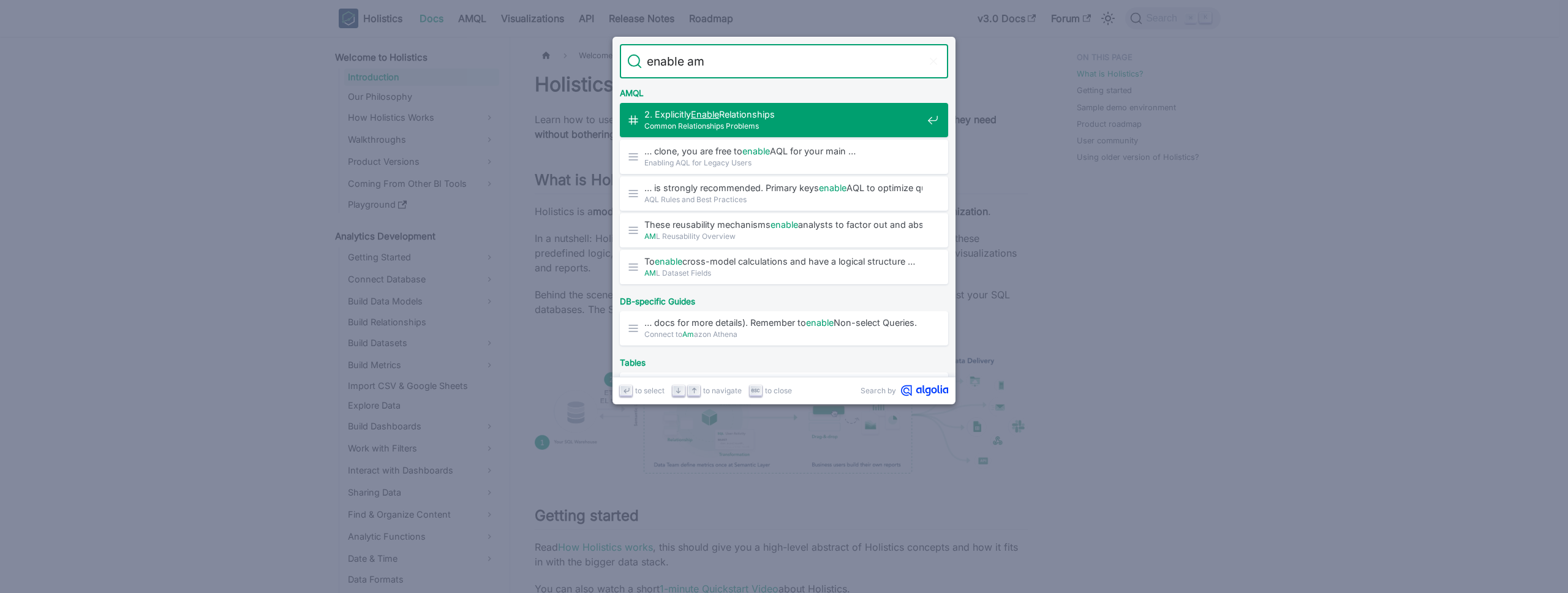
type input "enable aml"
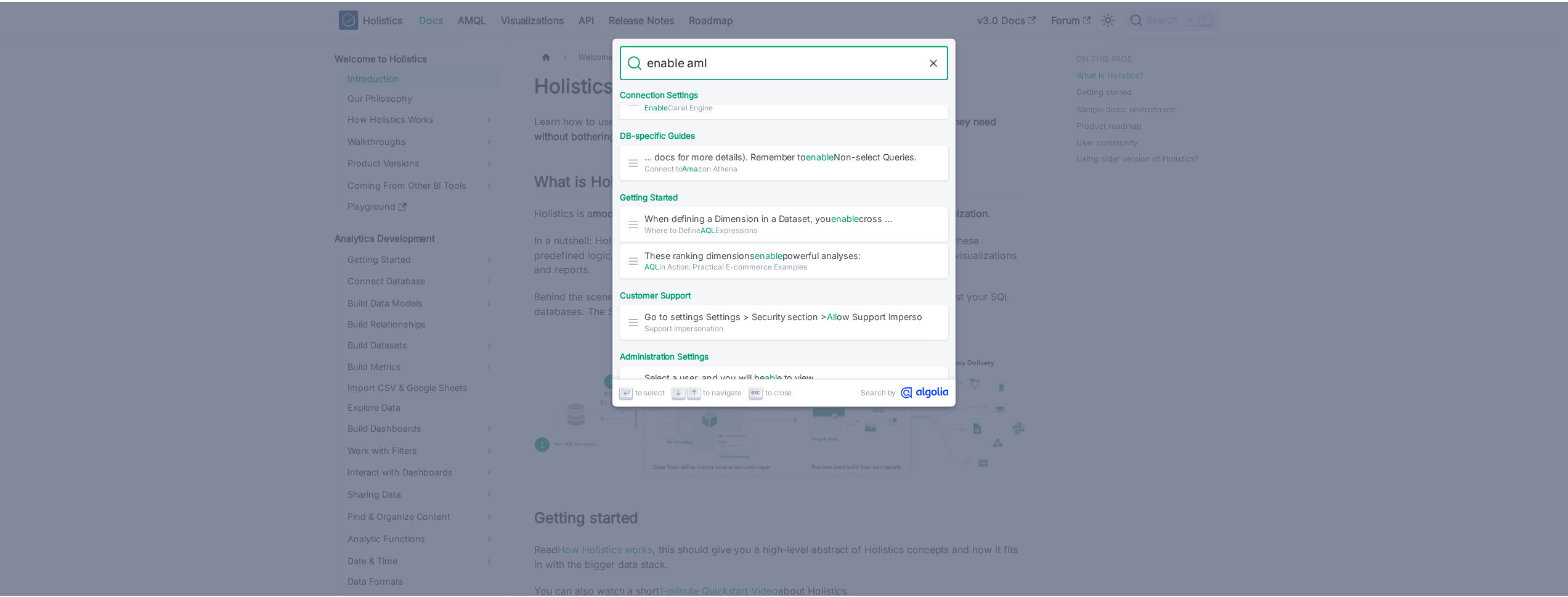
scroll to position [610, 0]
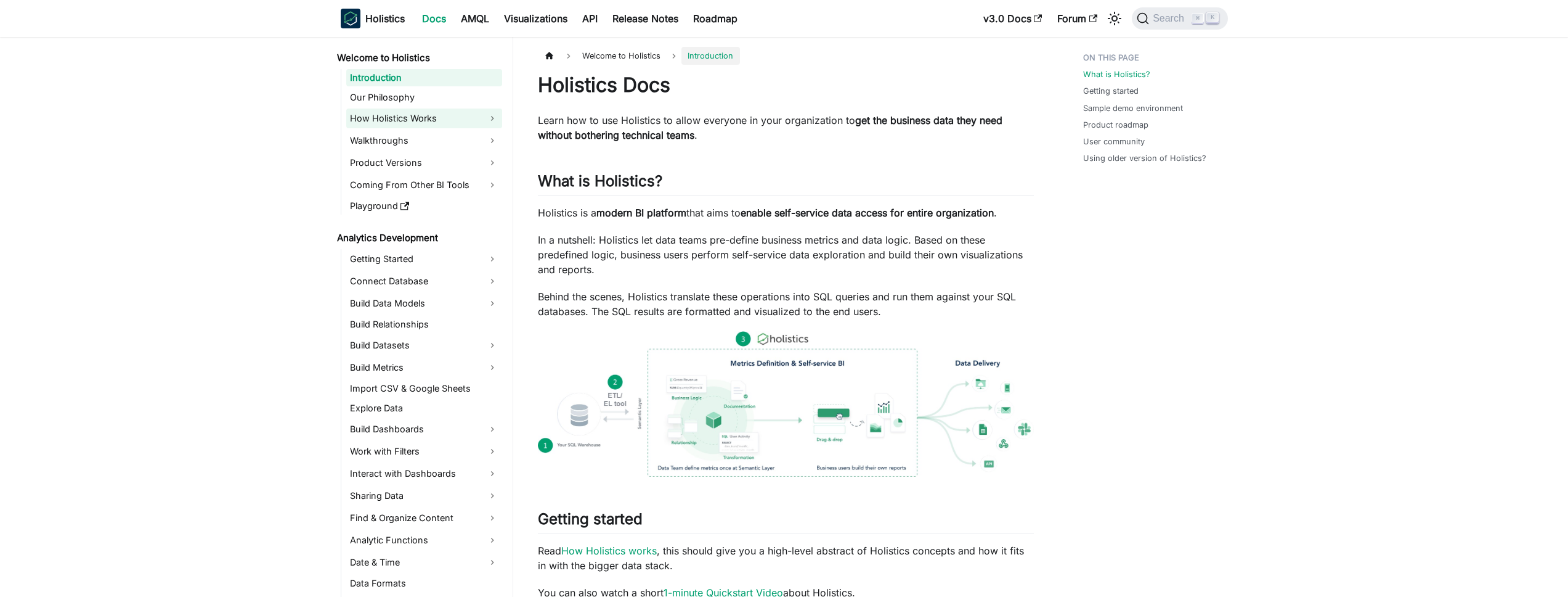
click at [388, 122] on link "How Holistics Works" at bounding box center [424, 119] width 156 height 20
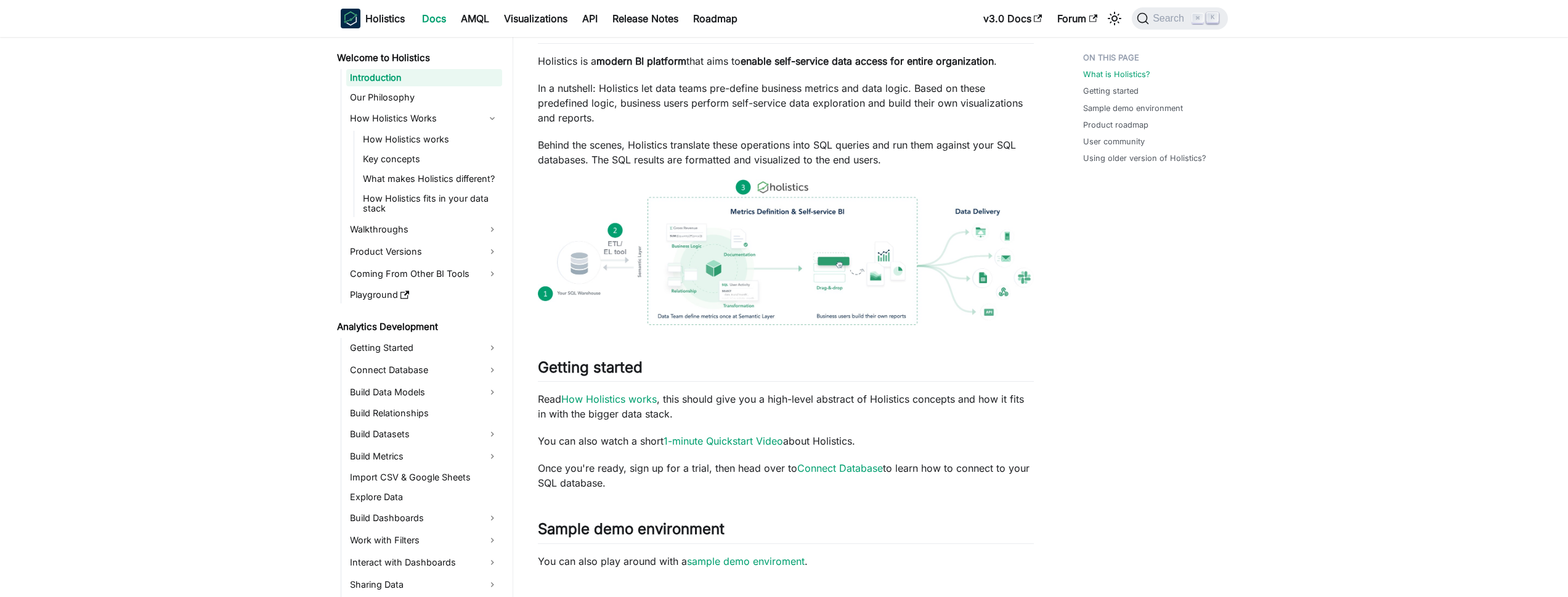
scroll to position [82, 0]
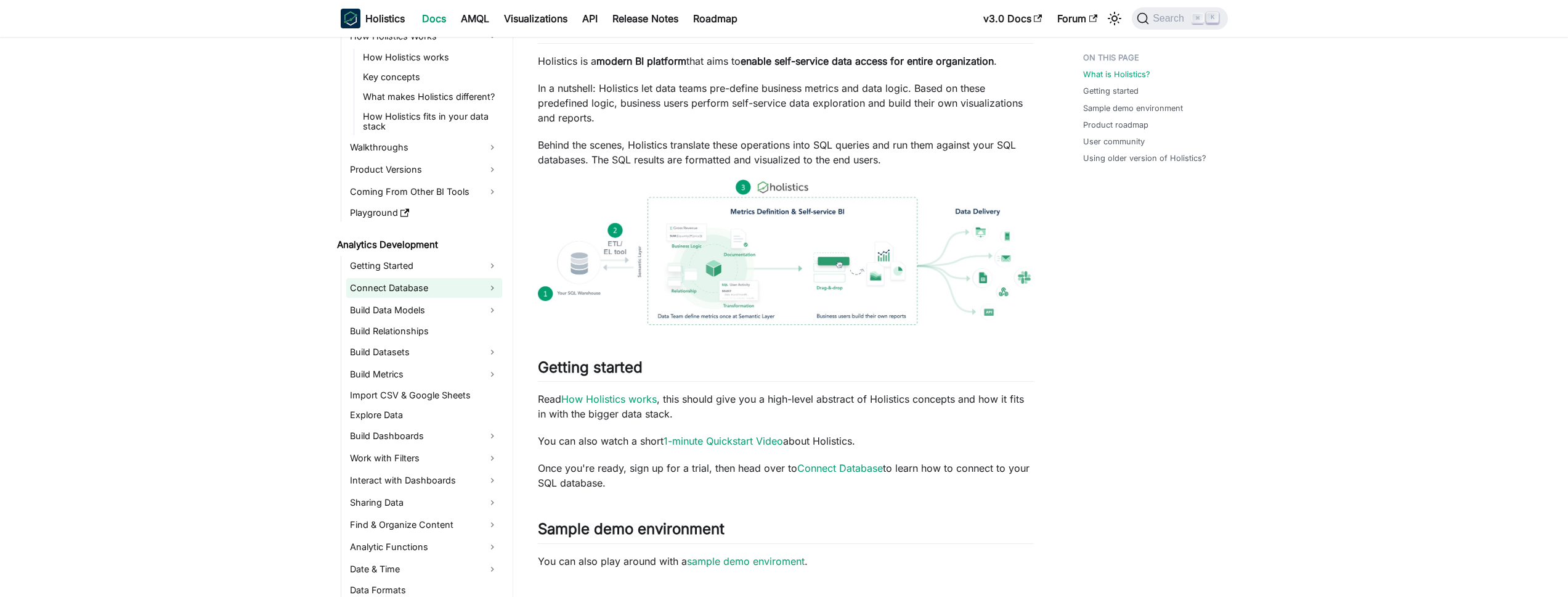
click at [453, 290] on link "Connect Database" at bounding box center [424, 288] width 156 height 20
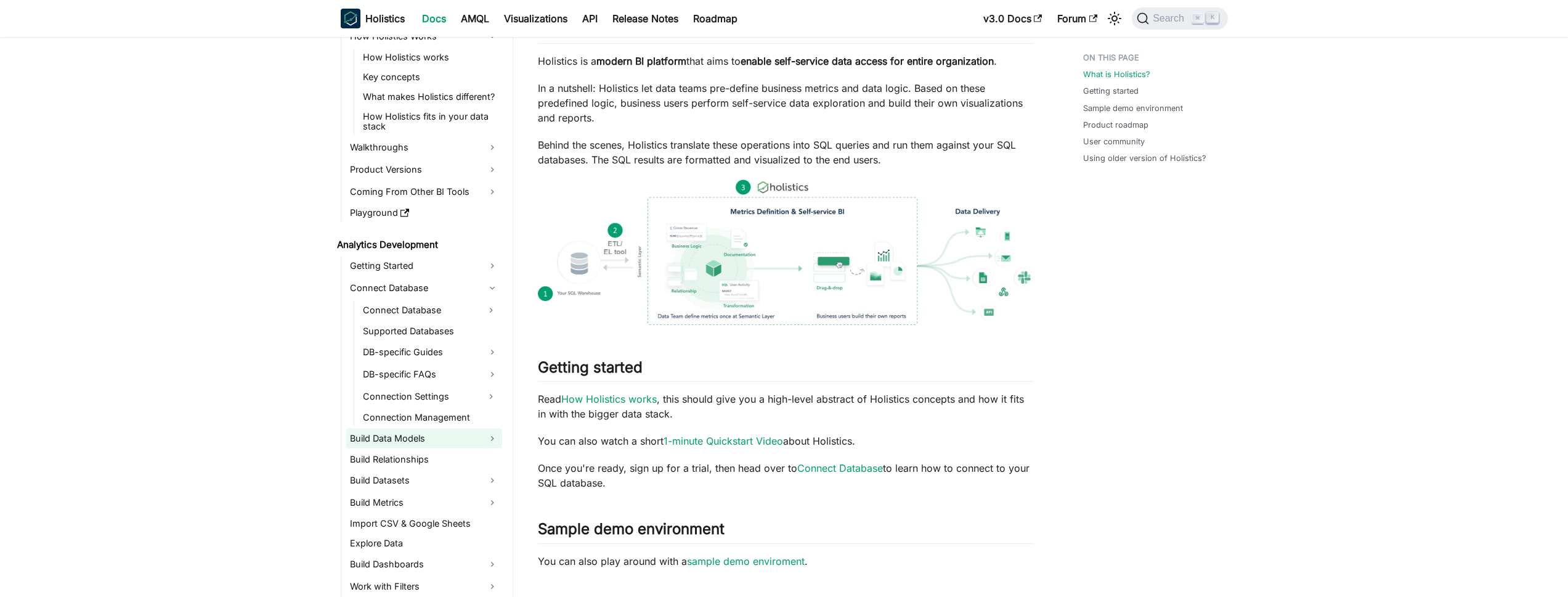
click at [416, 440] on link "Build Data Models" at bounding box center [424, 438] width 156 height 20
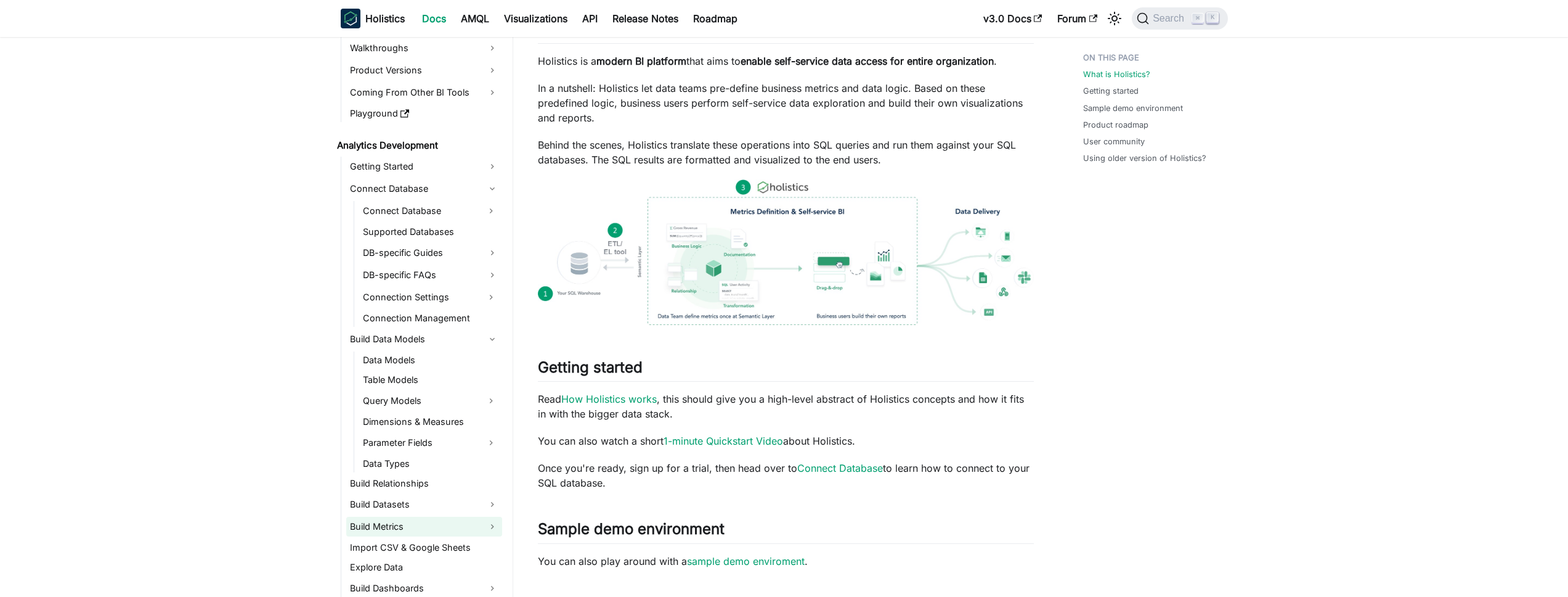
scroll to position [332, 0]
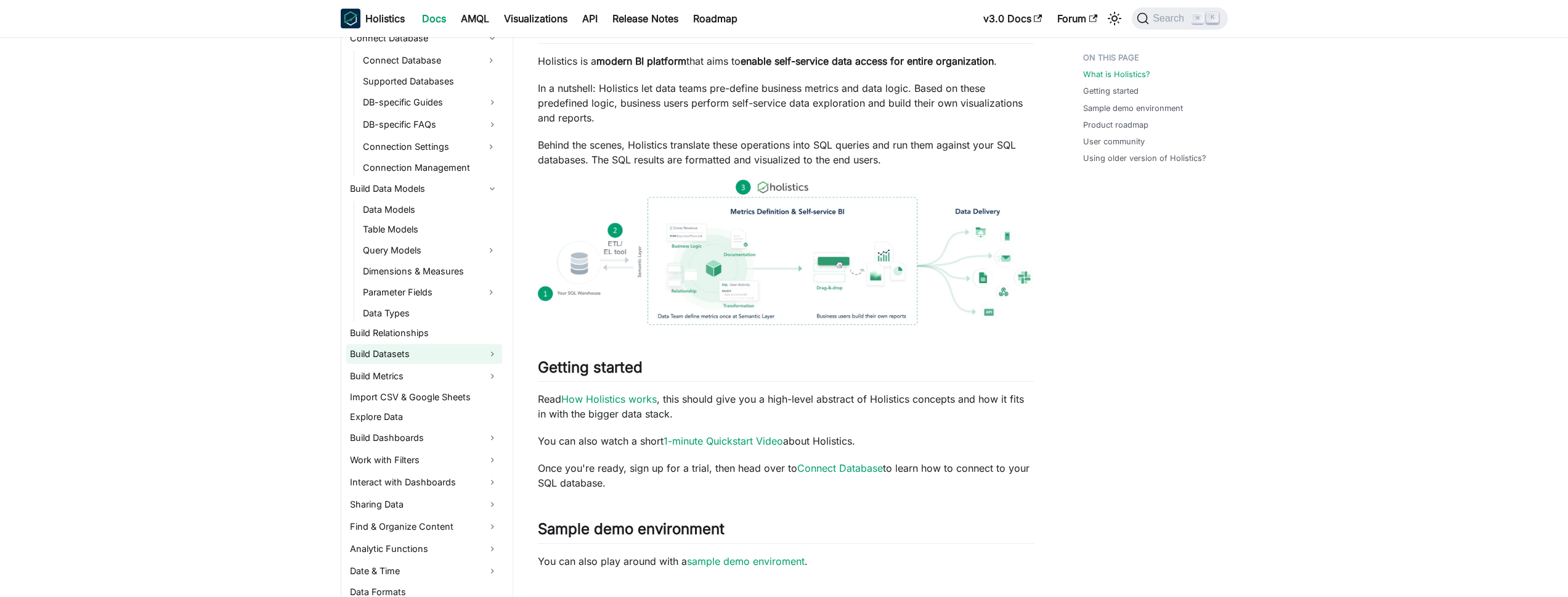
click at [406, 350] on link "Build Datasets" at bounding box center [424, 354] width 156 height 20
click at [405, 381] on link "Dataset" at bounding box center [430, 375] width 143 height 17
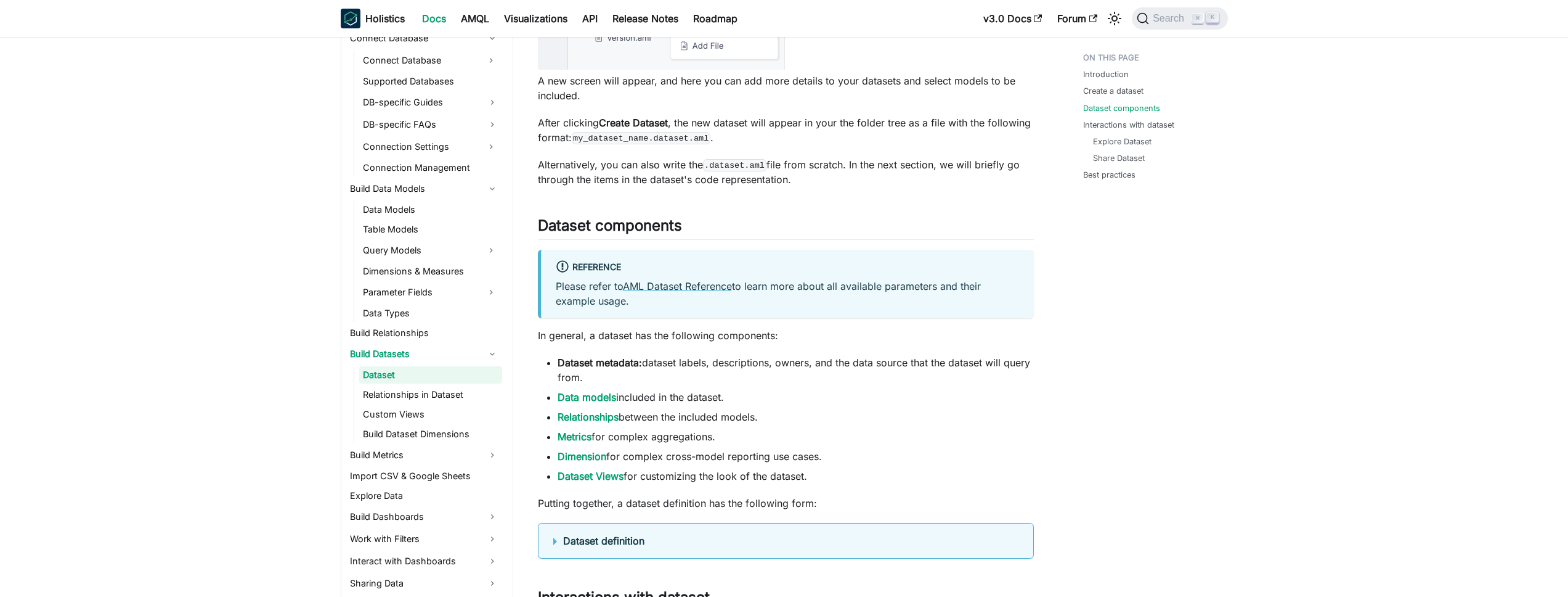
scroll to position [626, 0]
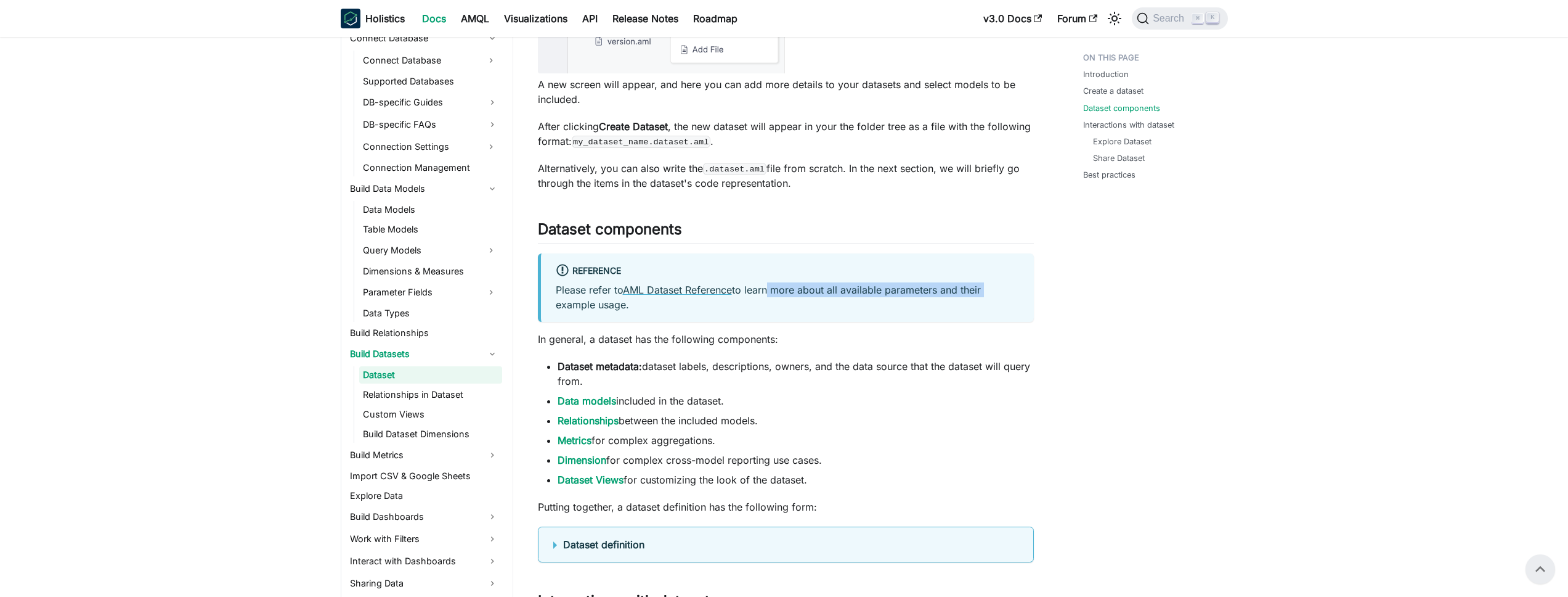
drag, startPoint x: 770, startPoint y: 290, endPoint x: 997, endPoint y: 289, distance: 227.0
click at [997, 289] on p "Please refer to AML Dataset Reference to learn more about all available paramet…" at bounding box center [787, 297] width 463 height 30
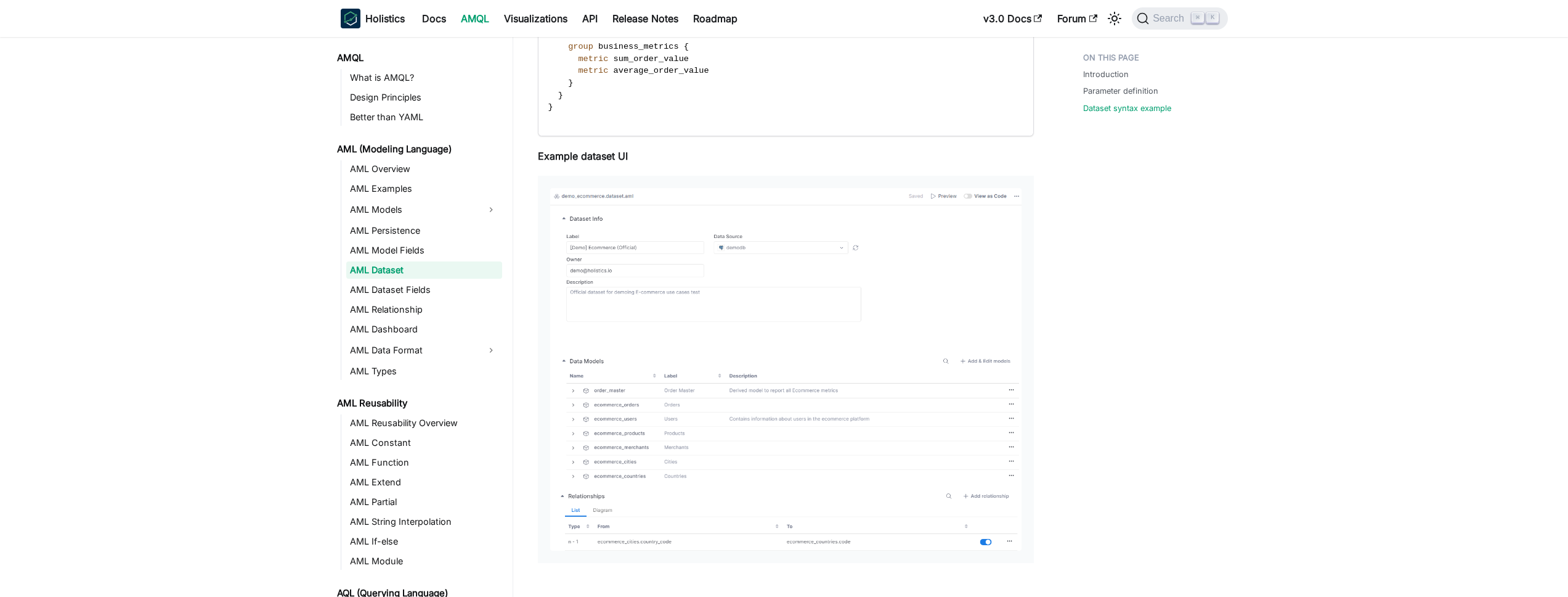
scroll to position [1743, 0]
click at [379, 272] on link "AML Dataset" at bounding box center [424, 270] width 156 height 17
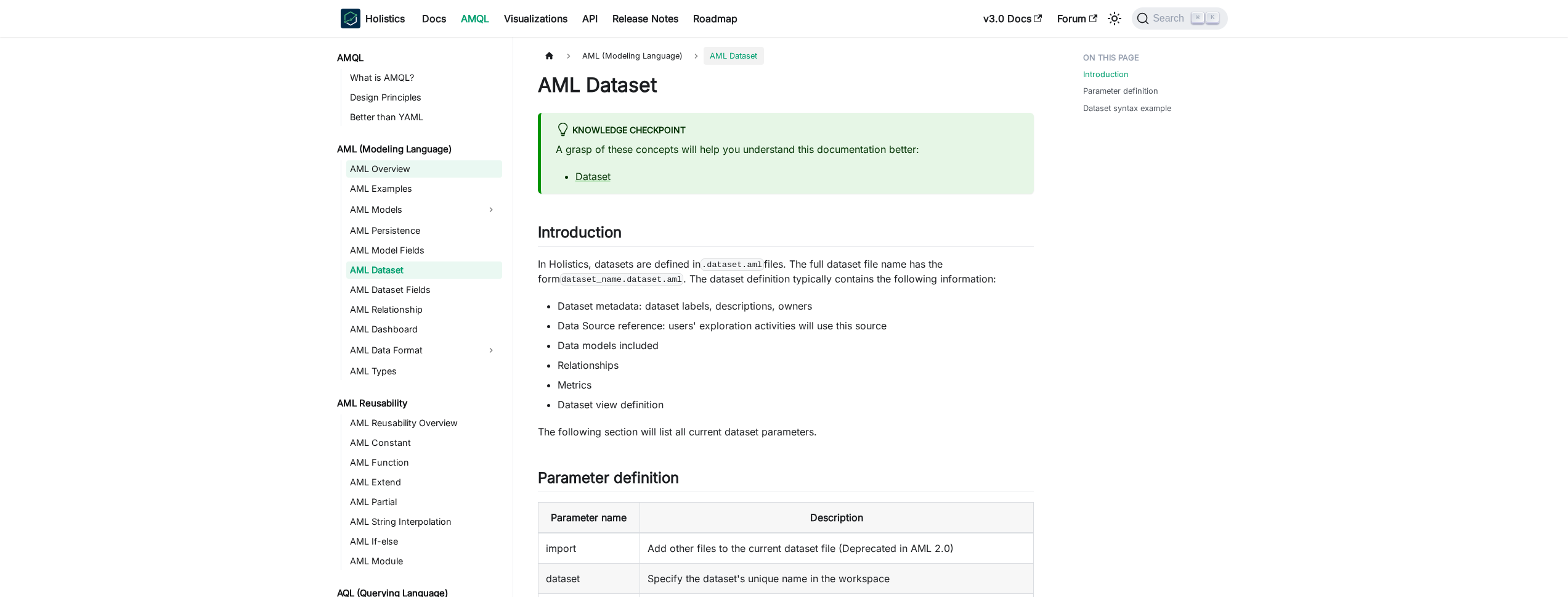
click at [377, 171] on link "AML Overview" at bounding box center [424, 169] width 156 height 17
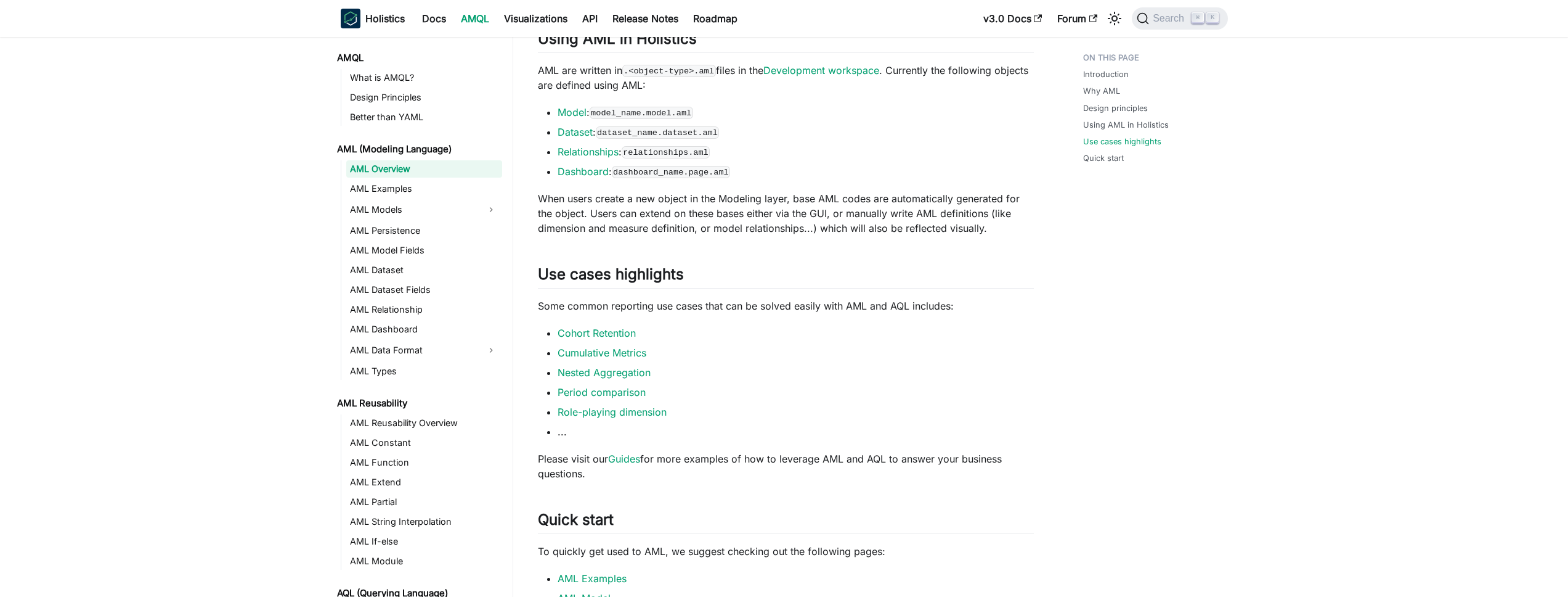
scroll to position [990, 0]
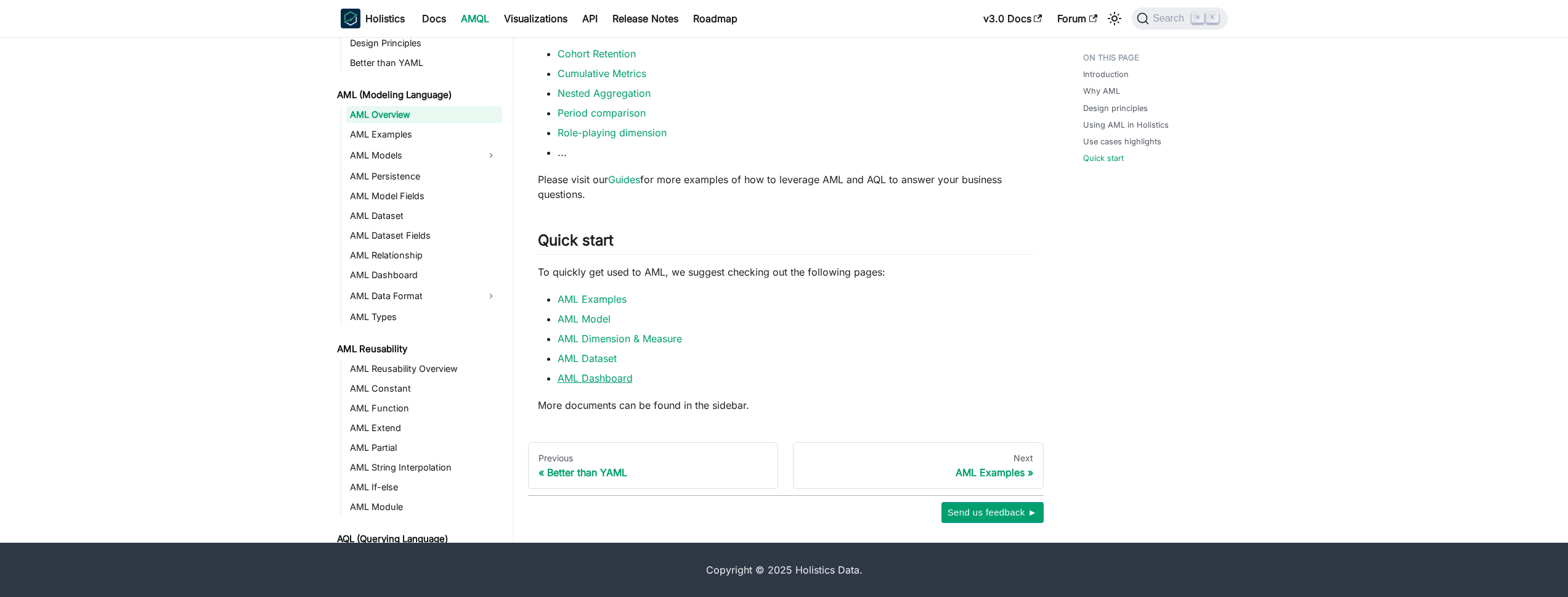
click at [604, 378] on link "AML Dashboard" at bounding box center [595, 378] width 75 height 12
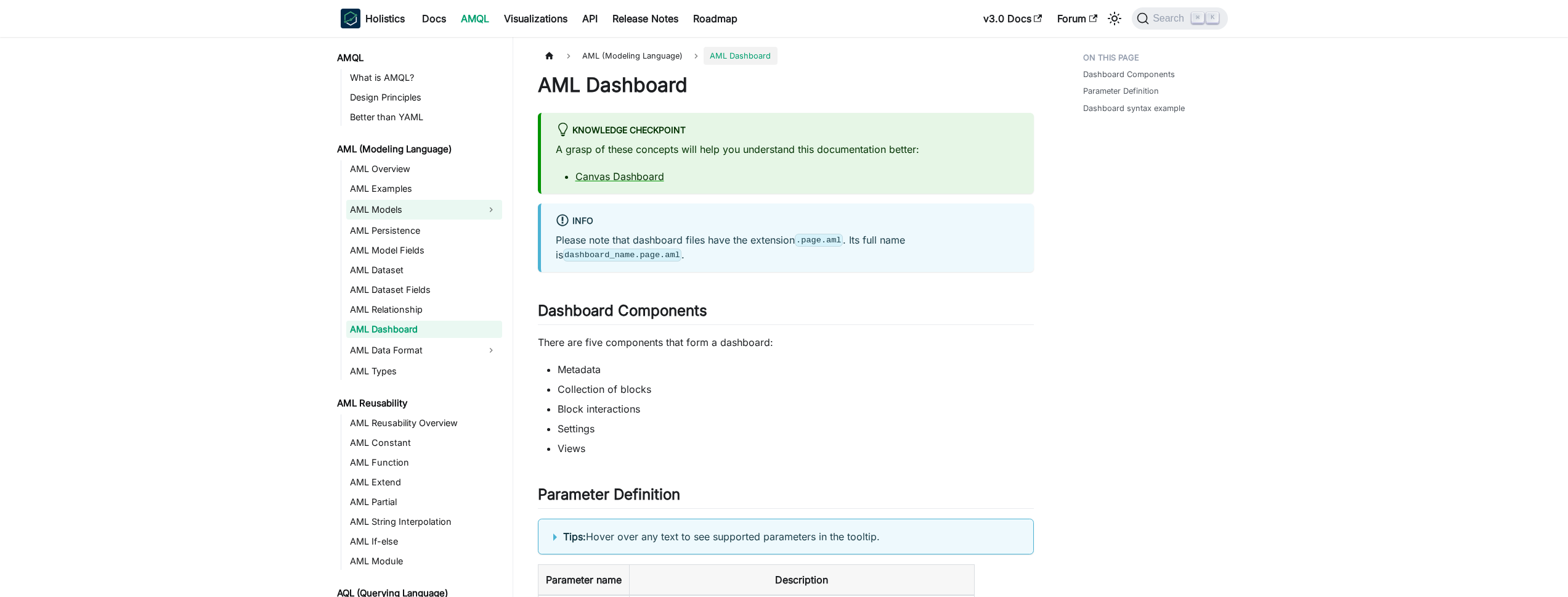
click at [397, 215] on link "AML Models" at bounding box center [413, 210] width 134 height 20
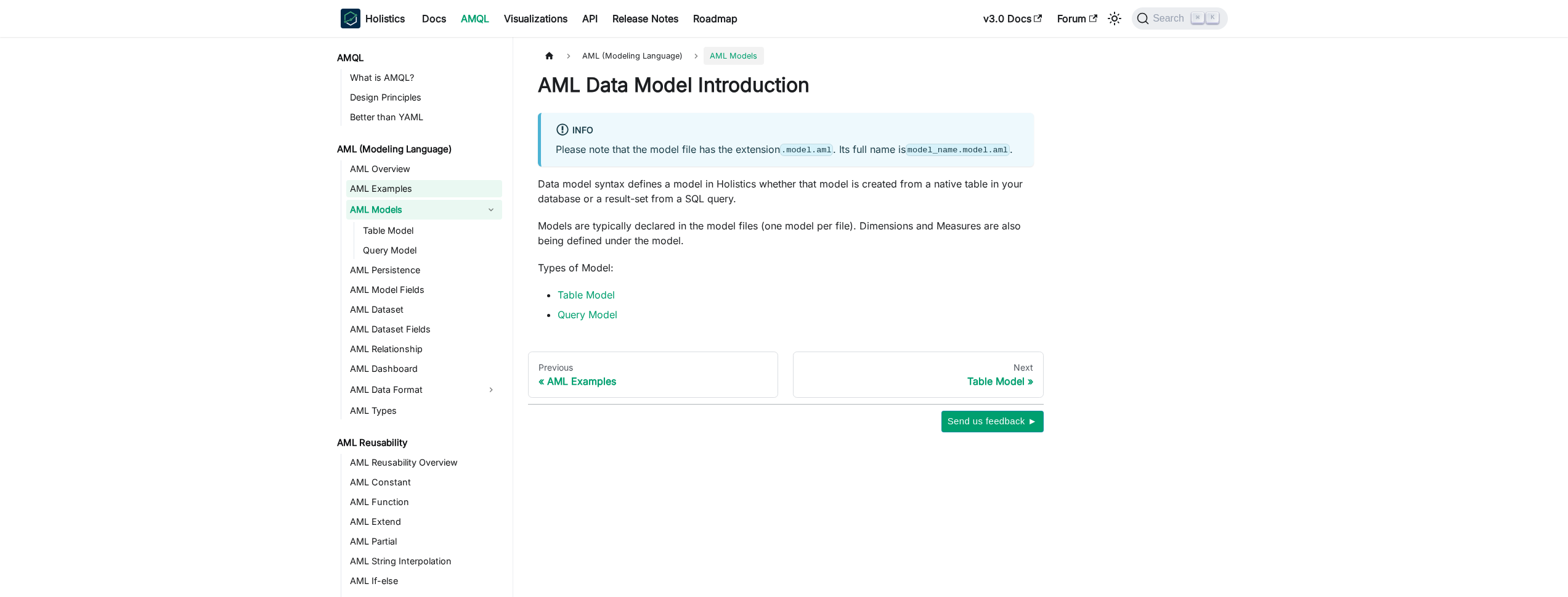
click at [383, 186] on link "AML Examples" at bounding box center [424, 188] width 156 height 17
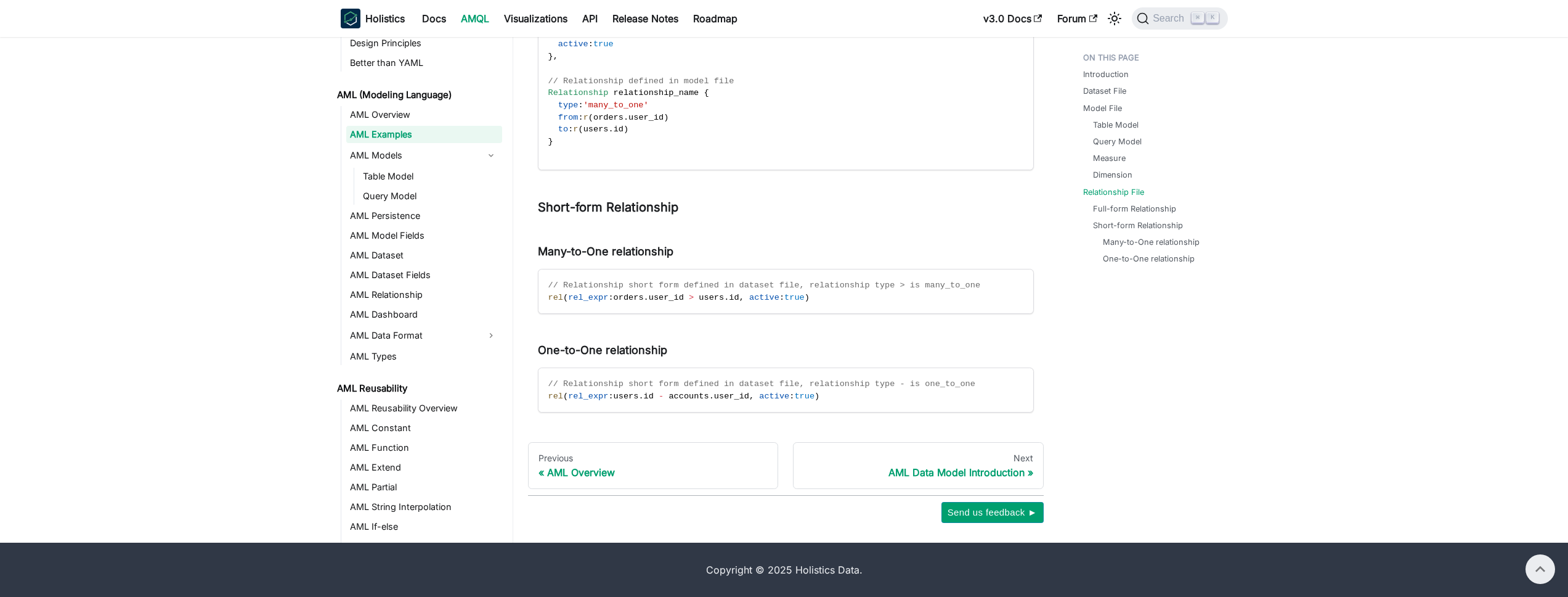
scroll to position [2407, 0]
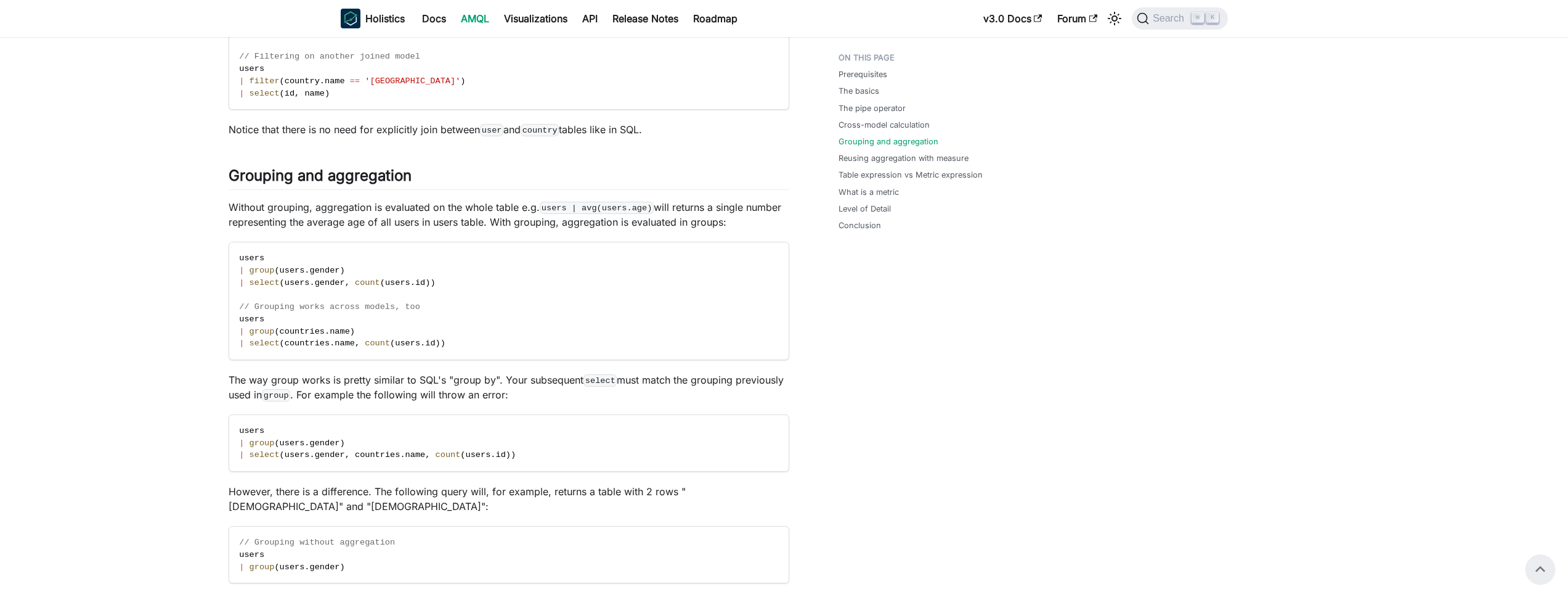
scroll to position [1184, 0]
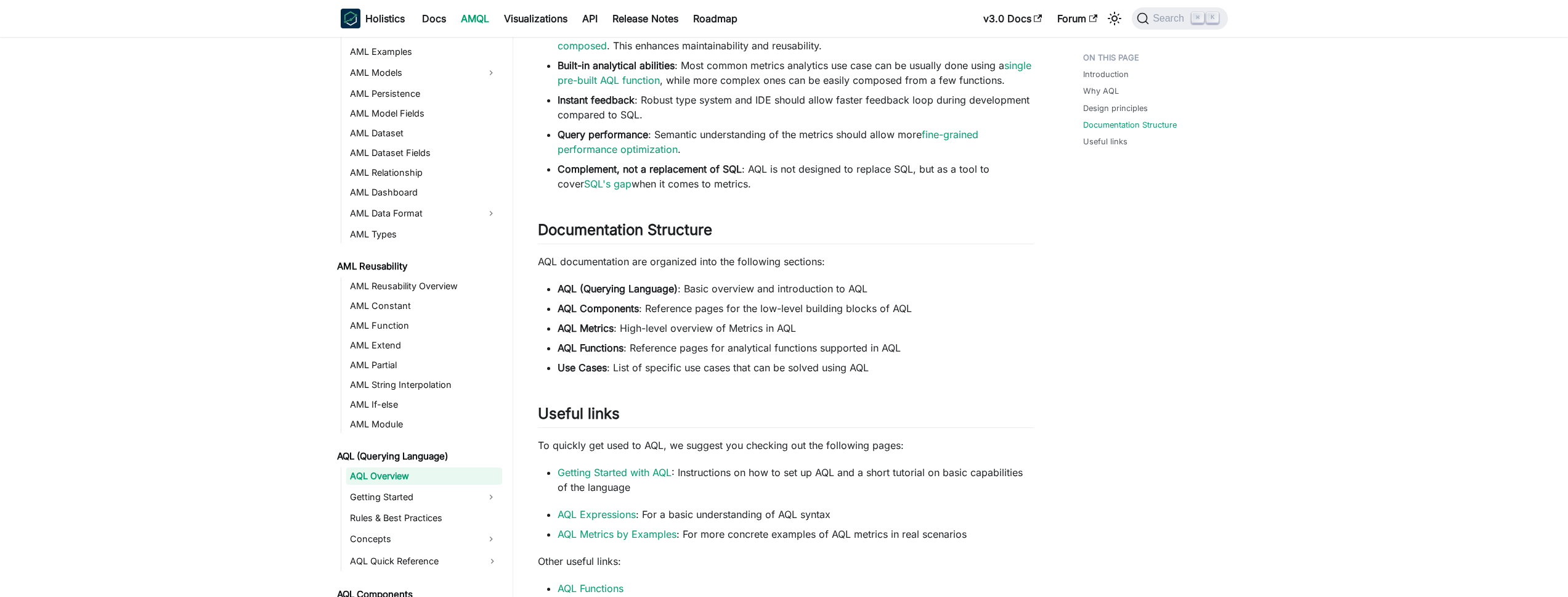
scroll to position [874, 0]
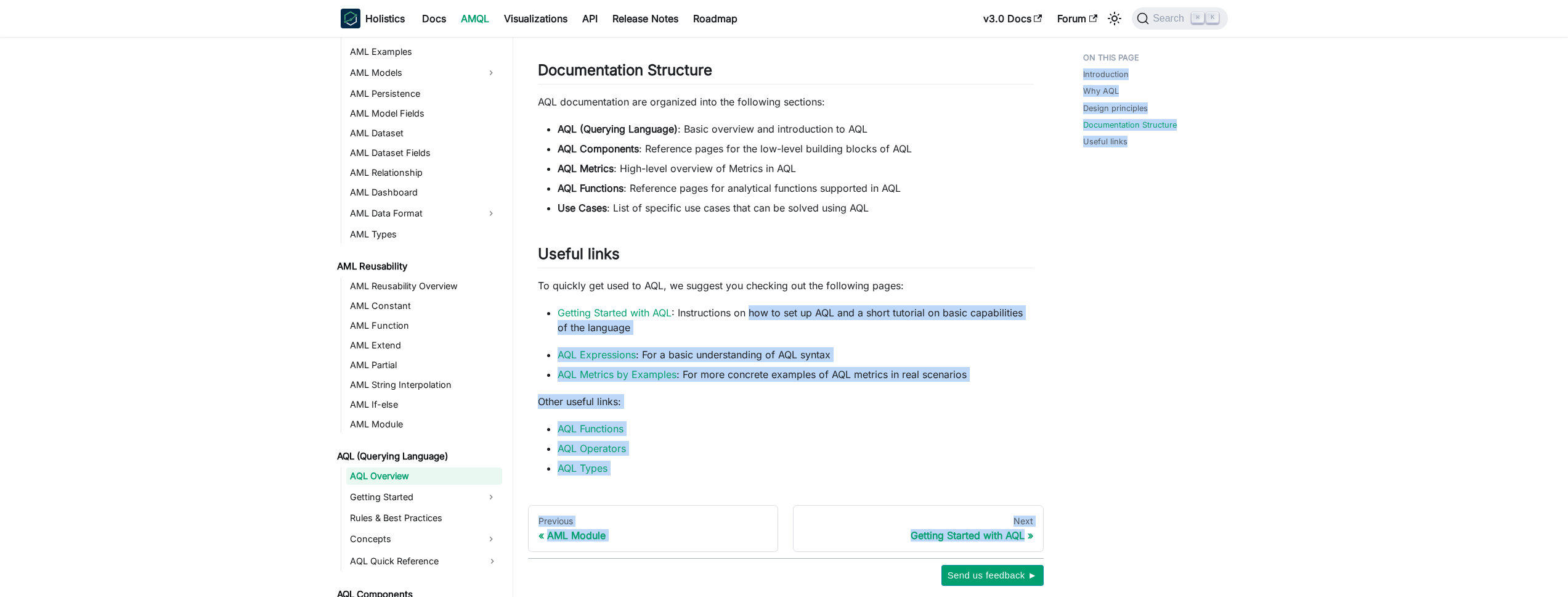
drag, startPoint x: 750, startPoint y: 313, endPoint x: 1108, endPoint y: 303, distance: 358.1
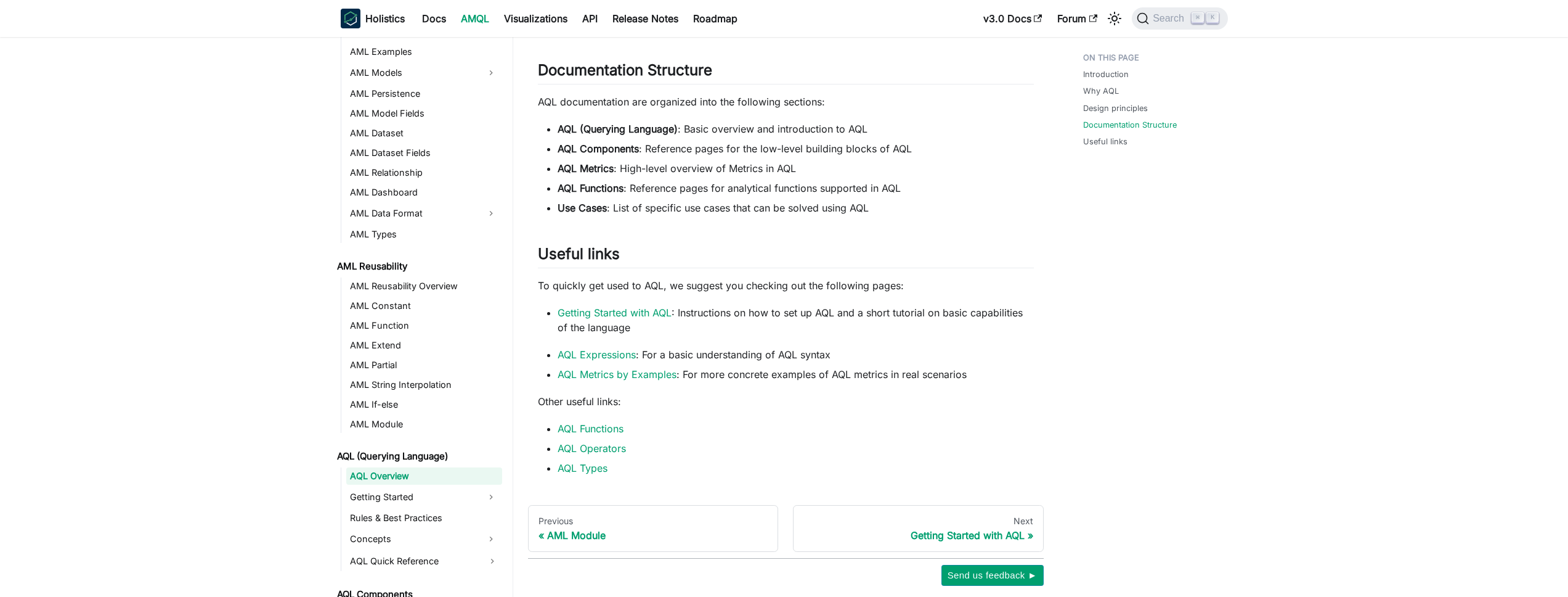
click at [1020, 326] on li "Getting Started with AQL : Instructions on how to set up AQL and a short tutori…" at bounding box center [795, 320] width 476 height 30
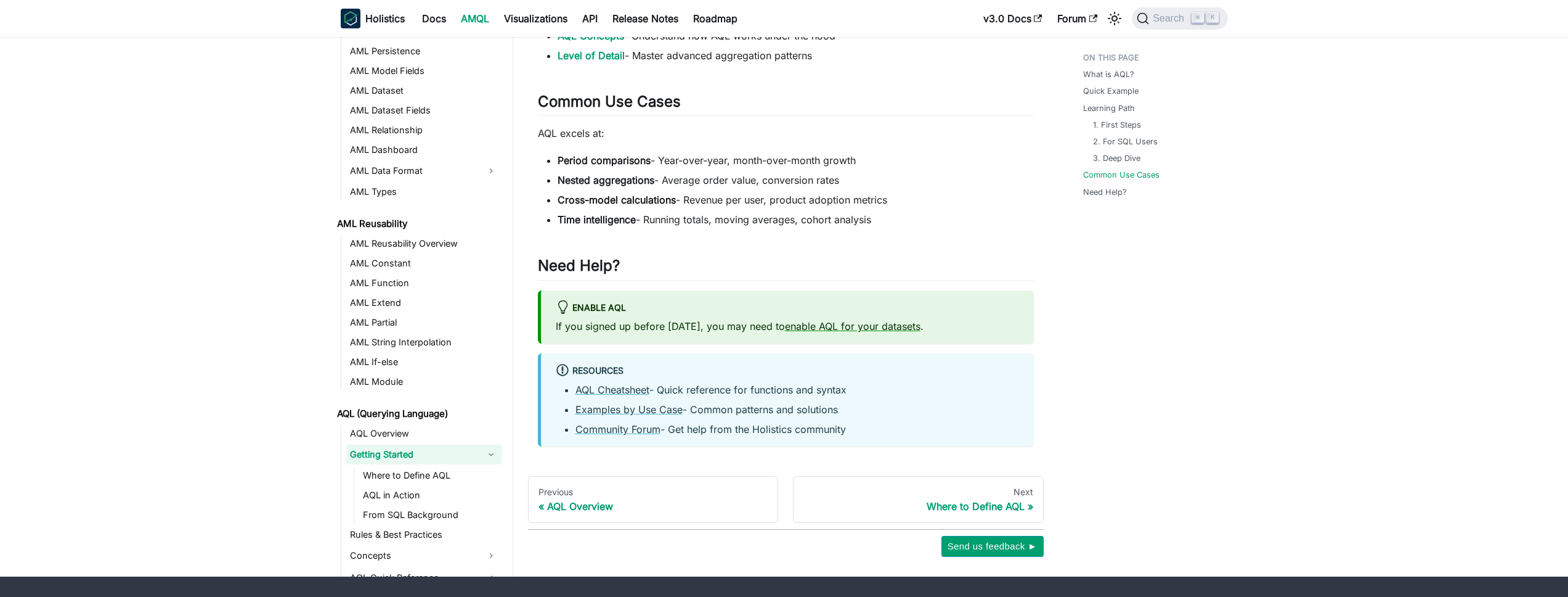
scroll to position [850, 0]
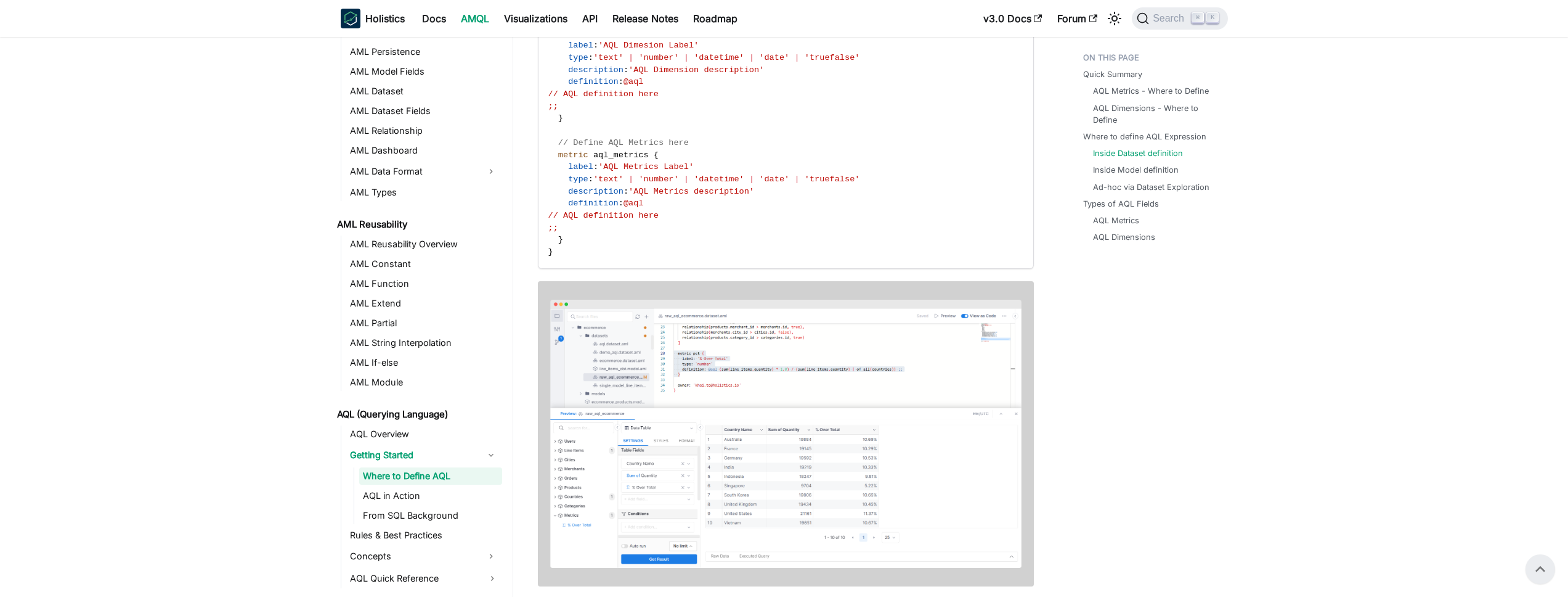
scroll to position [686, 0]
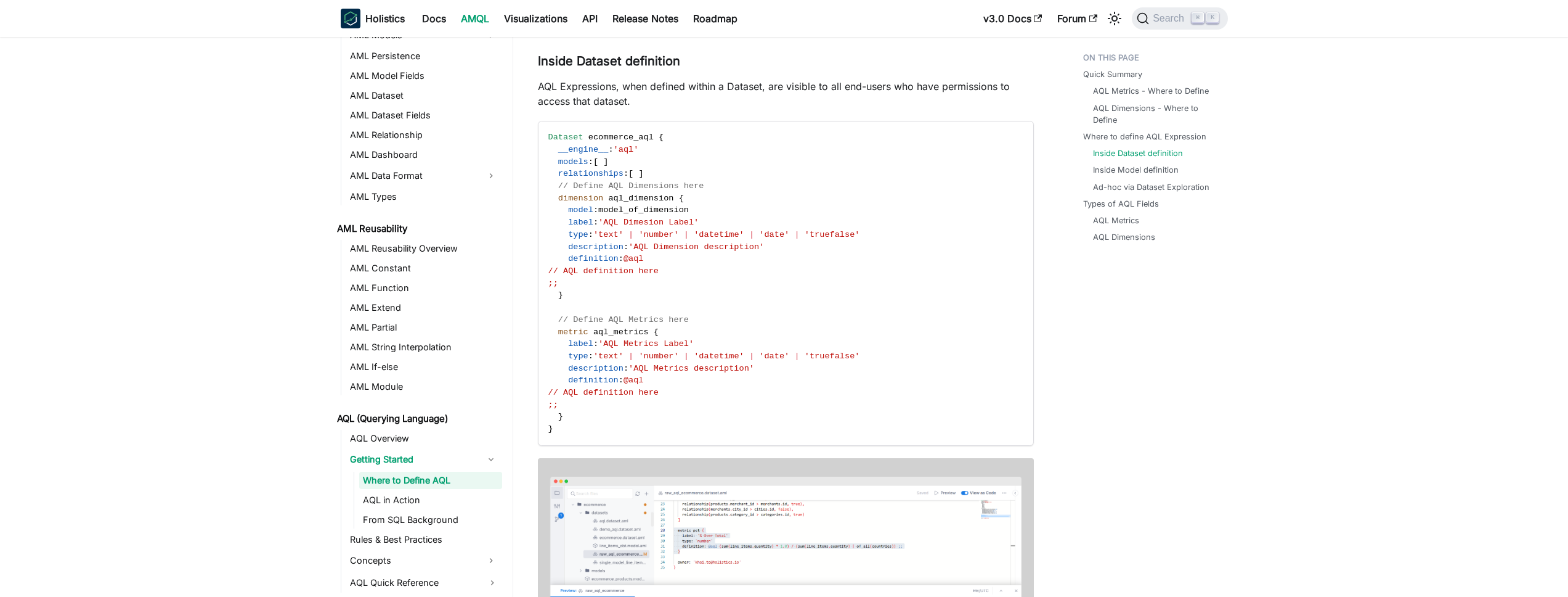
scroll to position [179, 0]
click at [1150, 168] on link "Inside Model definition" at bounding box center [1138, 169] width 85 height 12
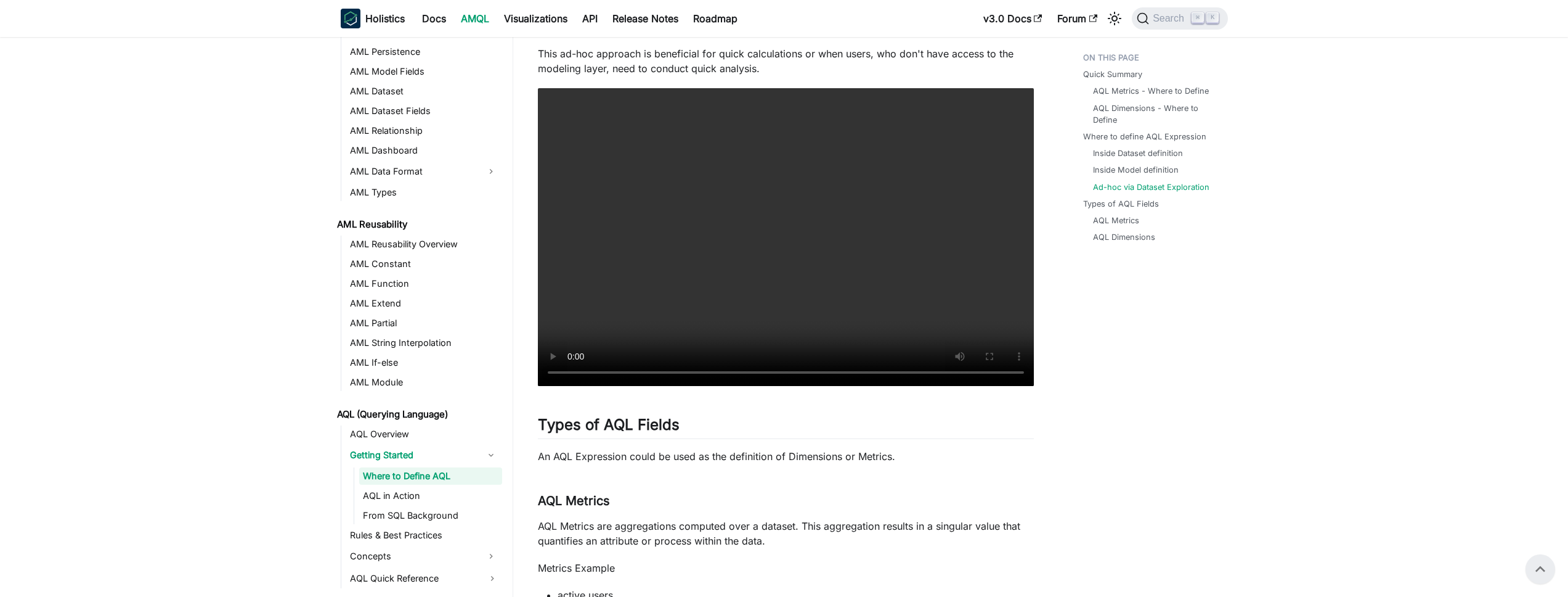
scroll to position [1828, 0]
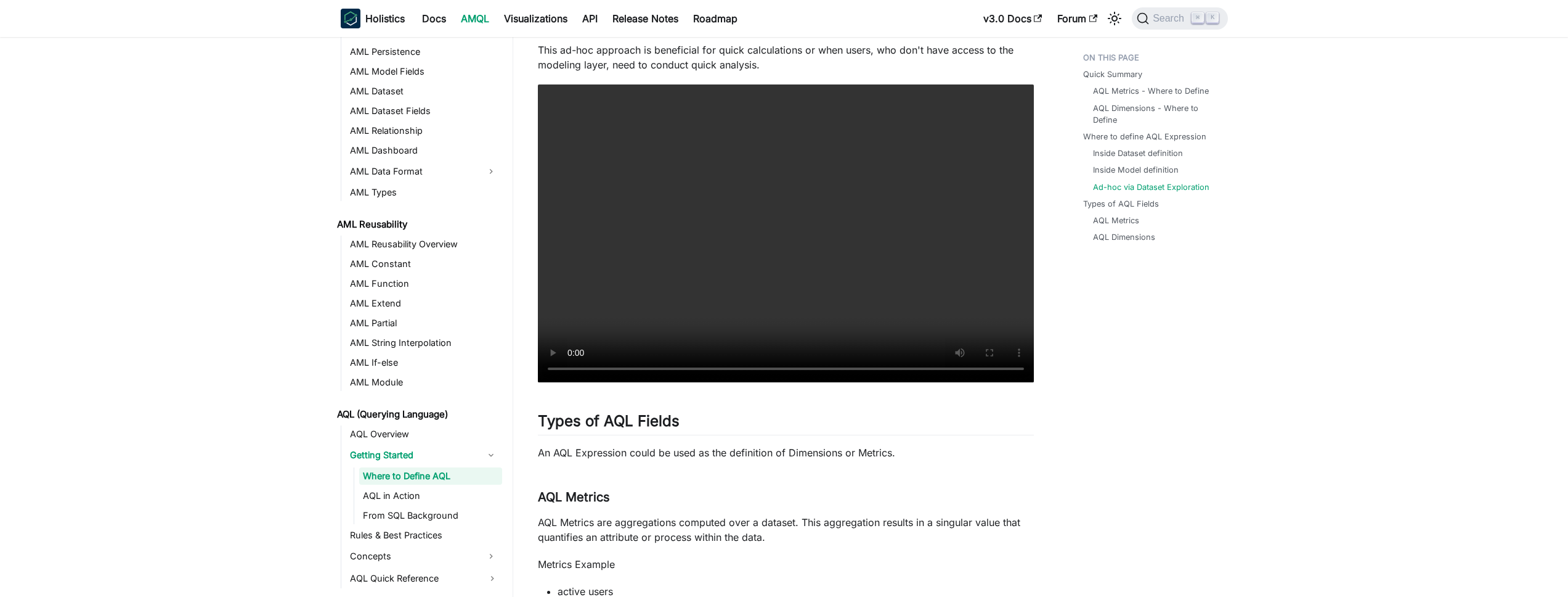
click at [524, 368] on div "AQL (Querying Language) Getting Started Where to Define AQL On this page Where …" at bounding box center [786, 86] width 545 height 3734
click at [801, 277] on video "Your browser does not support embedding video, but you can download it ." at bounding box center [786, 234] width 496 height 298
